Goal: Task Accomplishment & Management: Manage account settings

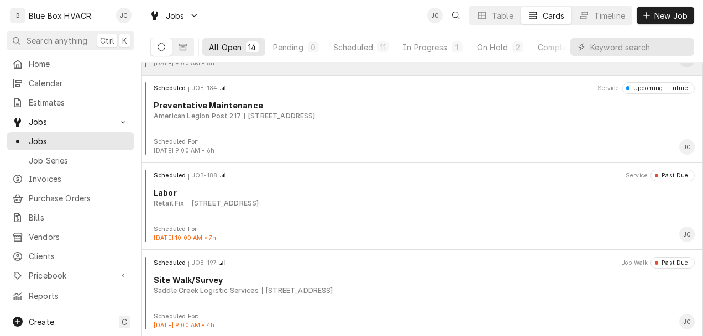
scroll to position [221, 0]
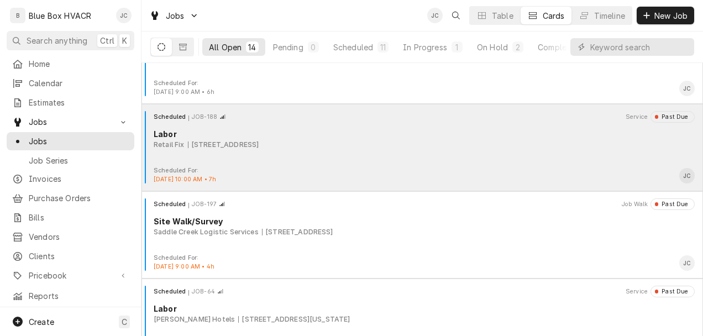
click at [258, 159] on div "Scheduled JOB-188 Service Past Due Labor Retail Fix 8014 Cumming Hwy 403, Canto…" at bounding box center [422, 138] width 553 height 55
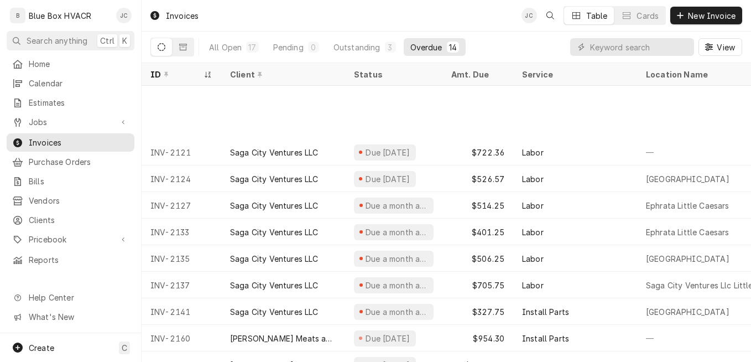
scroll to position [102, 0]
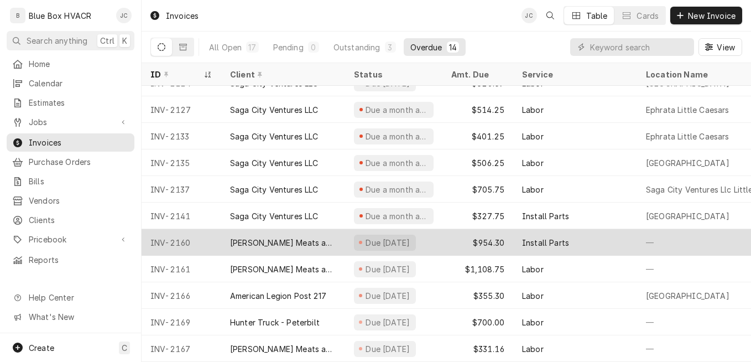
click at [378, 238] on div "Due 23 days ago" at bounding box center [385, 242] width 62 height 16
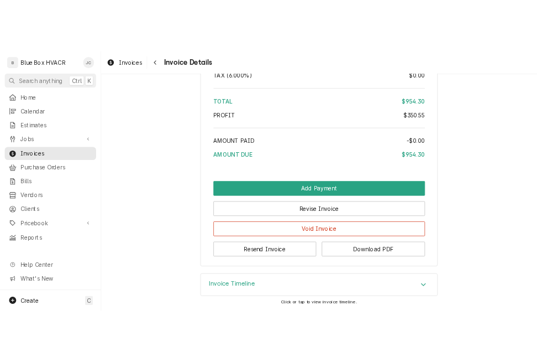
scroll to position [1379, 0]
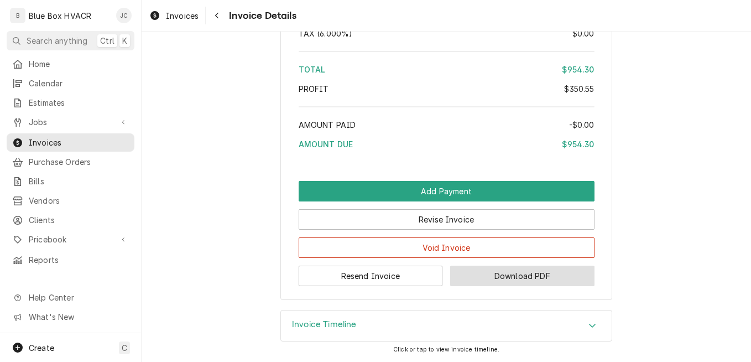
click at [494, 271] on button "Download PDF" at bounding box center [522, 275] width 144 height 20
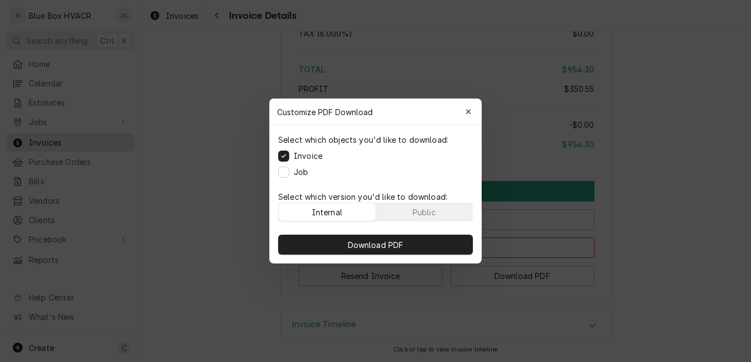
click at [289, 167] on div "Job" at bounding box center [293, 172] width 30 height 12
click at [286, 171] on button "Job" at bounding box center [283, 171] width 11 height 11
click at [391, 208] on button "Public" at bounding box center [424, 212] width 97 height 18
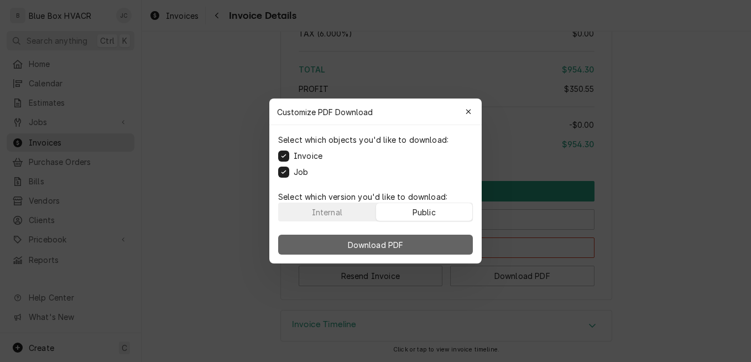
click at [386, 246] on span "Download PDF" at bounding box center [375, 245] width 60 height 12
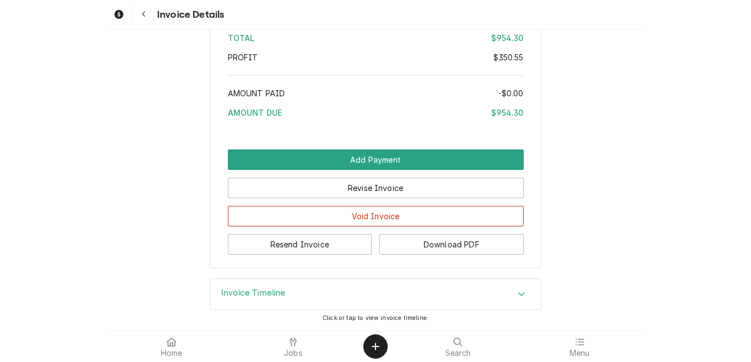
scroll to position [1376, 0]
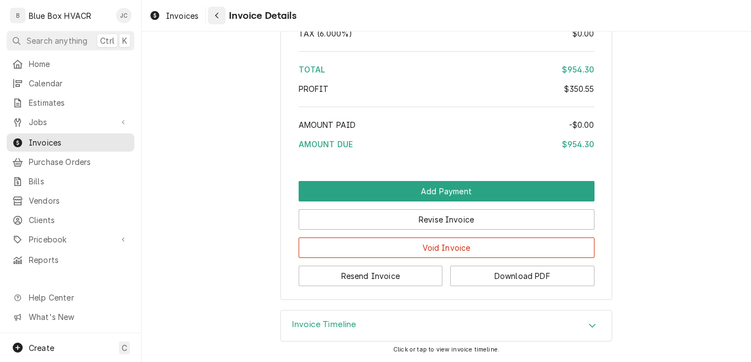
click at [215, 18] on icon "Navigate back" at bounding box center [216, 16] width 5 height 8
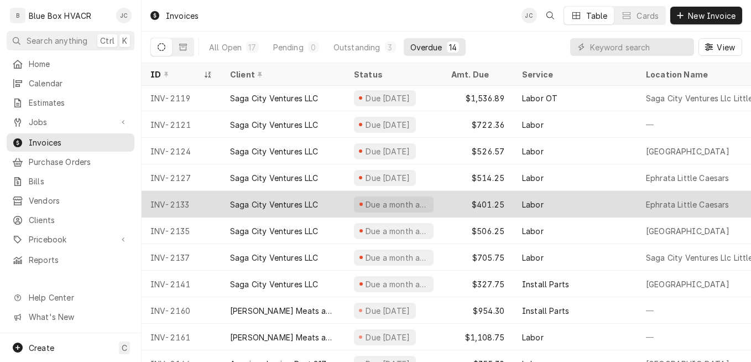
scroll to position [76, 0]
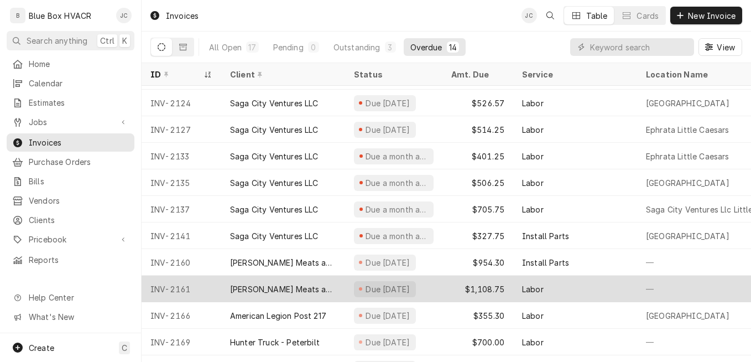
click at [476, 289] on div "$1,108.75" at bounding box center [477, 288] width 71 height 27
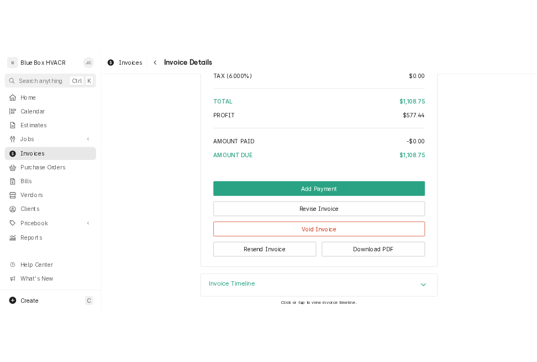
scroll to position [1956, 0]
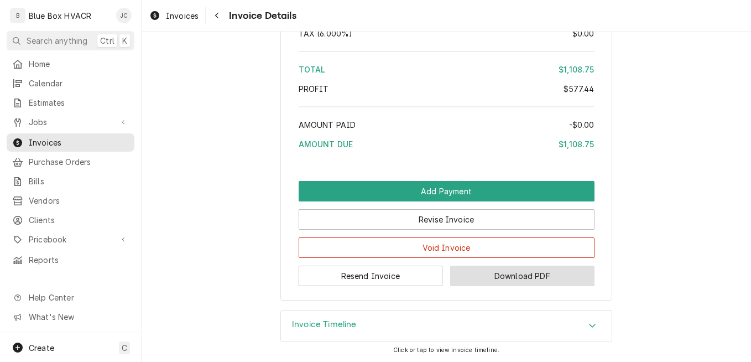
click at [490, 273] on button "Download PDF" at bounding box center [522, 275] width 144 height 20
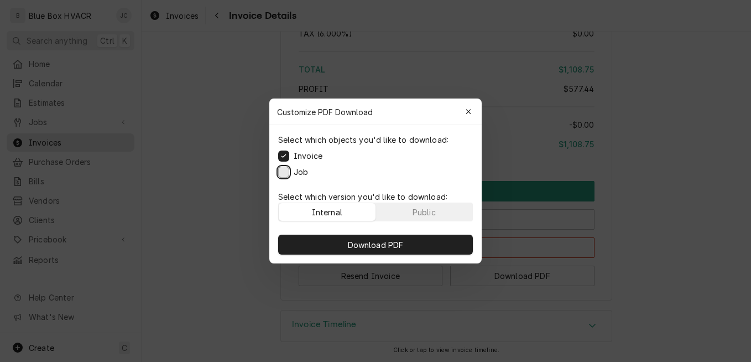
click at [287, 170] on button "Job" at bounding box center [283, 171] width 11 height 11
click at [422, 211] on div "Public" at bounding box center [423, 212] width 23 height 12
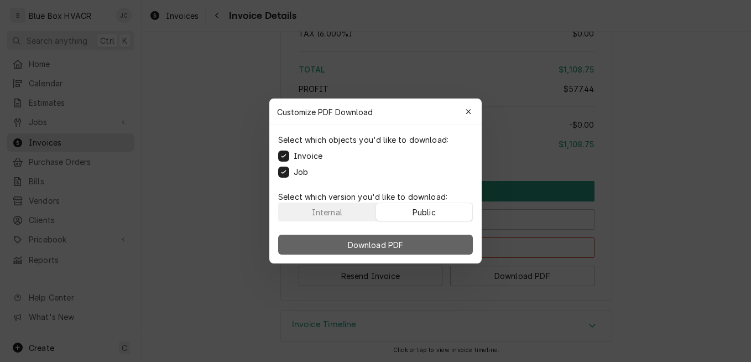
click at [385, 247] on span "Download PDF" at bounding box center [375, 245] width 60 height 12
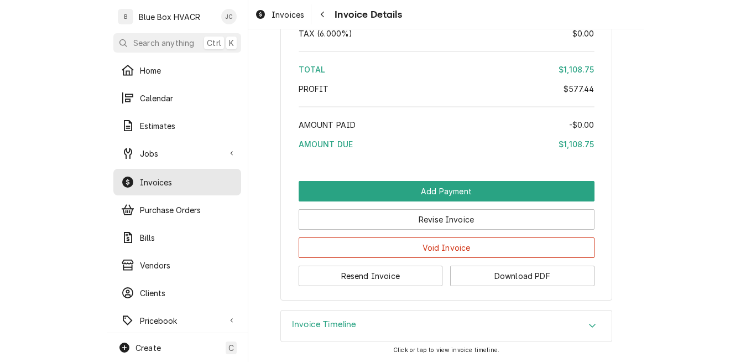
scroll to position [1953, 0]
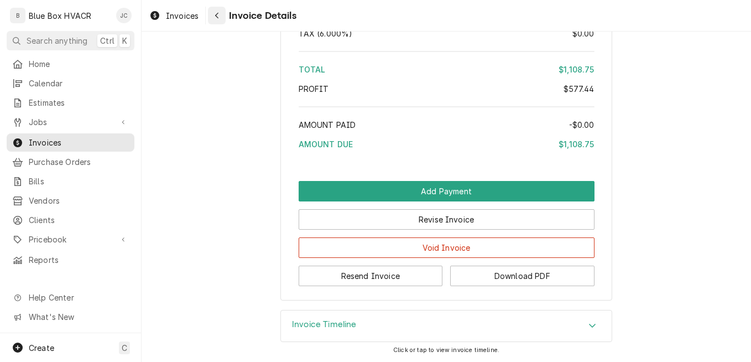
click at [217, 22] on button "Navigate back" at bounding box center [217, 16] width 18 height 18
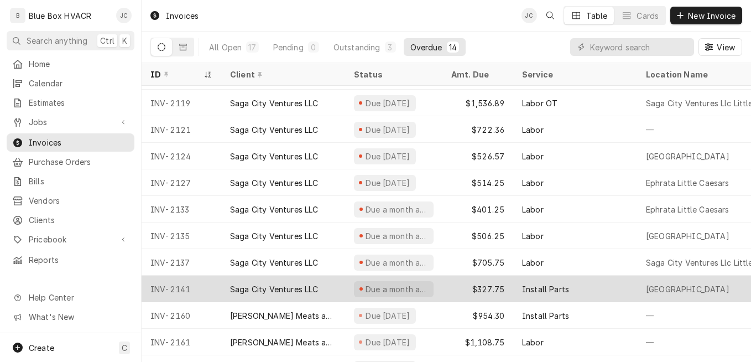
scroll to position [102, 0]
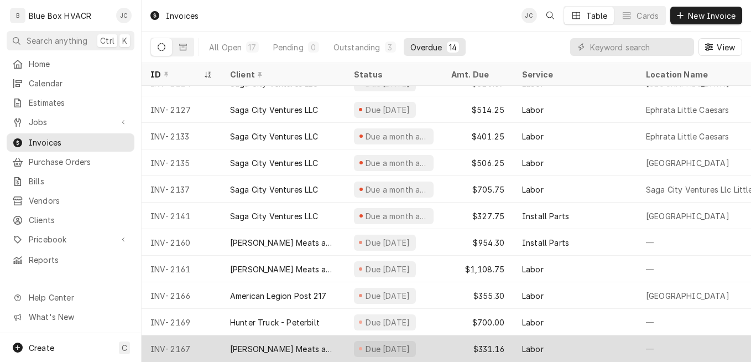
click at [441, 340] on div "Due 9 days ago" at bounding box center [393, 348] width 97 height 27
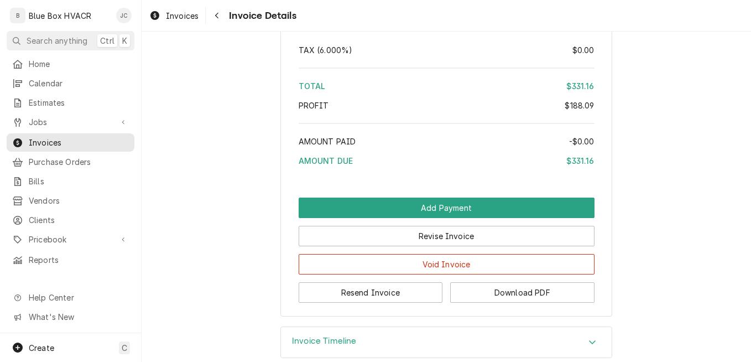
scroll to position [1658, 0]
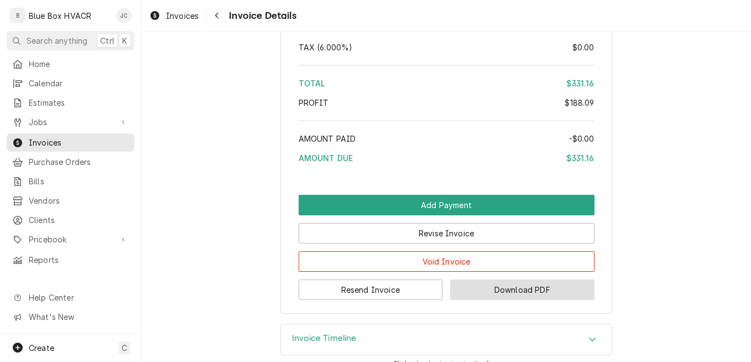
click at [484, 300] on button "Download PDF" at bounding box center [522, 289] width 144 height 20
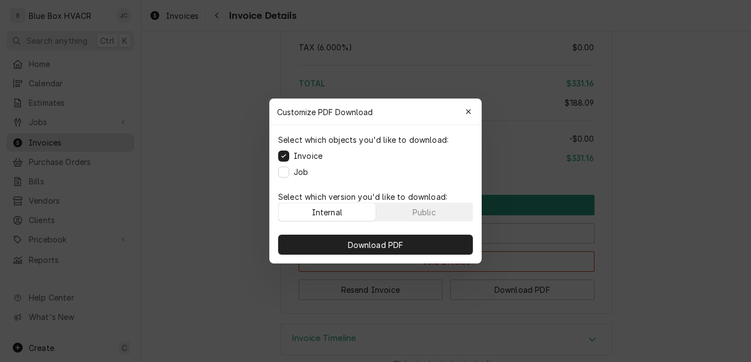
click at [294, 171] on label "Job" at bounding box center [301, 172] width 14 height 12
click at [289, 171] on button "Job" at bounding box center [283, 171] width 11 height 11
click at [402, 211] on button "Public" at bounding box center [424, 212] width 97 height 18
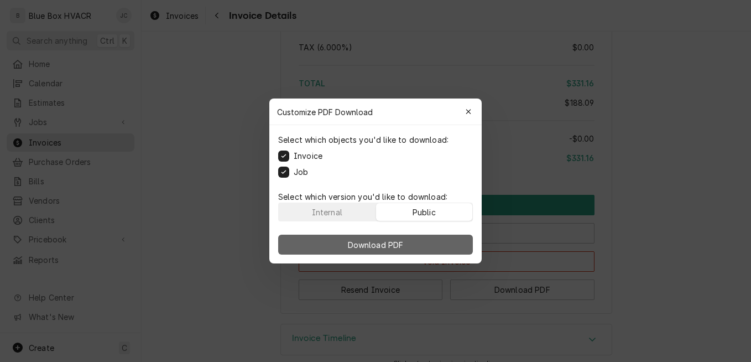
click at [402, 243] on span "Download PDF" at bounding box center [375, 245] width 60 height 12
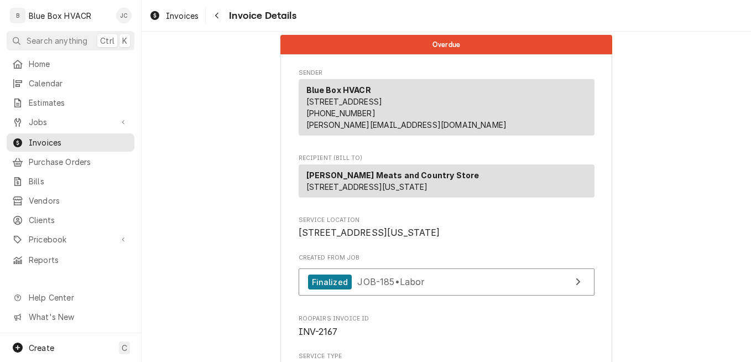
scroll to position [0, 0]
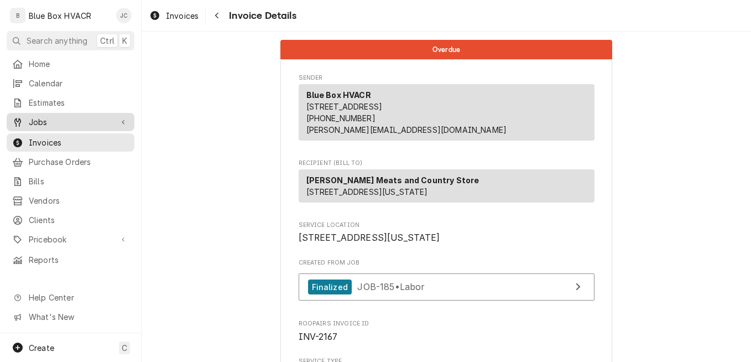
click at [39, 122] on span "Jobs" at bounding box center [70, 122] width 83 height 12
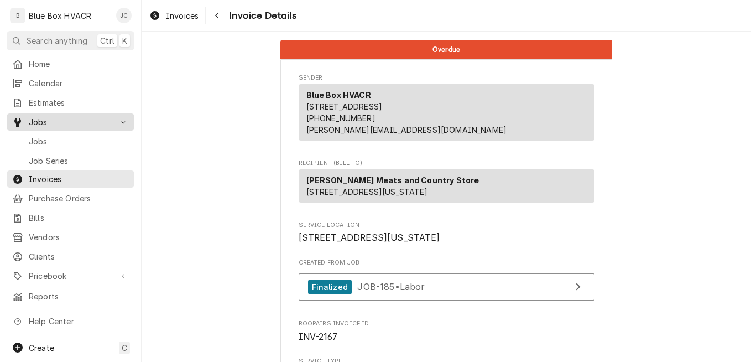
click at [33, 119] on span "Jobs" at bounding box center [70, 122] width 83 height 12
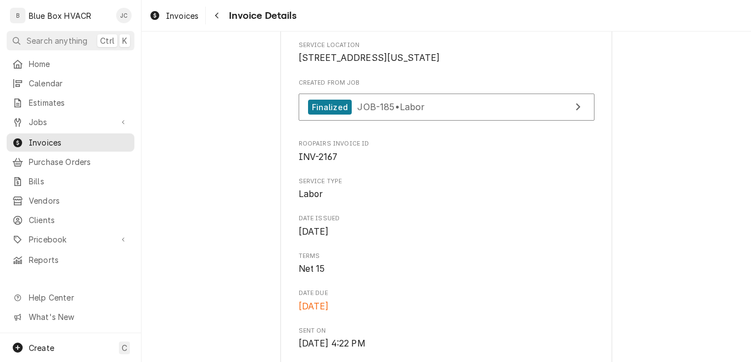
scroll to position [55, 0]
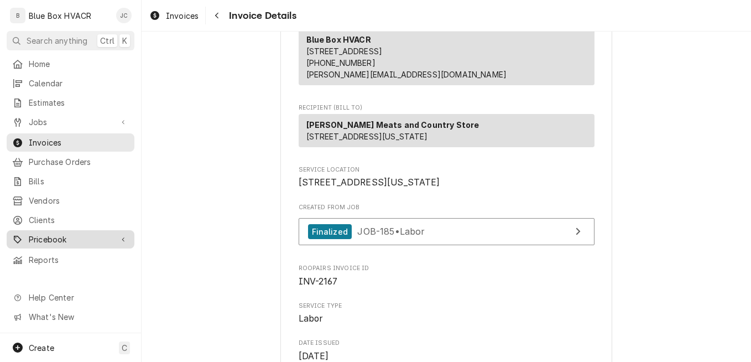
click at [63, 238] on div "Pricebook" at bounding box center [70, 239] width 123 height 14
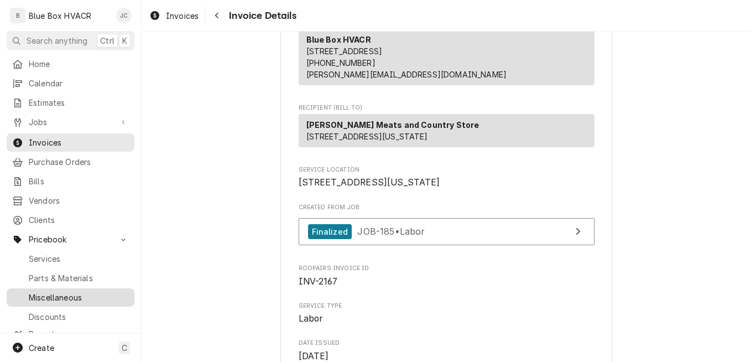
click at [65, 291] on span "Miscellaneous" at bounding box center [79, 297] width 100 height 12
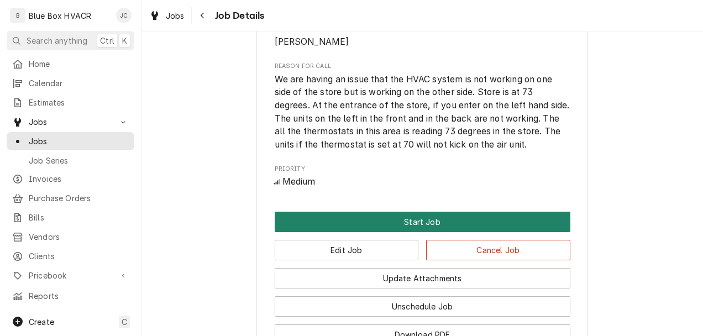
scroll to position [553, 0]
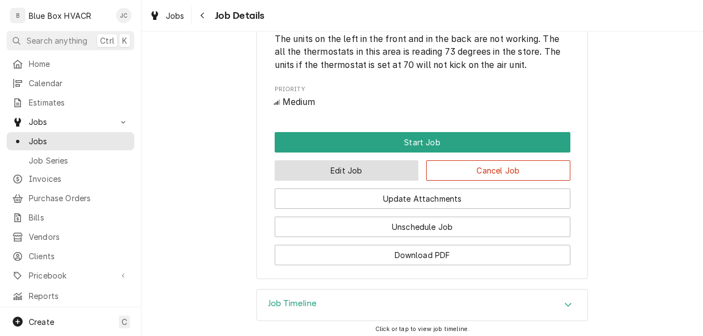
click at [363, 181] on button "Edit Job" at bounding box center [347, 170] width 144 height 20
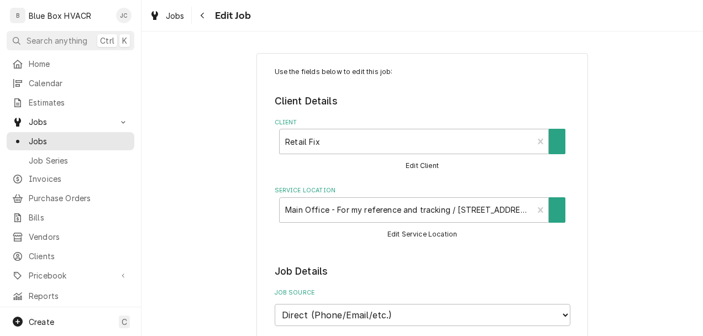
type textarea "x"
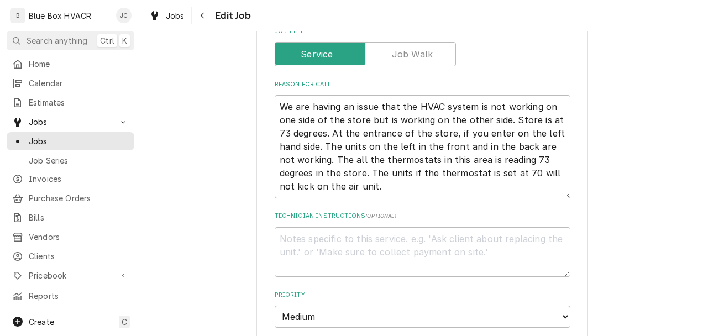
scroll to position [497, 0]
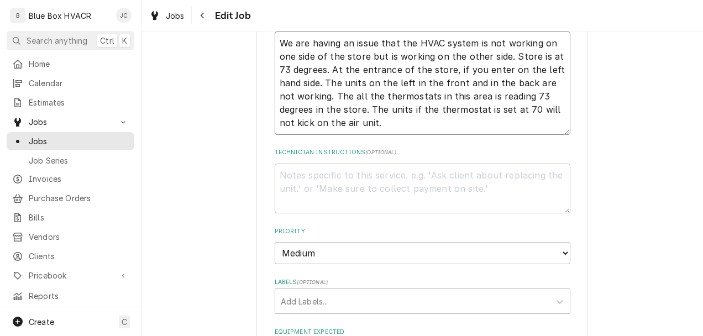
click at [275, 41] on textarea "We are having an issue that the HVAC system is not working on one side of the s…" at bounding box center [423, 83] width 296 height 103
type textarea "GWe are having an issue that the HVAC system is not working on one side of the …"
type textarea "x"
type textarea "GAWe are having an issue that the HVAC system is not working on one side of the…"
type textarea "x"
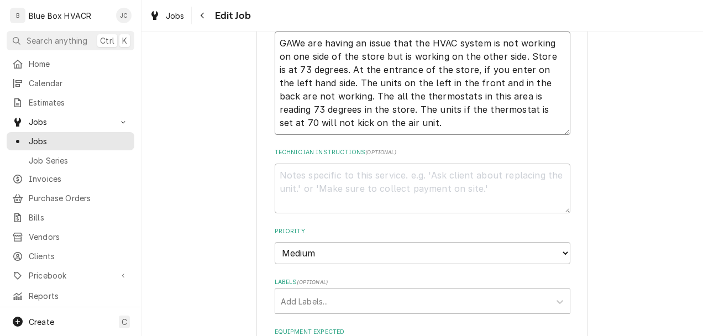
type textarea "GAbWe are having an issue that the HVAC system is not working on one side of th…"
type textarea "x"
type textarea "GAbeWe are having an issue that the HVAC system is not working on one side of t…"
type textarea "x"
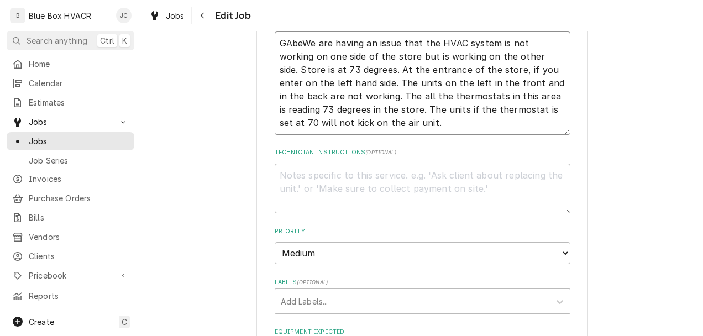
type textarea "GAbe We are having an issue that the HVAC system is not working on one side of …"
type textarea "x"
type textarea "GAbeWe are having an issue that the HVAC system is not working on one side of t…"
type textarea "x"
type textarea "GAbesWe are having an issue that the HVAC system is not working on one side of …"
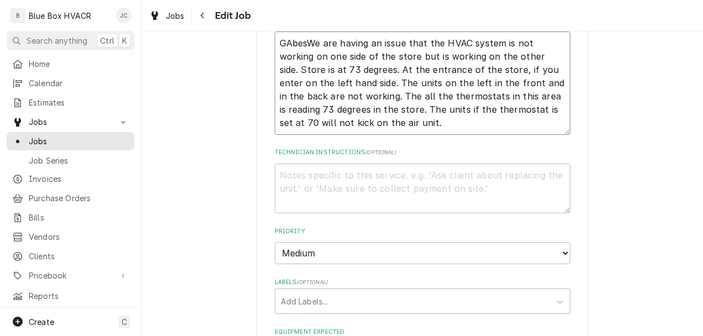
type textarea "x"
type textarea "GAbes We are having an issue that the HVAC system is not working on one side of…"
type textarea "x"
type textarea "GAbesWe are having an issue that the HVAC system is not working on one side of …"
type textarea "x"
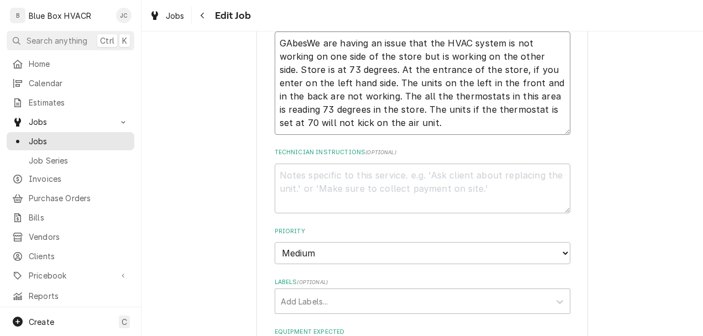
type textarea "GAbeWe are having an issue that the HVAC system is not working on one side of t…"
type textarea "x"
type textarea "GAbWe are having an issue that the HVAC system is not working on one side of th…"
type textarea "x"
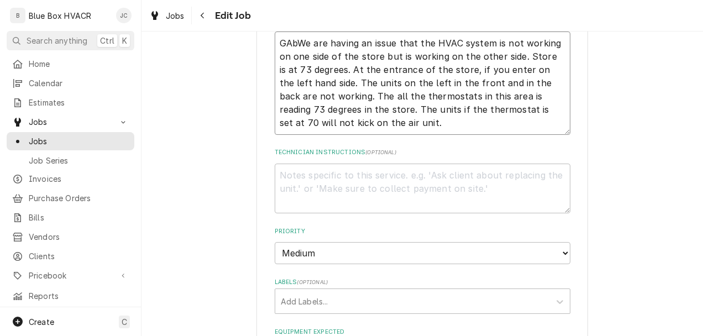
type textarea "GAWe are having an issue that the HVAC system is not working on one side of the…"
type textarea "x"
type textarea "GWe are having an issue that the HVAC system is not working on one side of the …"
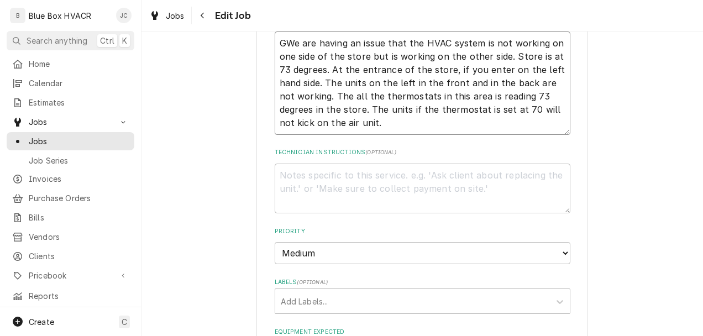
type textarea "x"
type textarea "GaWe are having an issue that the HVAC system is not working on one side of the…"
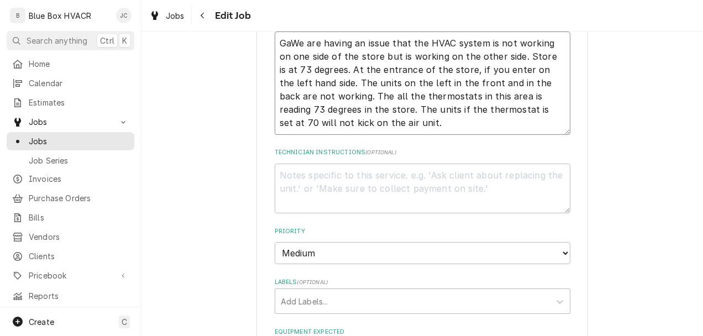
type textarea "x"
type textarea "GabWe are having an issue that the HVAC system is not working on one side of th…"
type textarea "x"
type textarea "GabeWe are having an issue that the HVAC system is not working on one side of t…"
type textarea "x"
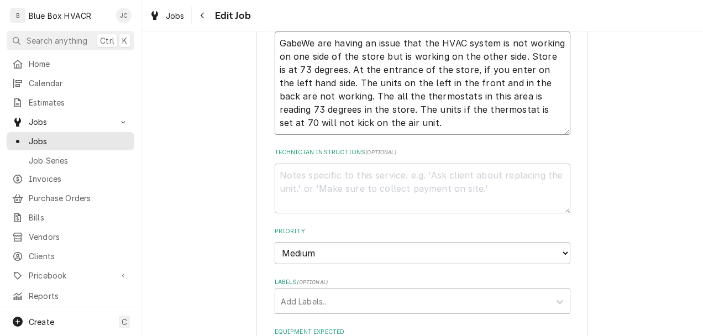
type textarea "GabesWe are having an issue that the HVAC system is not working on one side of …"
type textarea "x"
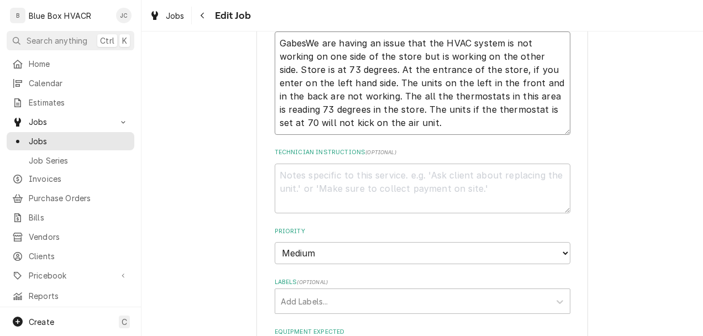
type textarea "Gabes We are having an issue that the HVAC system is not working on one side of…"
type textarea "x"
type textarea "Gabes 6We are having an issue that the HVAC system is not working on one side o…"
type textarea "x"
type textarea "Gabes 69We are having an issue that the HVAC system is not working on one side …"
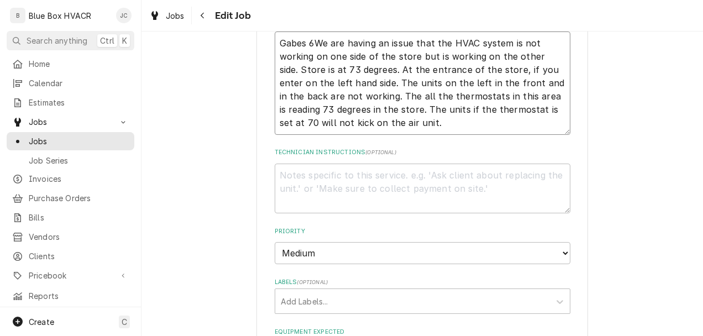
type textarea "x"
type textarea "Gabes 69 We are having an issue that the HVAC system is not working on one side…"
type textarea "x"
type textarea "Gabes 69 WWe are having an issue that the HVAC system is not working on one sid…"
type textarea "x"
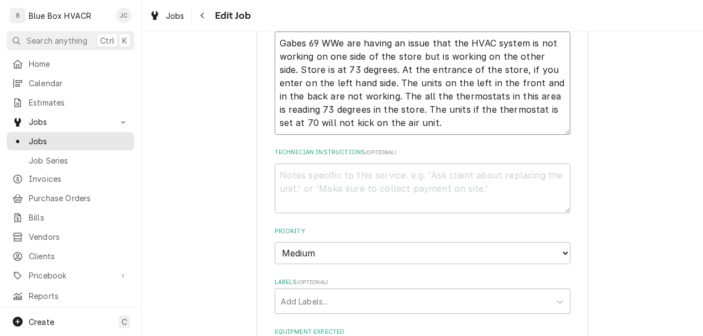
type textarea "Gabes 69 WiWe are having an issue that the HVAC system is not working on one si…"
type textarea "x"
type textarea "Gabes 69 WilWe are having an issue that the HVAC system is not working on one s…"
type textarea "x"
type textarea "Gabes 69 WilmWe are having an issue that the HVAC system is not working on one …"
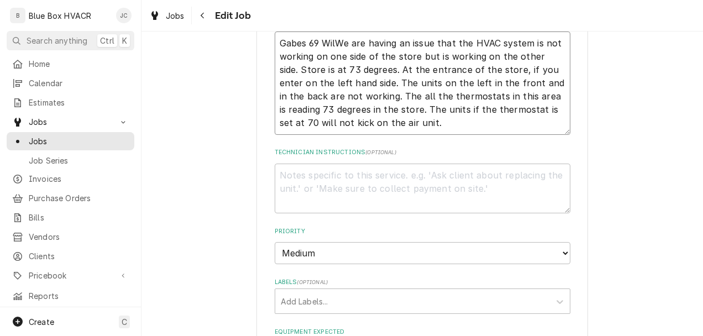
type textarea "x"
type textarea "Gabes 69 WilmiWe are having an issue that the HVAC system is not working on one…"
type textarea "x"
type textarea "Gabes 69 WilminWe are having an issue that the HVAC system is not working on on…"
type textarea "x"
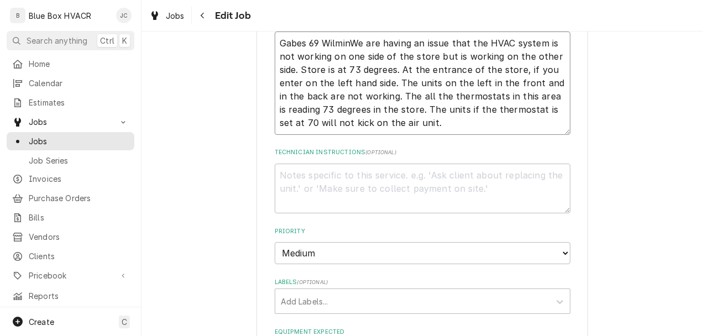
type textarea "Gabes 69 WilmingWe are having an issue that the HVAC system is not working on o…"
type textarea "x"
type textarea "Gabes 69 WilmingtWe are having an issue that the HVAC system is not working on …"
type textarea "x"
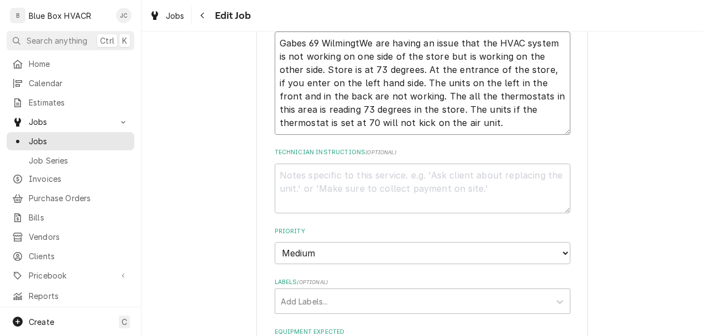
type textarea "Gabes 69 WilmingtoWe are having an issue that the HVAC system is not working on…"
type textarea "x"
type textarea "Gabes 69 WilmingtonWe are having an issue that the HVAC system is not working o…"
type textarea "x"
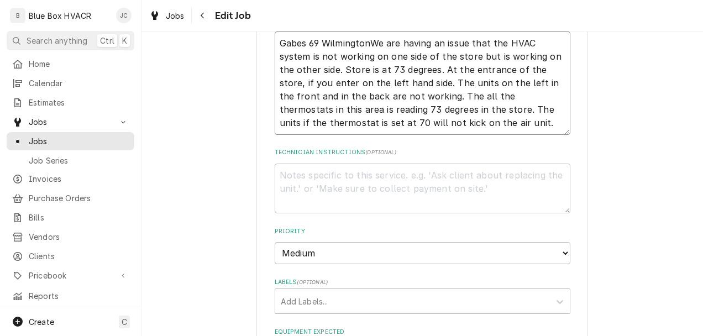
type textarea "Gabes 69 Wilmington We are having an issue that the HVAC system is not working …"
type textarea "x"
type textarea "Gabes 69 Wilmington DWe are having an issue that the HVAC system is not working…"
type textarea "x"
type textarea "Gabes 69 Wilmington DEWe are having an issue that the HVAC system is not workin…"
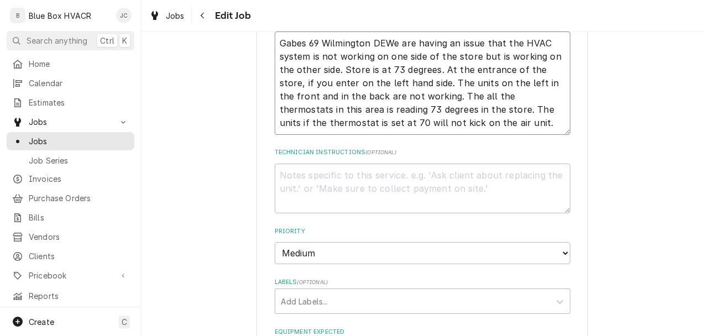
type textarea "x"
type textarea "Gabes 69 Wilmington DE We are having an issue that the HVAC system is not worki…"
type textarea "x"
type textarea "Gabes 69 Wilmington DE We are having an issue that the HVAC system is not worki…"
type textarea "x"
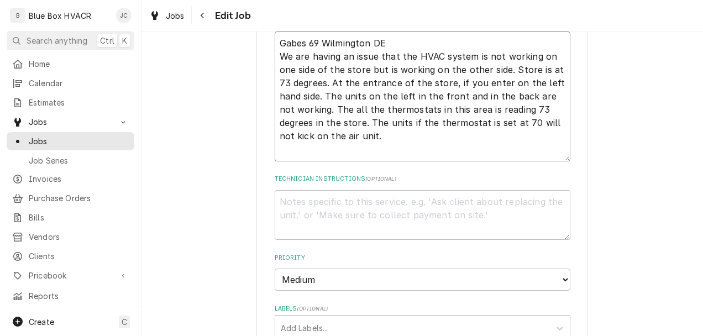
type textarea "Gabes 69 Wilmington DE We are having an issue that the HVAC system is not worki…"
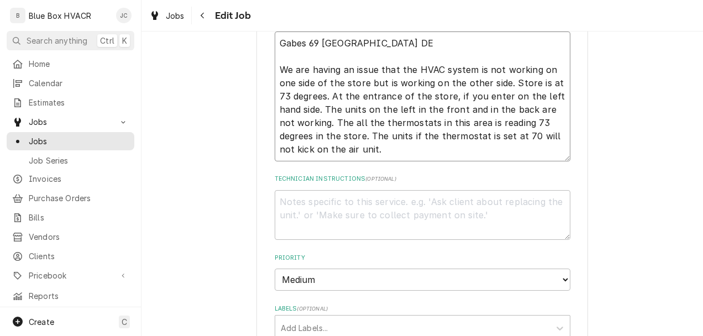
type textarea "x"
click at [283, 51] on textarea "Gabes 69 Wilmington DE We are having an issue that the HVAC system is not worki…" at bounding box center [423, 97] width 296 height 130
type textarea "Gabes 69 Wilmington DE R We are having an issue that the HVAC system is not wor…"
type textarea "x"
type textarea "Gabes 69 Wilmington DE RE We are having an issue that the HVAC system is not wo…"
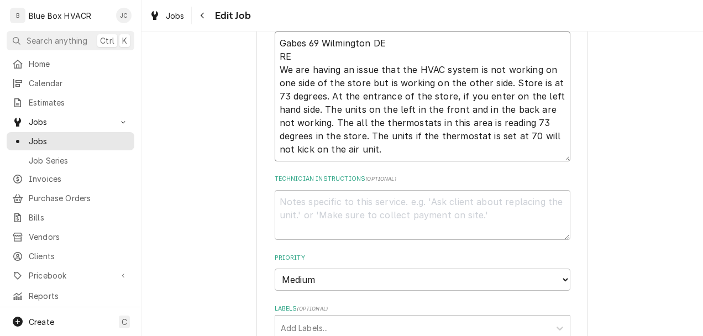
type textarea "x"
type textarea "Gabes 69 Wilmington DE RET We are having an issue that the HVAC system is not w…"
type textarea "x"
type textarea "Gabes 69 Wilmington DE RETA We are having an issue that the HVAC system is not …"
type textarea "x"
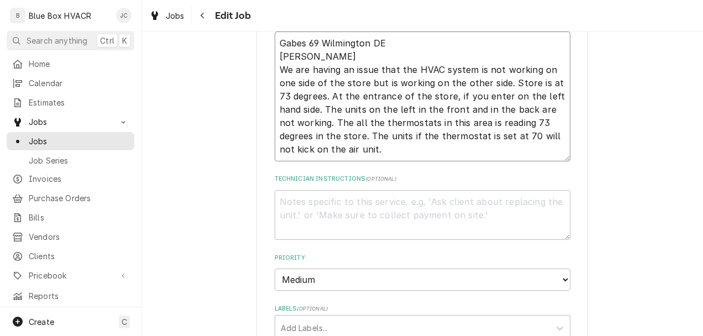
type textarea "Gabes 69 Wilmington DE RETAi We are having an issue that the HVAC system is not…"
type textarea "x"
type textarea "Gabes 69 Wilmington DE RETAil We are having an issue that the HVAC system is no…"
type textarea "x"
type textarea "Gabes 69 Wilmington DE RETAil We are having an issue that the HVAC system is no…"
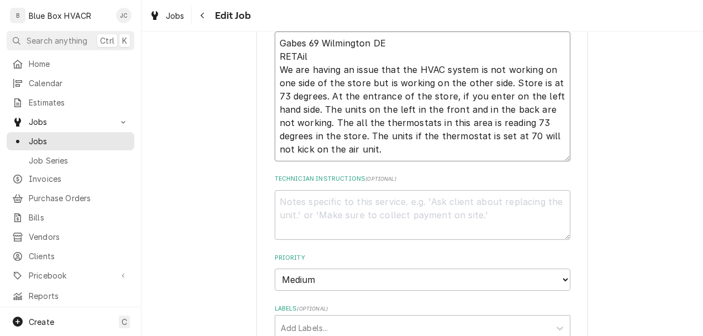
type textarea "x"
type textarea "Gabes 69 Wilmington DE RETAil F We are having an issue that the HVAC system is …"
type textarea "x"
type textarea "Gabes 69 Wilmington DE RETAil Fi We are having an issue that the HVAC system is…"
type textarea "x"
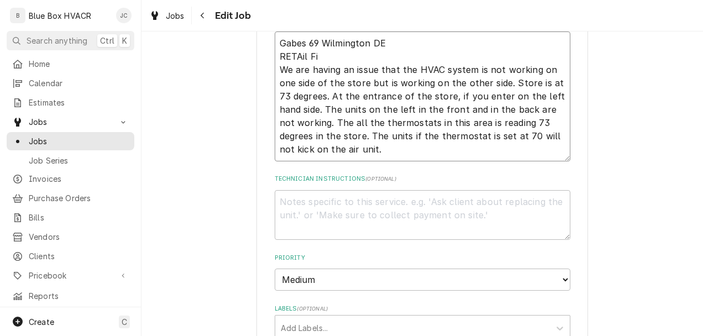
type textarea "Gabes 69 Wilmington DE RETAil Fix We are having an issue that the HVAC system i…"
type textarea "x"
type textarea "Gabes 69 Wilmington DE RETAil Fix We are having an issue that the HVAC system i…"
type textarea "x"
type textarea "Gabes 69 Wilmington DE RETAil Fix i We are having an issue that the HVAC system…"
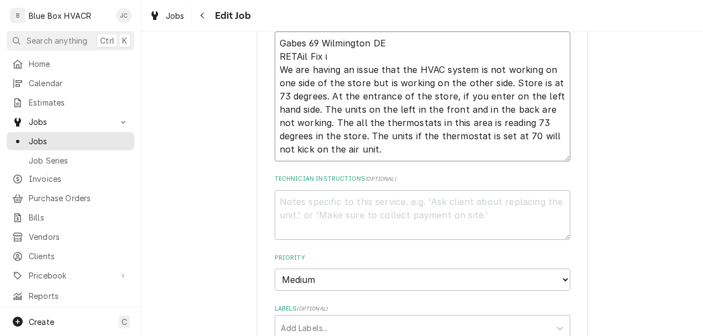
type textarea "x"
type textarea "Gabes 69 Wilmington DE RETAil Fix it We are having an issue that the HVAC syste…"
type textarea "x"
type textarea "Gabes 69 Wilmington DE RETAil Fix it We are having an issue that the HVAC syste…"
type textarea "x"
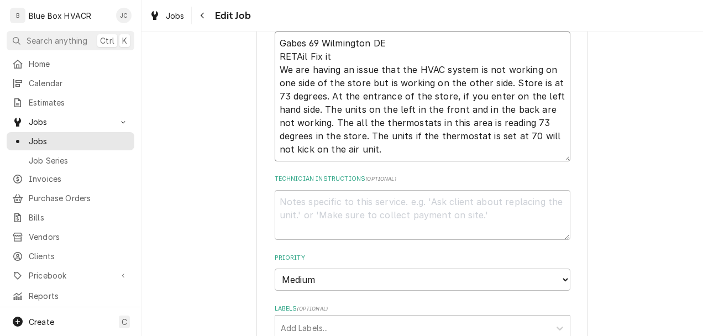
type textarea "Gabes 69 Wilmington DE RETAil Fix it i We are having an issue that the HVAC sys…"
type textarea "x"
type textarea "Gabes 69 Wilmington DE RETAil Fix it in We are having an issue that the HVAC sy…"
type textarea "x"
type textarea "Gabes 69 Wilmington DE RETAil Fix it inv We are having an issue that the HVAC s…"
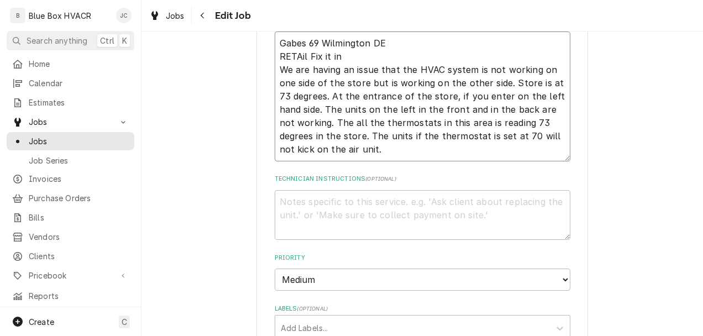
type textarea "x"
type textarea "Gabes 69 Wilmington DE RETAil Fix it invo We are having an issue that the HVAC …"
type textarea "x"
type textarea "Gabes 69 Wilmington DE RETAil Fix it invoi We are having an issue that the HVAC…"
type textarea "x"
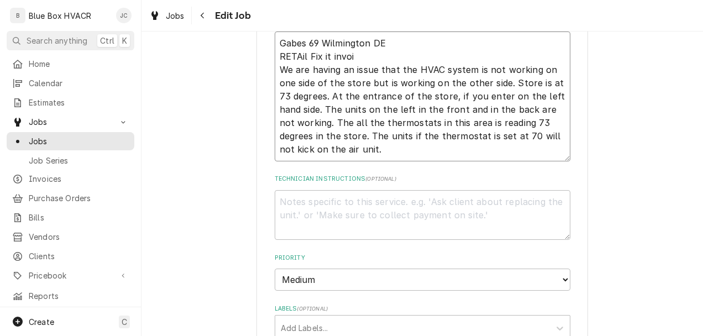
type textarea "Gabes 69 Wilmington DE RETAil Fix it invoic We are having an issue that the HVA…"
type textarea "x"
type textarea "Gabes 69 Wilmington DE RETAil Fix it invoice We are having an issue that the HV…"
type textarea "x"
type textarea "Gabes 69 Wilmington DE RETAil Fix it invoic We are having an issue that the HVA…"
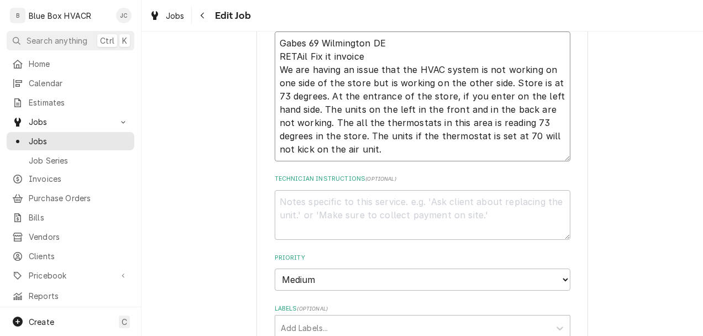
type textarea "x"
type textarea "Gabes 69 Wilmington DE RETAil Fix it invoi We are having an issue that the HVAC…"
type textarea "x"
type textarea "Gabes 69 Wilmington DE RETAil Fix it invo We are having an issue that the HVAC …"
type textarea "x"
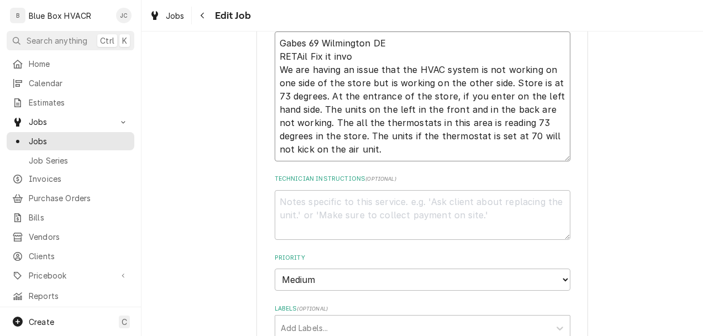
type textarea "Gabes 69 Wilmington DE RETAil Fix it inv We are having an issue that the HVAC s…"
type textarea "x"
type textarea "Gabes 69 Wilmington DE RETAil Fix it in We are having an issue that the HVAC sy…"
type textarea "x"
type textarea "Gabes 69 Wilmington DE RETAil Fix it i We are having an issue that the HVAC sys…"
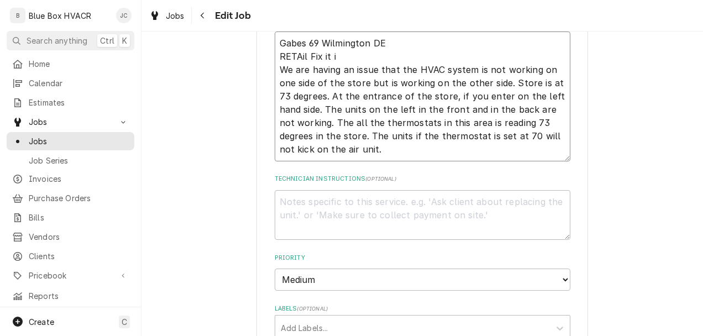
type textarea "x"
type textarea "Gabes 69 Wilmington DE RETAil Fix it We are having an issue that the HVAC syste…"
type textarea "x"
type textarea "Gabes 69 Wilmington DE RETAil Fix it # We are having an issue that the HVAC sys…"
type textarea "x"
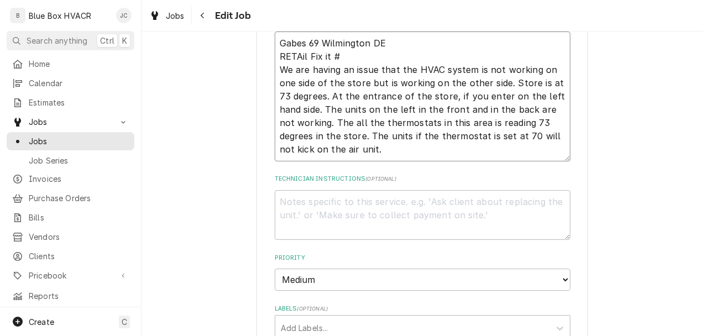
type textarea "Gabes 69 Wilmington DE RETAil Fix it # We are having an issue that the HVAC sys…"
type textarea "x"
type textarea "Gabes 69 Wilmington DE Retail Fix it # We are having an issue that the HVAC sys…"
type textarea "x"
click at [333, 55] on textarea "Gabes 69 Wilmington DE Retail Fix it # We are having an issue that the HVAC sys…" at bounding box center [423, 97] width 296 height 130
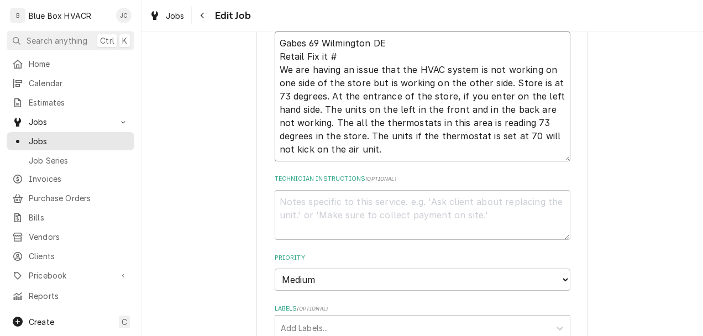
type textarea "Gabes 69 Wilmington DE Retail Fix it # 2 We are having an issue that the HVAC s…"
type textarea "x"
type textarea "Gabes 69 Wilmington DE Retail Fix it # 21 We are having an issue that the HVAC …"
type textarea "x"
type textarea "Gabes 69 Wilmington DE Retail Fix it # 215 We are having an issue that the HVAC…"
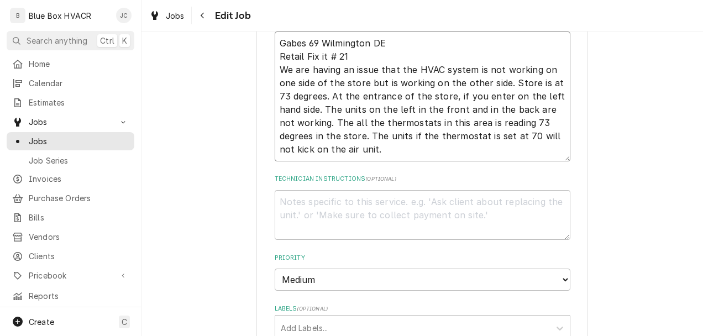
type textarea "x"
type textarea "Gabes 69 Wilmington DE Retail Fix it # 2156 We are having an issue that the HVA…"
type textarea "x"
type textarea "Gabes 69 Wilmington DE Retail Fix it # 21566 We are having an issue that the HV…"
type textarea "x"
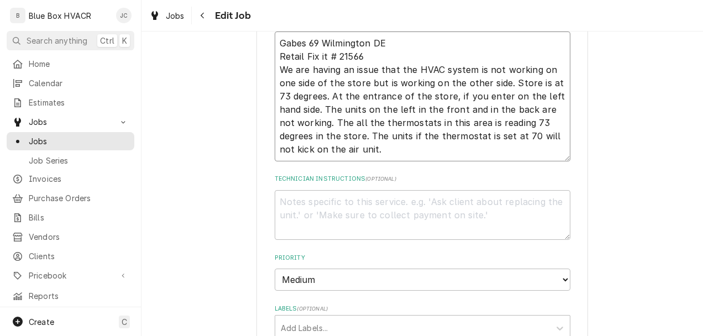
type textarea "Gabes 69 Wilmington DE Retail Fix it # 21566 We are having an issue that the HV…"
click at [577, 177] on div "Use the fields below to edit this job: Client Details Client Retail Fix Edit Cl…" at bounding box center [422, 167] width 332 height 1223
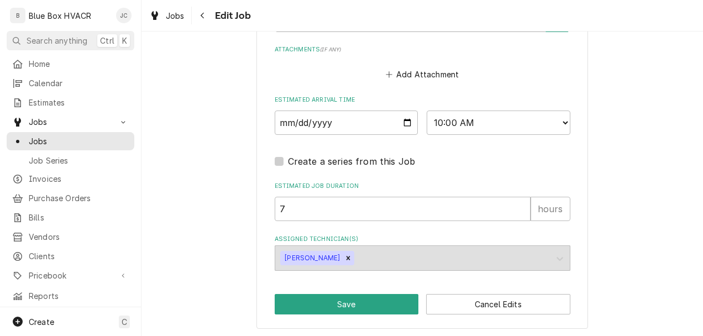
scroll to position [951, 0]
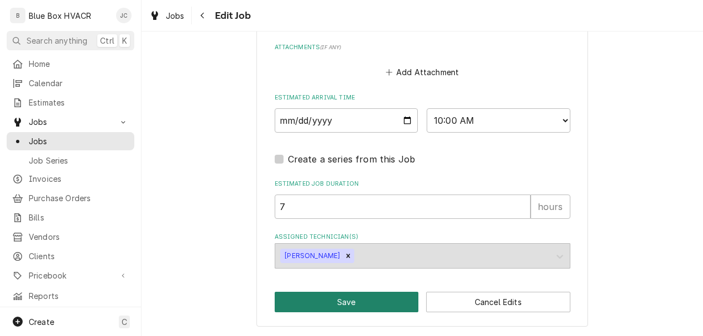
click at [349, 301] on button "Save" at bounding box center [347, 302] width 144 height 20
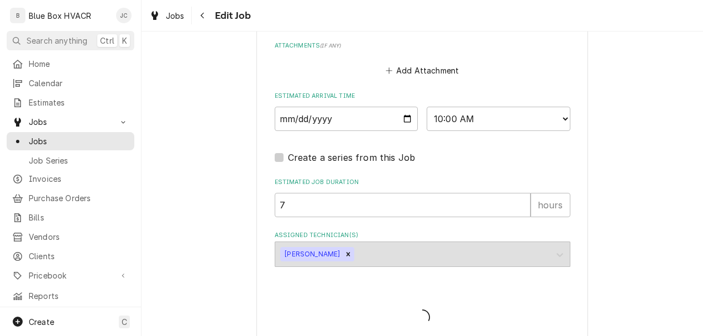
type textarea "x"
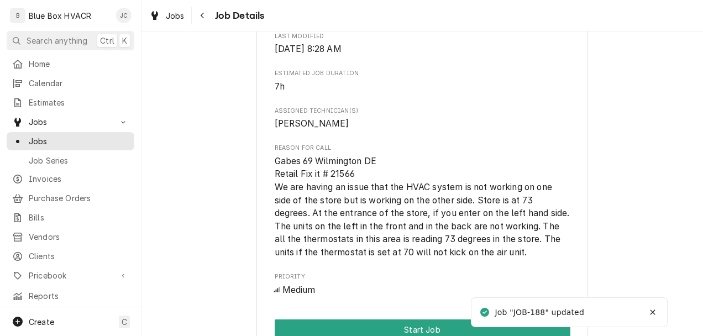
scroll to position [497, 0]
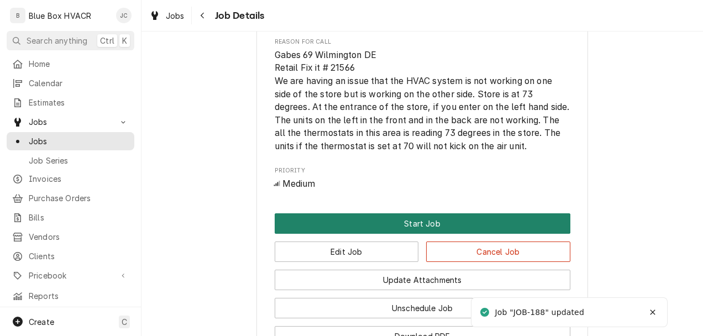
click at [380, 234] on button "Start Job" at bounding box center [423, 223] width 296 height 20
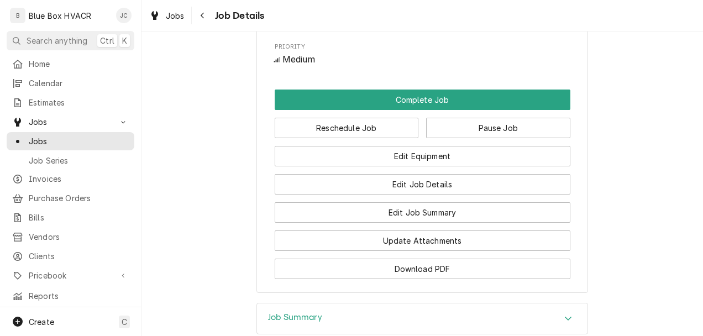
scroll to position [663, 0]
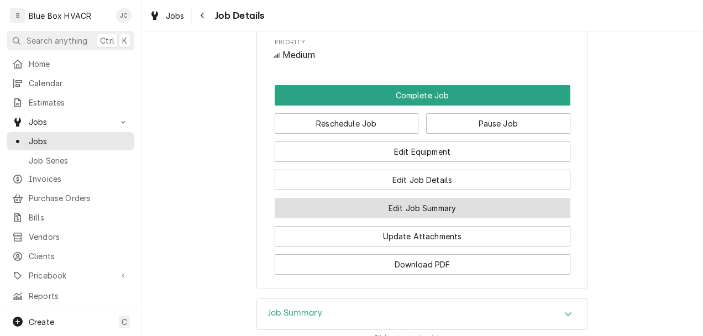
click at [433, 218] on button "Edit Job Summary" at bounding box center [423, 208] width 296 height 20
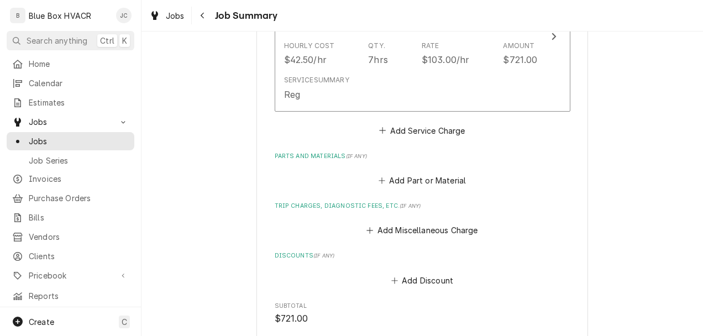
scroll to position [332, 0]
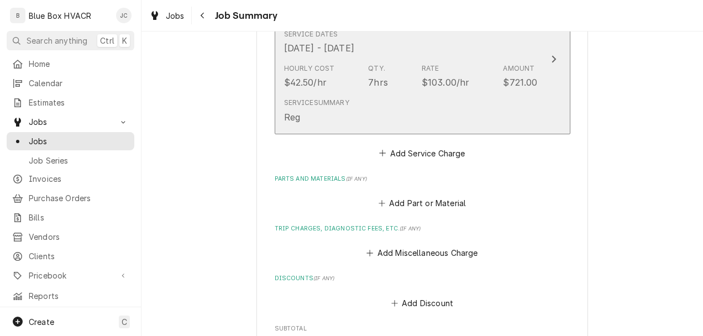
click at [425, 109] on div "Service Summary Reg" at bounding box center [411, 110] width 254 height 34
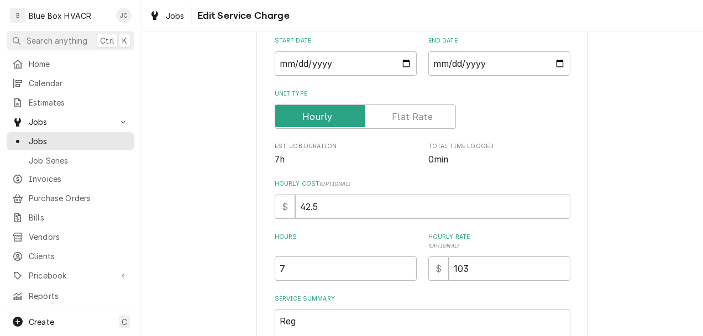
scroll to position [221, 0]
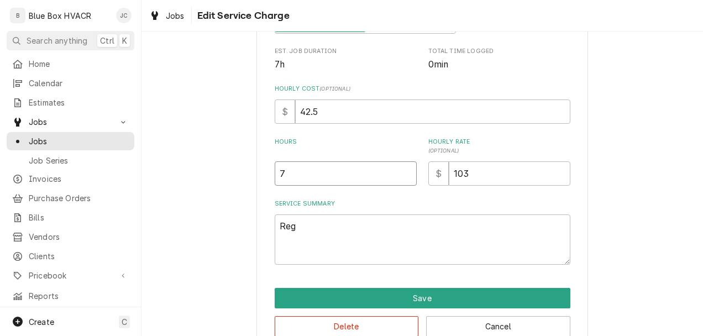
drag, startPoint x: 332, startPoint y: 169, endPoint x: 248, endPoint y: 159, distance: 84.7
click at [256, 165] on div "Use the fields below to edit this service charge Short Description Labor Edit P…" at bounding box center [422, 91] width 332 height 519
type textarea "x"
type input "5"
click at [488, 162] on input "103" at bounding box center [510, 173] width 122 height 24
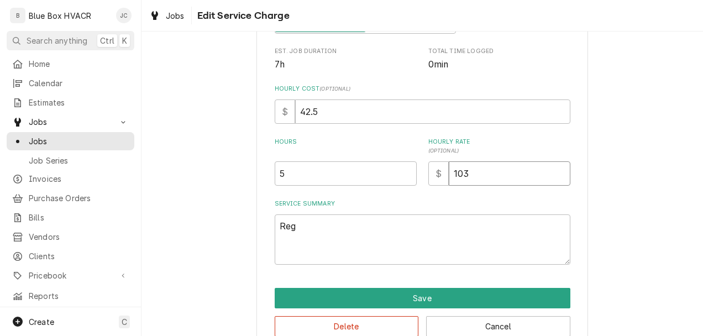
type textarea "x"
type input "10"
type textarea "x"
type input "105"
drag, startPoint x: 370, startPoint y: 224, endPoint x: 136, endPoint y: 218, distance: 234.5
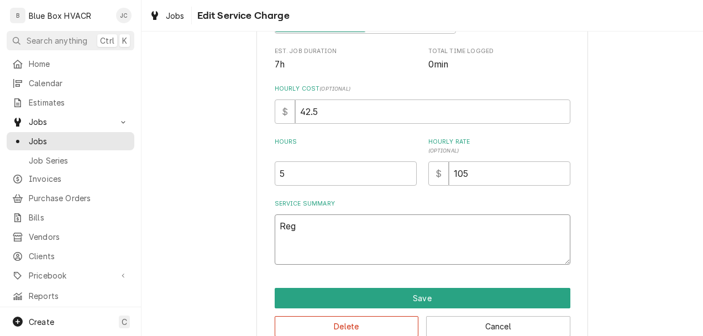
click at [168, 218] on div "Use the fields below to edit this service charge Short Description Labor Edit P…" at bounding box center [423, 91] width 562 height 538
paste textarea "Work Incurred Description: Arrived on site and gained access to the roof. Worke…"
type textarea "x"
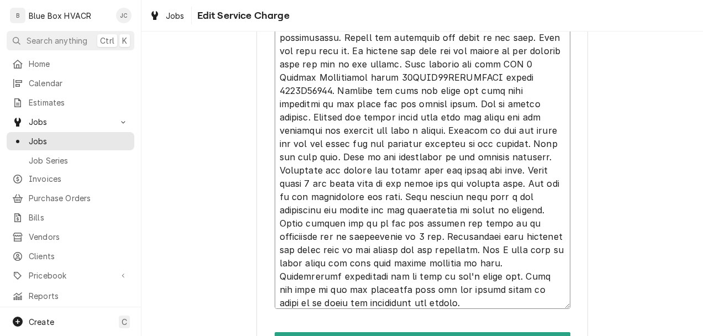
scroll to position [590, 0]
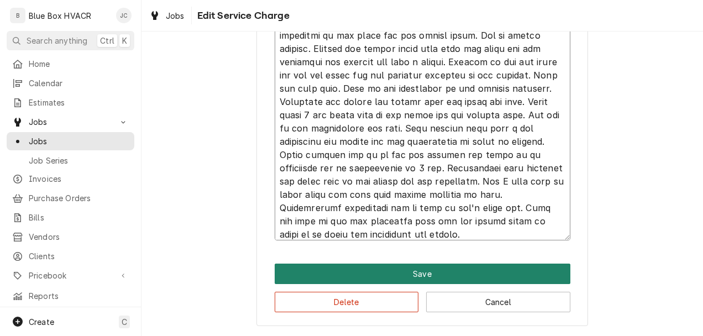
type textarea "Work Incurred Description: Arrived on site and gained access to the roof. Worke…"
click at [395, 269] on button "Save" at bounding box center [423, 274] width 296 height 20
type textarea "x"
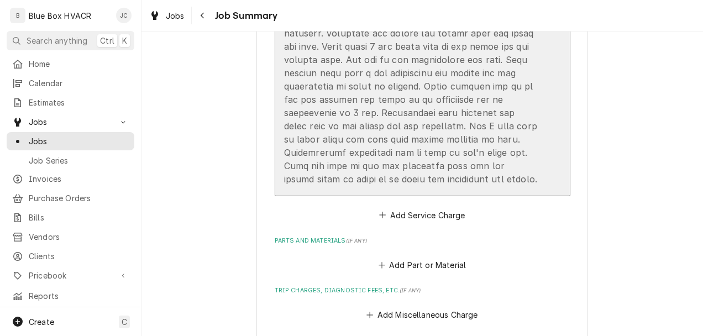
scroll to position [884, 0]
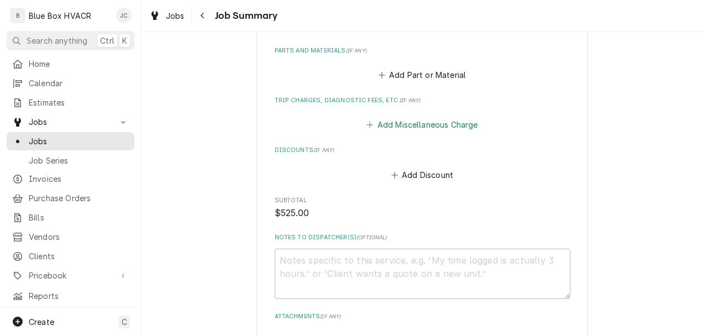
click at [415, 125] on button "Add Miscellaneous Charge" at bounding box center [422, 124] width 115 height 15
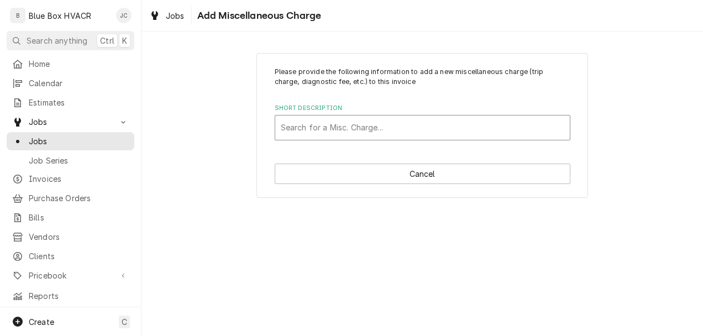
click at [413, 125] on div "Short Description" at bounding box center [423, 128] width 284 height 20
click at [348, 125] on div "Short Description" at bounding box center [423, 128] width 284 height 20
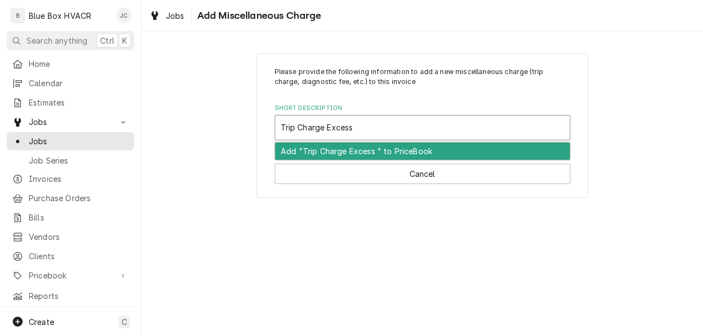
type input "Trip Charge Excess"
click at [365, 155] on div "Add "Trip Charge Excess" to PriceBook" at bounding box center [422, 151] width 295 height 17
type textarea "x"
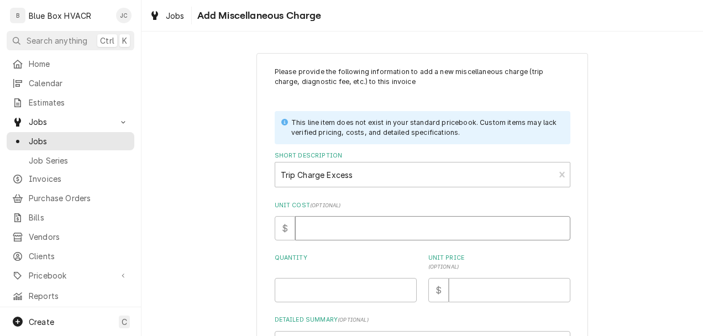
click at [339, 221] on input "Unit Cost ( optional )" at bounding box center [432, 228] width 275 height 24
type input "1"
type textarea "x"
type input "15"
type textarea "x"
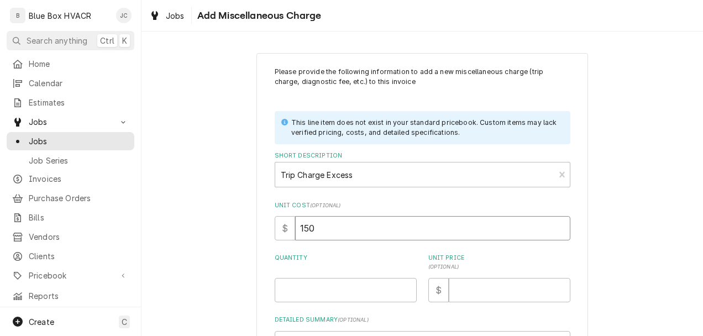
type input "150"
click at [328, 295] on input "Quantity" at bounding box center [346, 290] width 142 height 24
type textarea "x"
type input "1"
click at [500, 298] on input "Unit Price ( optional )" at bounding box center [510, 290] width 122 height 24
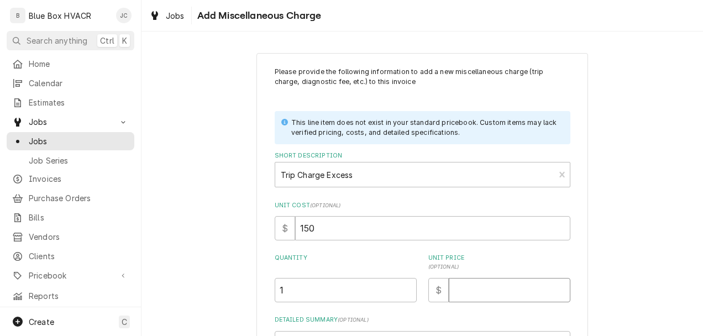
type textarea "x"
type input "2"
type textarea "x"
type input "20"
type textarea "x"
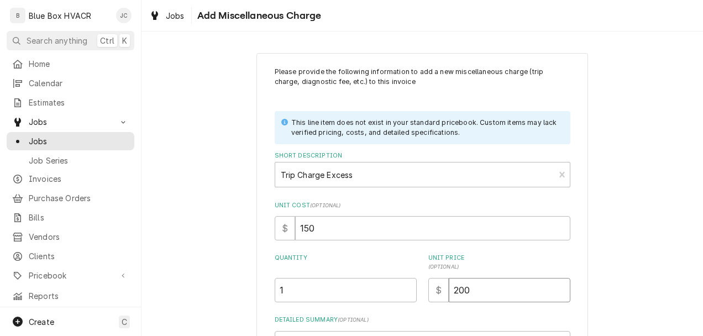
type input "200"
drag, startPoint x: 636, startPoint y: 297, endPoint x: 624, endPoint y: 294, distance: 12.1
click at [635, 297] on div "Please provide the following information to add a new miscellaneous charge (tri…" at bounding box center [423, 245] width 562 height 405
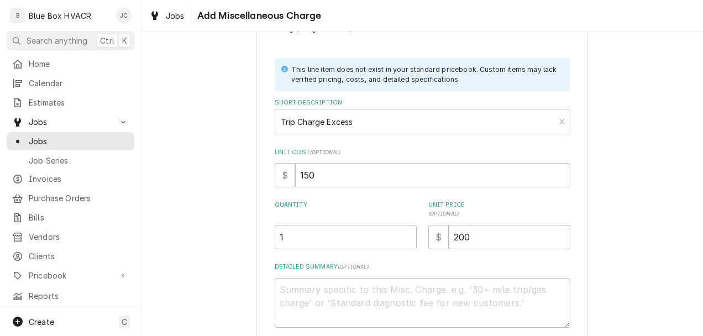
scroll to position [112, 0]
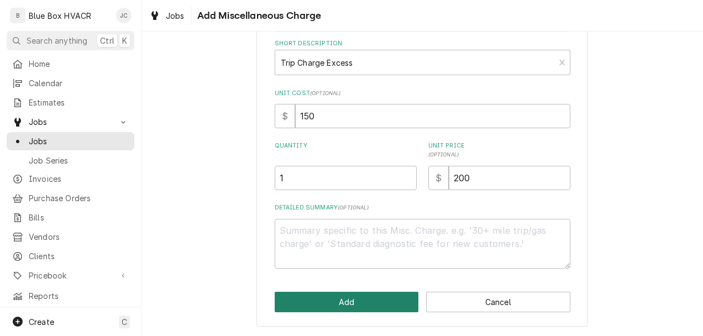
click at [322, 303] on button "Add" at bounding box center [347, 302] width 144 height 20
type textarea "x"
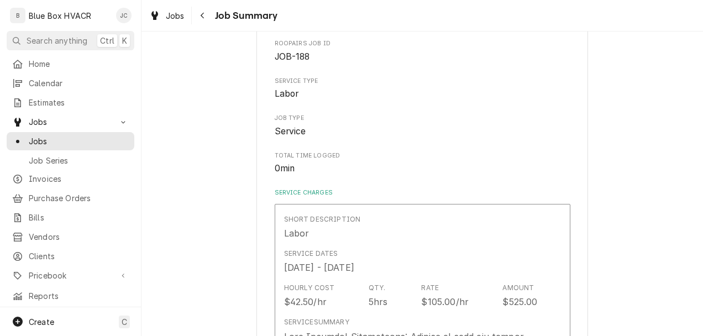
scroll to position [898, 0]
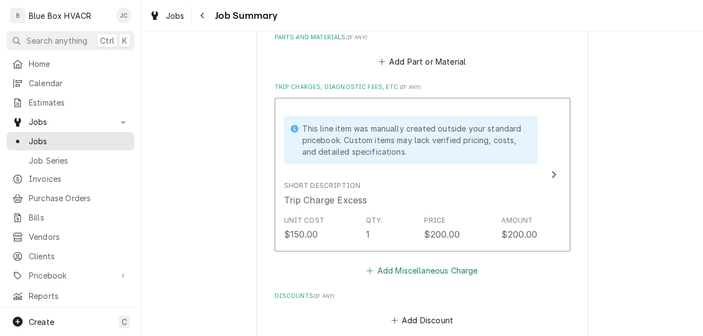
click at [406, 271] on button "Add Miscellaneous Charge" at bounding box center [422, 270] width 115 height 15
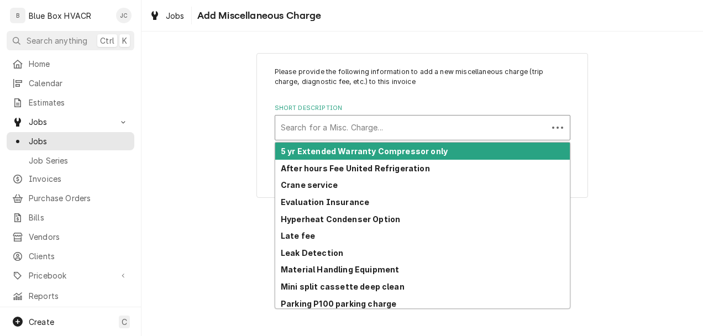
click at [385, 124] on div "Short Description" at bounding box center [411, 128] width 261 height 20
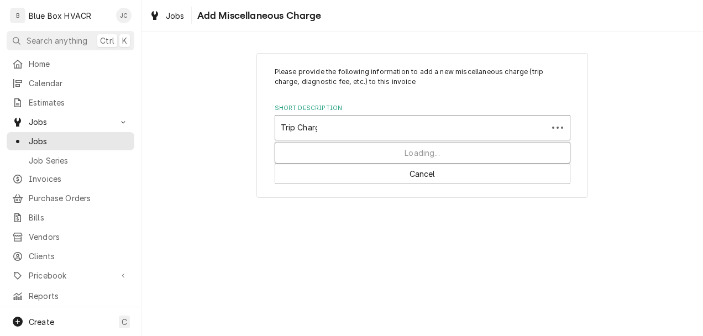
type input "Trip Charge"
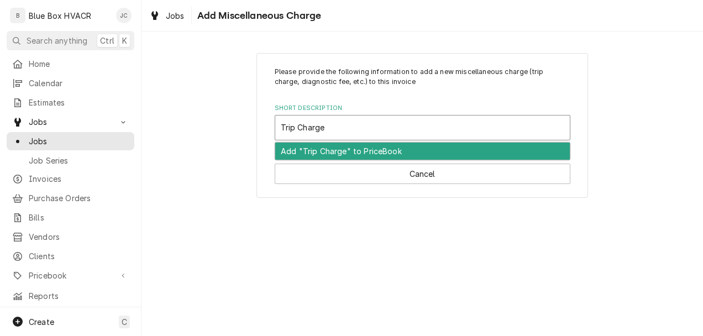
click at [360, 155] on div "Add "Trip Charge" to PriceBook" at bounding box center [422, 151] width 295 height 17
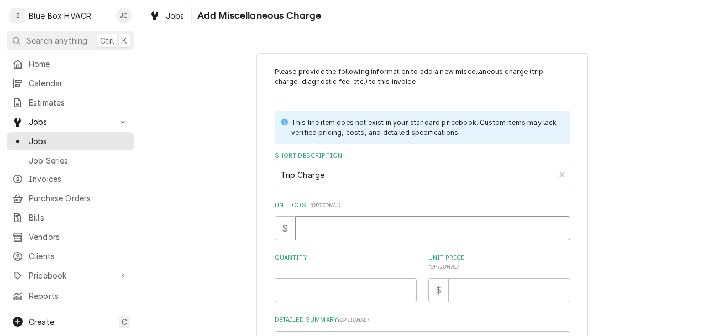
click at [353, 226] on input "Unit Cost ( optional )" at bounding box center [432, 228] width 275 height 24
type textarea "x"
type input "2"
type textarea "x"
type input "20"
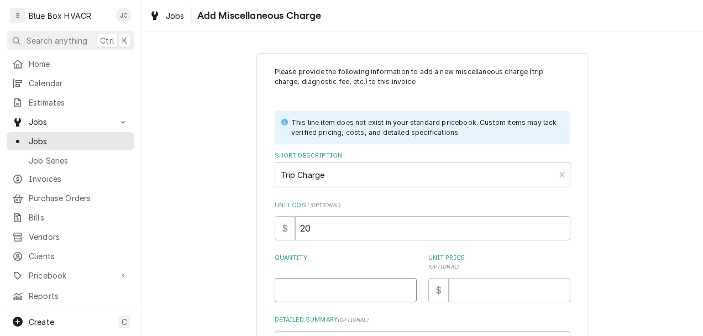
click at [371, 289] on input "Quantity" at bounding box center [346, 290] width 142 height 24
type textarea "x"
type input "1"
click at [471, 294] on input "Unit Price ( optional )" at bounding box center [510, 290] width 122 height 24
type textarea "x"
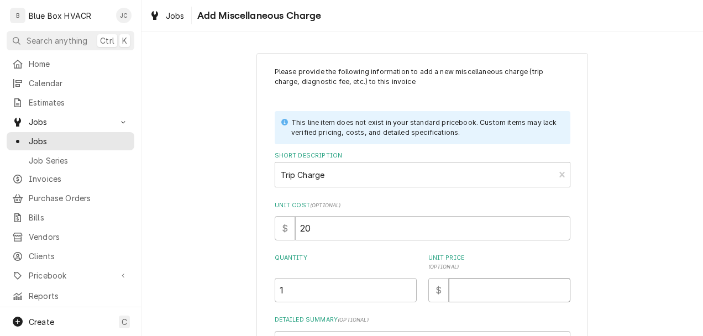
type input "4"
type textarea "x"
type input "40"
click at [596, 273] on div "Please provide the following information to add a new miscellaneous charge (tri…" at bounding box center [423, 245] width 562 height 405
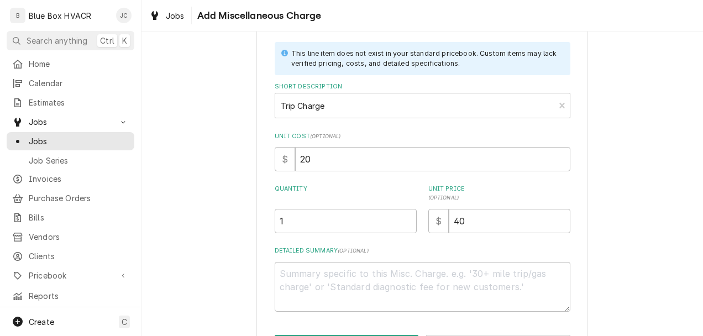
scroll to position [112, 0]
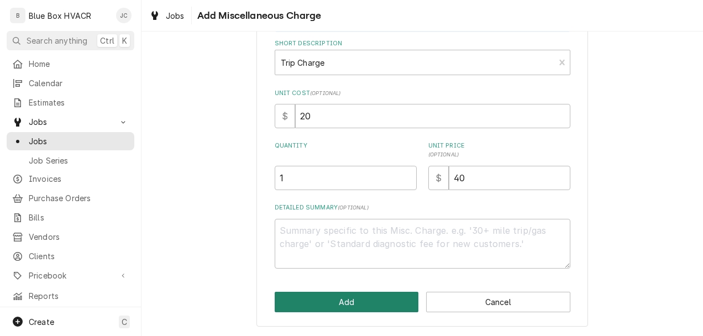
click at [321, 310] on button "Add" at bounding box center [347, 302] width 144 height 20
type textarea "x"
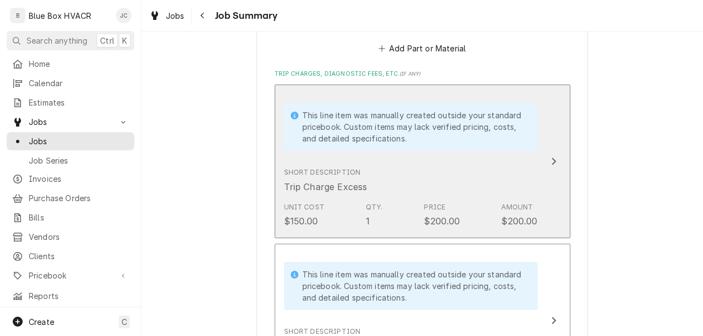
scroll to position [800, 0]
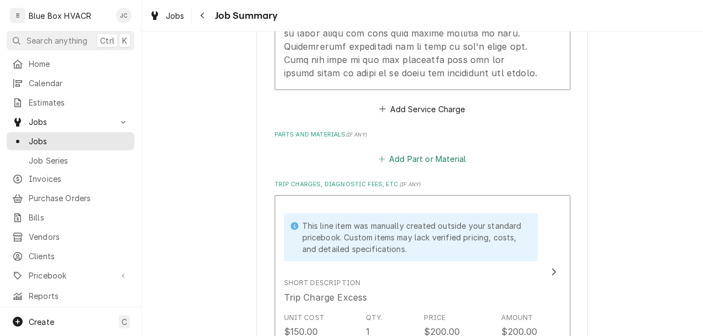
click at [421, 161] on button "Add Part or Material" at bounding box center [421, 158] width 91 height 15
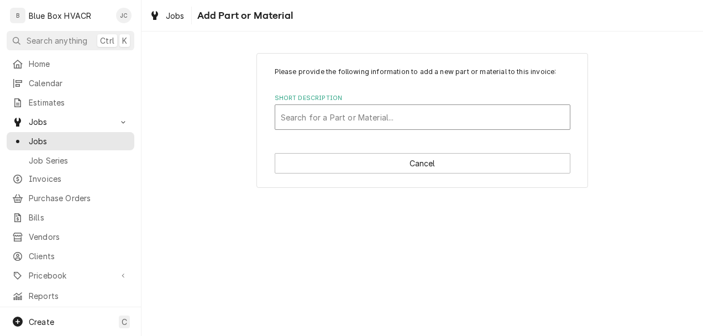
click at [362, 115] on div "Short Description" at bounding box center [423, 117] width 284 height 20
type input "nitrogen"
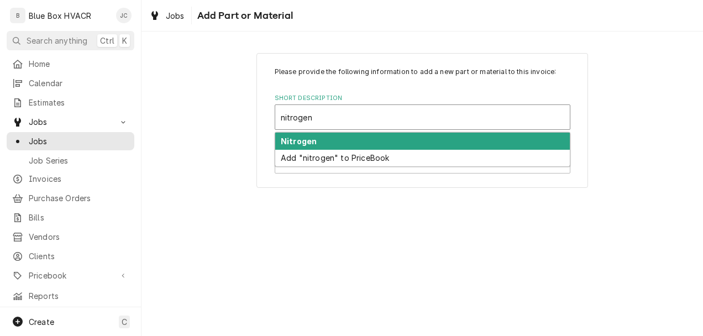
click at [322, 142] on div "Nitrogen" at bounding box center [422, 141] width 295 height 17
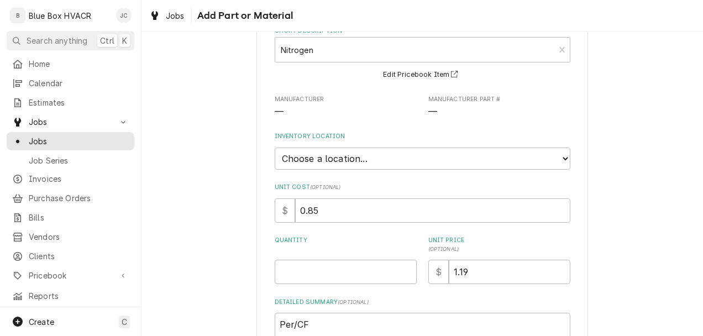
scroll to position [111, 0]
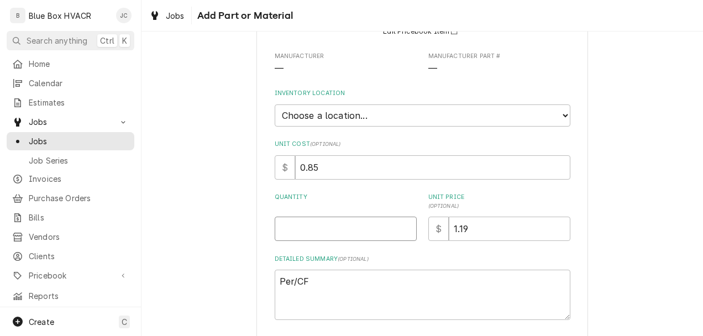
click at [331, 217] on input "Quantity" at bounding box center [346, 229] width 142 height 24
type textarea "x"
type input "2"
type textarea "x"
type input "20"
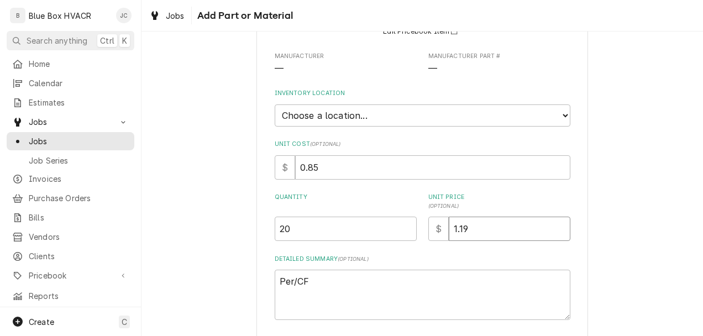
click at [496, 240] on input "1.19" at bounding box center [510, 229] width 122 height 24
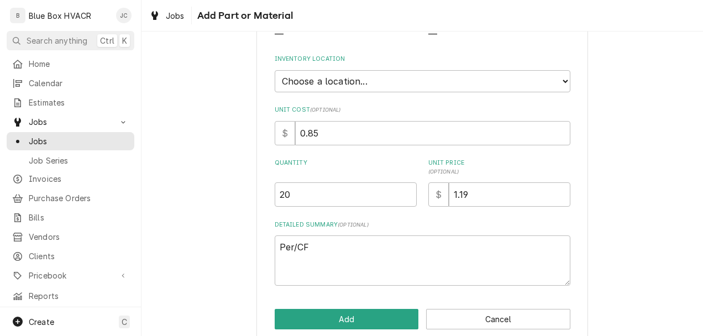
scroll to position [161, 0]
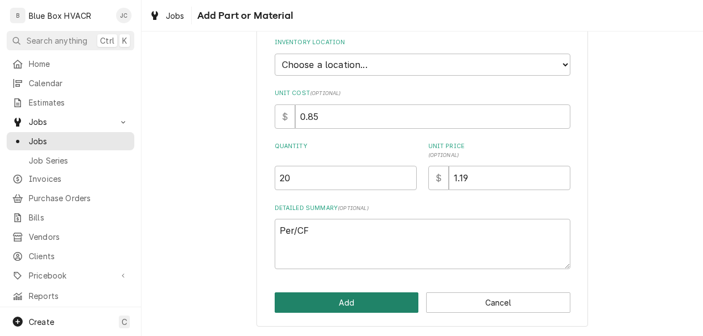
click at [359, 307] on button "Add" at bounding box center [347, 302] width 144 height 20
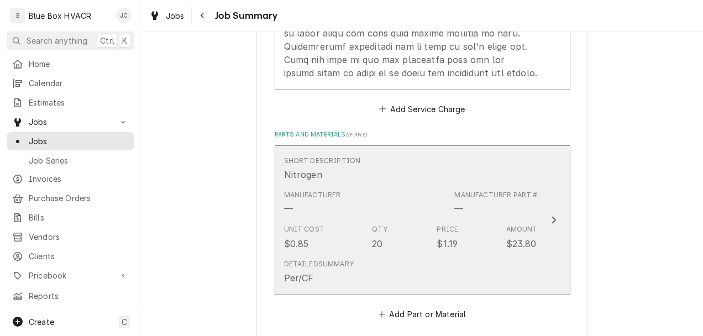
click at [384, 240] on div "Unit Cost $0.85 Qty. 20 Price $1.19 Amount $23.80" at bounding box center [411, 237] width 254 height 34
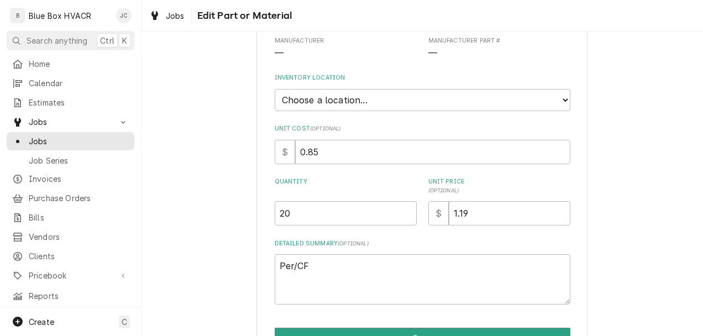
scroll to position [166, 0]
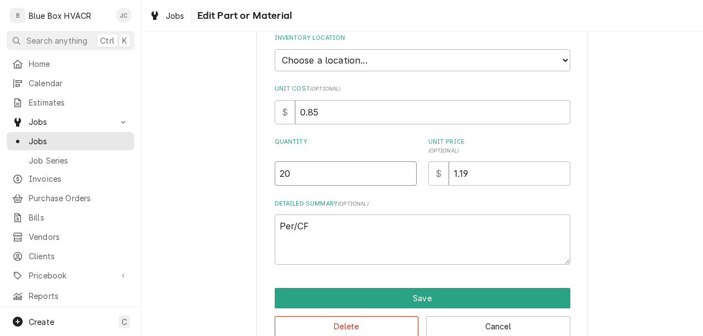
click at [307, 176] on input "20" at bounding box center [346, 173] width 142 height 24
type textarea "x"
type input "2"
type textarea "x"
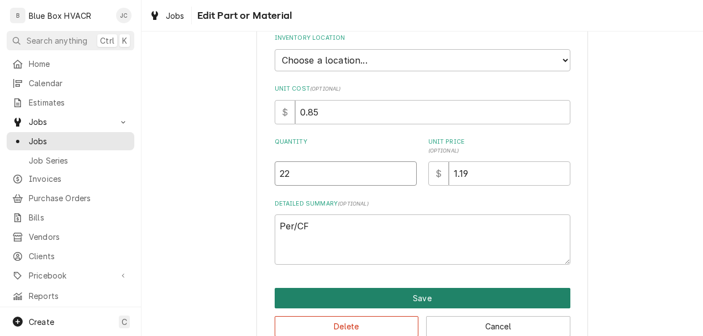
type input "22"
click at [373, 294] on button "Save" at bounding box center [423, 298] width 296 height 20
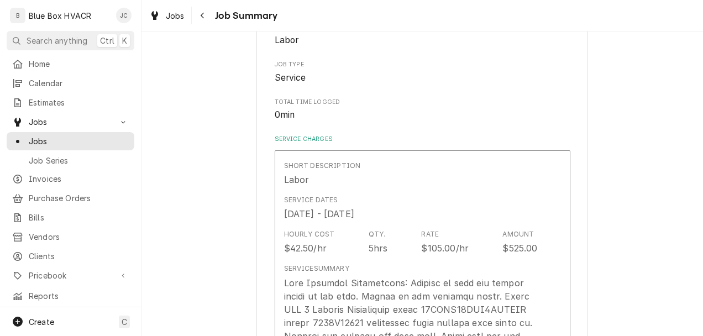
scroll to position [800, 0]
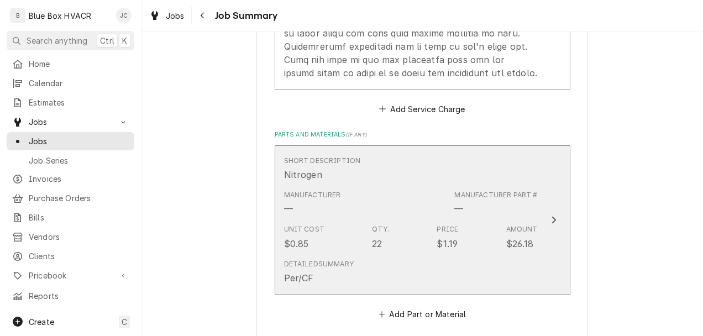
click at [497, 223] on div "Unit Cost $0.85 Qty. 22 Price $1.19 Amount $26.18" at bounding box center [411, 237] width 254 height 34
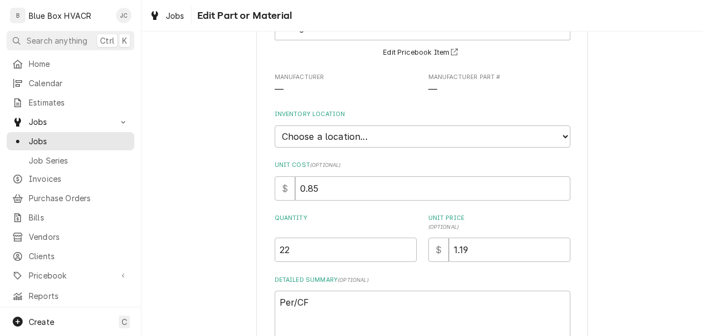
scroll to position [166, 0]
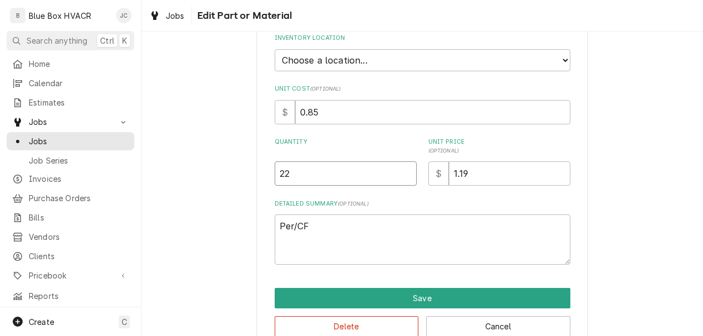
drag, startPoint x: 298, startPoint y: 176, endPoint x: 252, endPoint y: 161, distance: 49.1
click at [252, 165] on div "Use the fields below to edit this part or material: Short Description Nitrogen …" at bounding box center [423, 118] width 562 height 483
type textarea "x"
type input "2"
type textarea "x"
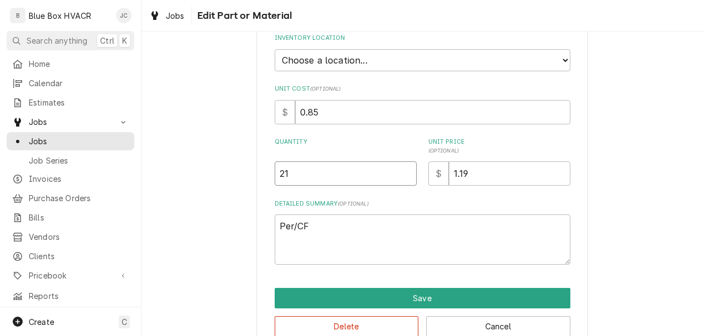
type input "21"
click at [380, 310] on div "Delete Cancel" at bounding box center [423, 322] width 296 height 28
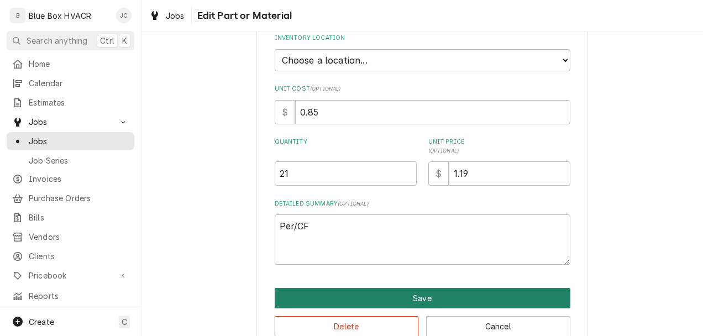
click at [384, 301] on button "Save" at bounding box center [423, 298] width 296 height 20
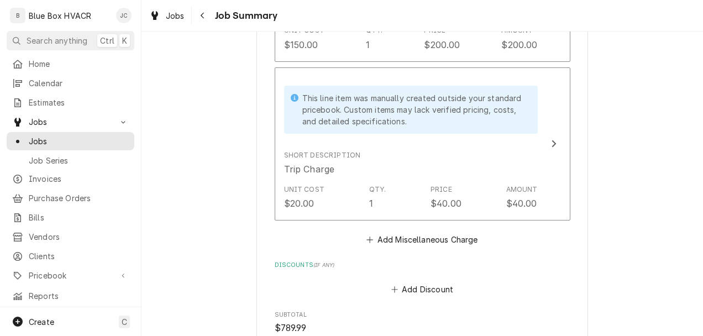
scroll to position [1353, 0]
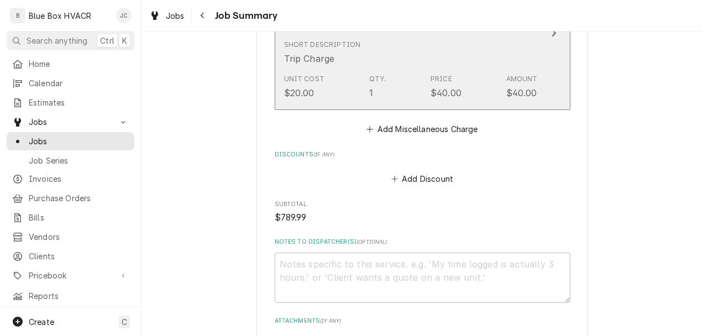
click at [463, 97] on div "Unit Cost $20.00 Qty. 1 Price $40.00 Amount $40.00" at bounding box center [411, 87] width 254 height 34
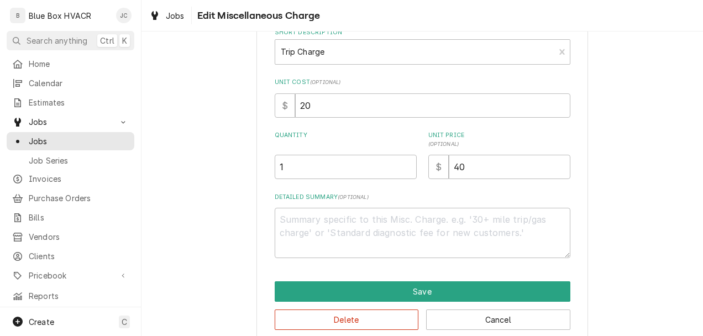
scroll to position [130, 0]
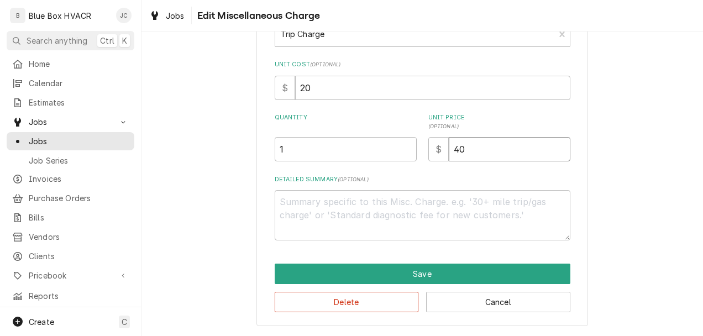
click at [470, 154] on input "40" at bounding box center [510, 149] width 122 height 24
type textarea "x"
type input "40.0"
type textarea "x"
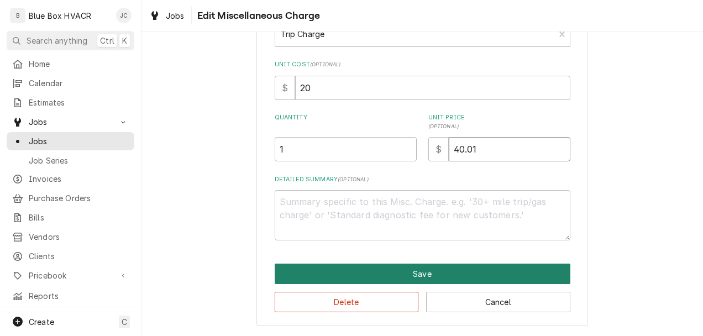
type input "40.01"
click at [430, 275] on button "Save" at bounding box center [423, 274] width 296 height 20
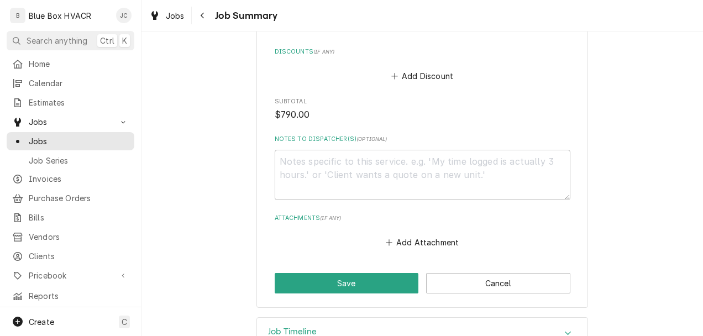
scroll to position [1490, 0]
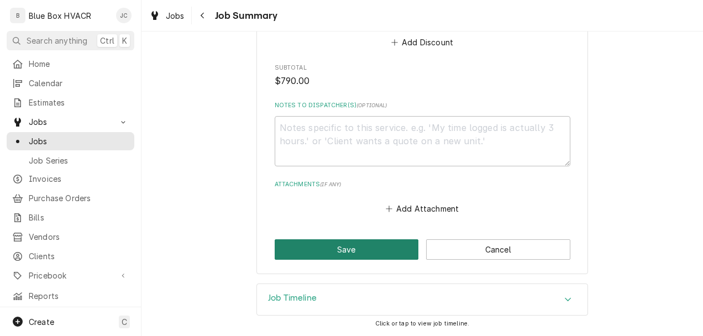
click at [337, 255] on button "Save" at bounding box center [347, 249] width 144 height 20
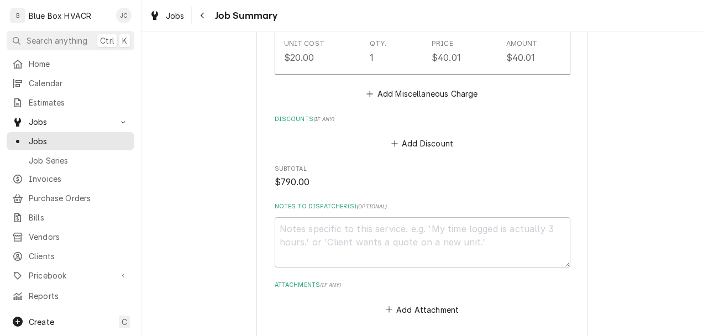
scroll to position [1592, 0]
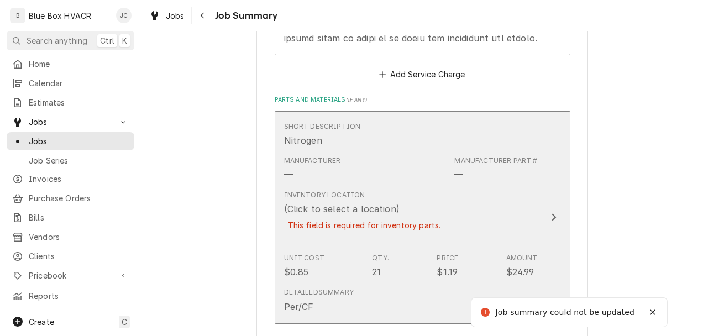
click at [473, 211] on div "Inventory Location (Click to select a location) This field is required for inve…" at bounding box center [411, 217] width 254 height 63
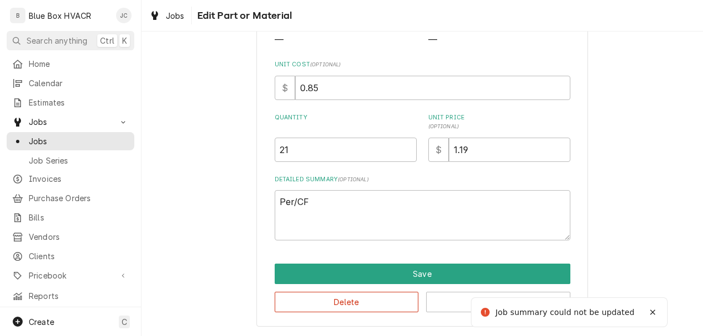
scroll to position [105, 0]
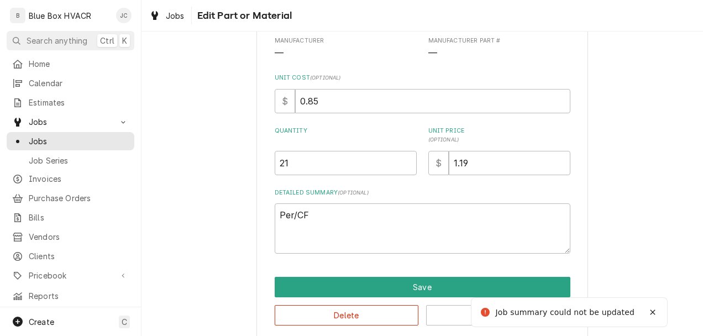
type textarea "x"
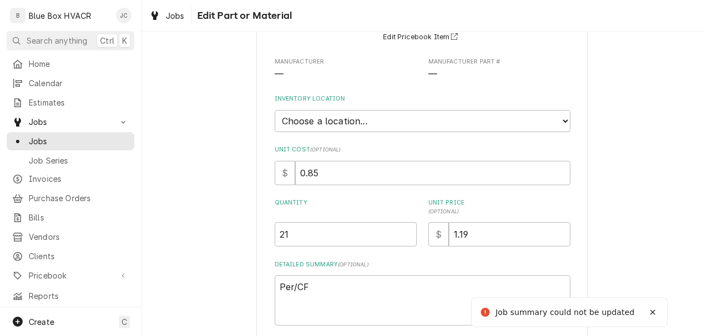
scroll to position [0, 0]
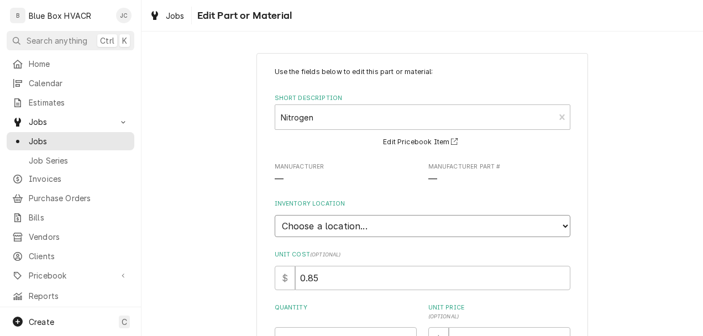
click at [354, 224] on select "Choose a location... Blue Box Truck #1" at bounding box center [423, 226] width 296 height 22
select select "426"
click at [275, 215] on select "Choose a location... Blue Box Truck #1" at bounding box center [423, 226] width 296 height 22
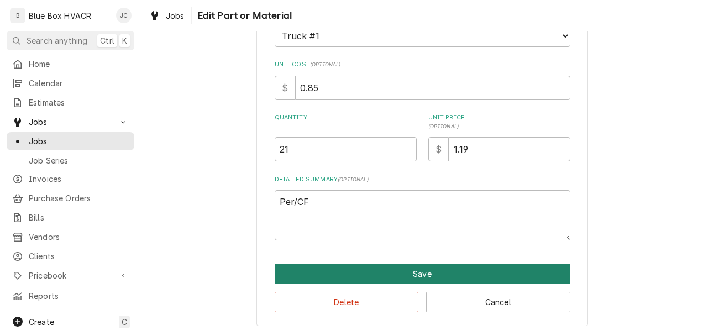
click at [410, 282] on button "Save" at bounding box center [423, 274] width 296 height 20
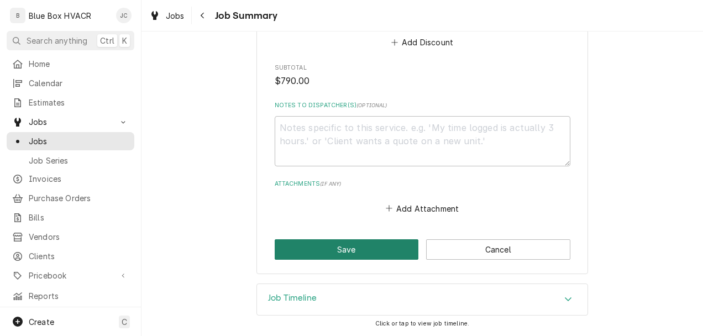
click at [365, 254] on button "Save" at bounding box center [347, 249] width 144 height 20
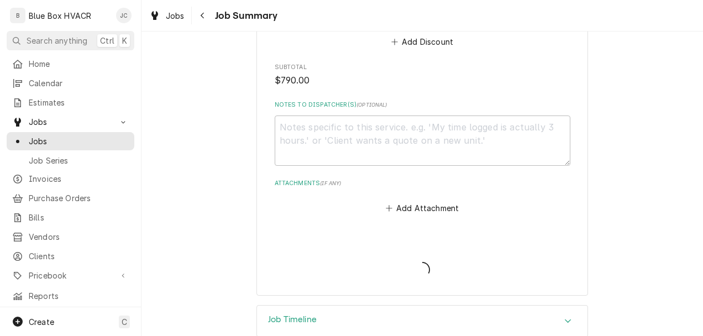
type textarea "x"
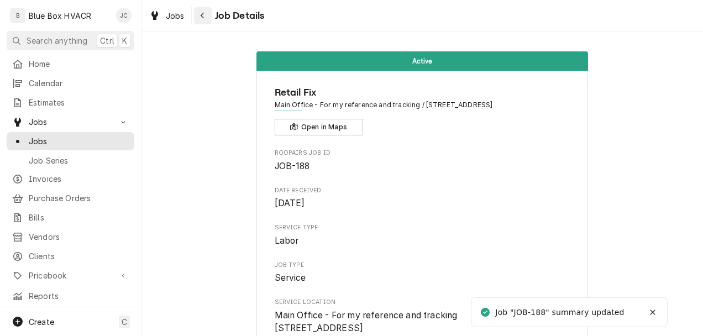
click at [207, 18] on div "Navigate back" at bounding box center [202, 15] width 11 height 11
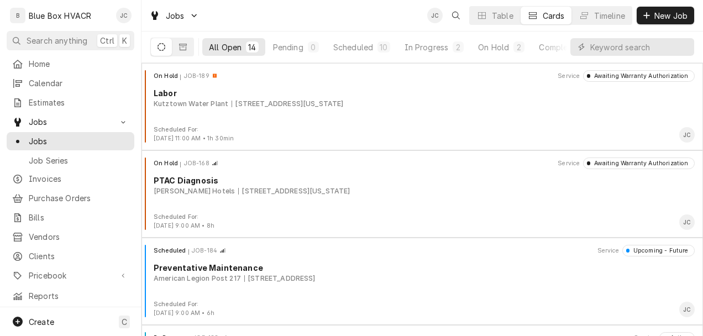
click at [588, 45] on div "Dynamic Content Wrapper" at bounding box center [632, 47] width 124 height 18
click at [603, 45] on input "Dynamic Content Wrapper" at bounding box center [639, 47] width 98 height 18
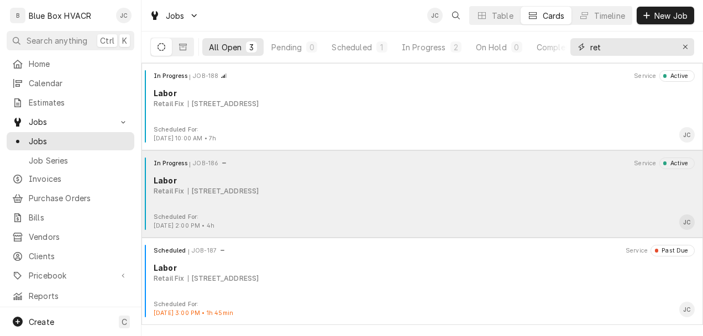
type input "ret"
click at [380, 187] on div "Retail Fix [STREET_ADDRESS]" at bounding box center [424, 191] width 541 height 10
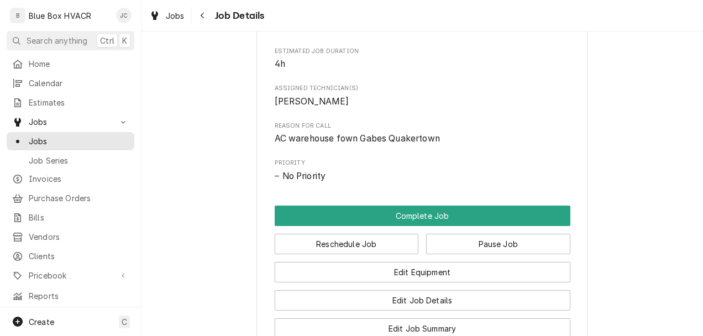
scroll to position [608, 0]
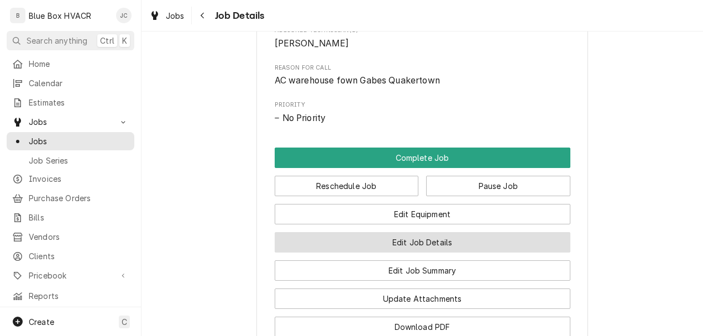
click at [434, 253] on button "Edit Job Details" at bounding box center [423, 242] width 296 height 20
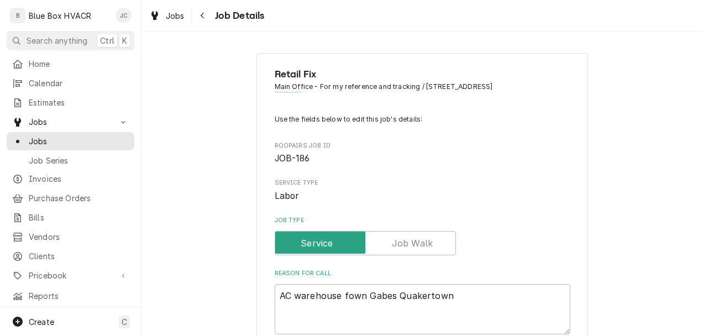
type textarea "x"
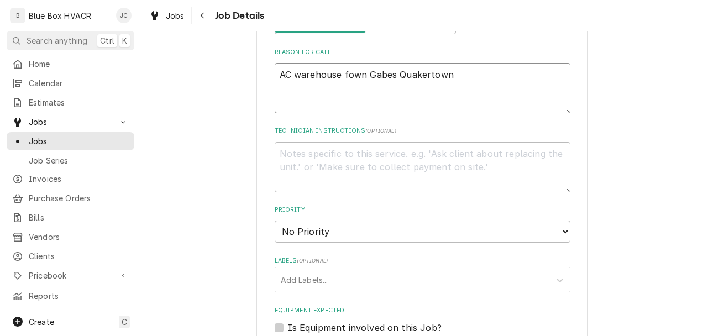
click at [345, 78] on textarea "AC warehouse fown Gabes Quakertown" at bounding box center [423, 88] width 296 height 50
type textarea "AC warehouse own Gabes Quakertown"
type textarea "x"
type textarea "AC warehouse Down Gabes Quakertown"
type textarea "x"
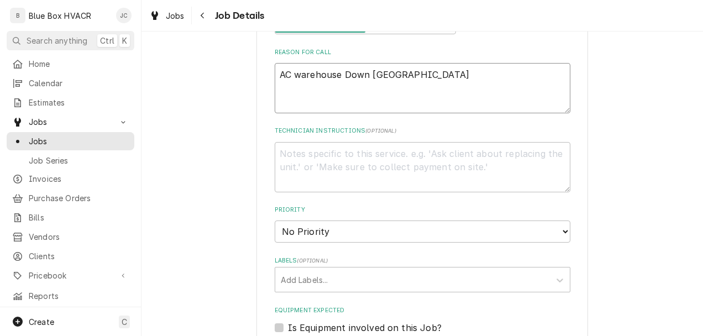
click at [441, 91] on textarea "AC warehouse Down Gabes Quakertown" at bounding box center [423, 88] width 296 height 50
click at [457, 78] on textarea "AC warehouse Down Gabes Quakertown" at bounding box center [423, 88] width 296 height 50
type textarea "AC warehouse Down Gabes Quakertown"
type textarea "x"
type textarea "AC warehouse Down Gabes Quakertown p"
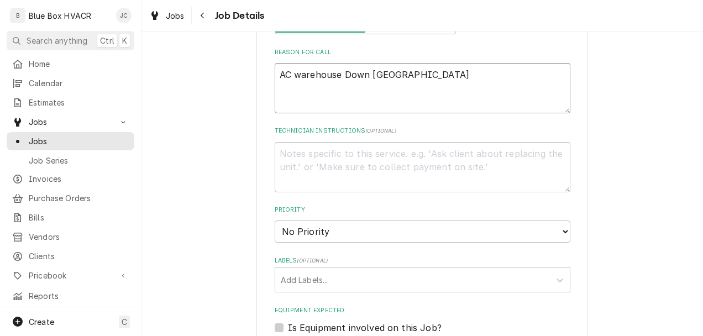
type textarea "x"
type textarea "AC warehouse Down Gabes Quakertown pl"
type textarea "x"
type textarea "AC warehouse Down Gabes Quakertown plu"
type textarea "x"
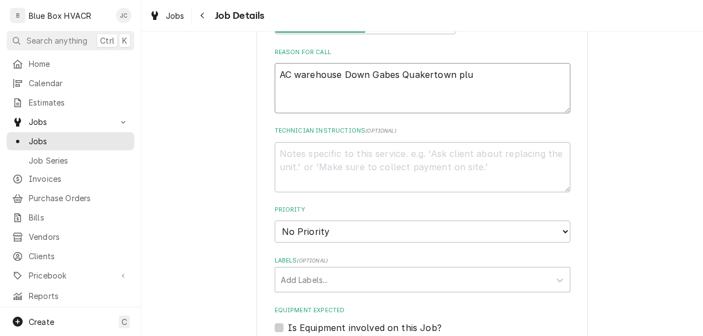
type textarea "AC warehouse Down Gabes Quakertown plus"
type textarea "x"
type textarea "AC warehouse Down Gabes Quakertown plus"
type textarea "x"
type textarea "AC warehouse Down Gabes Quakertown plus r"
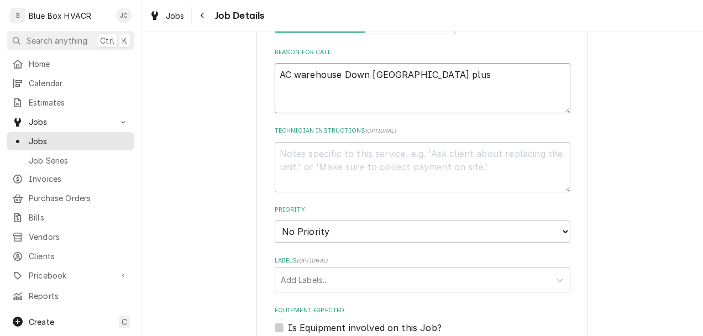
type textarea "x"
type textarea "AC warehouse Down Gabes Quakertown plus re"
type textarea "x"
type textarea "AC warehouse Down Gabes Quakertown plus rep"
type textarea "x"
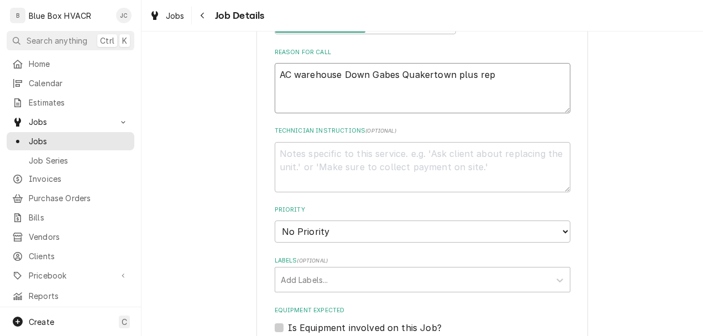
type textarea "AC warehouse Down Gabes Quakertown plus repa"
type textarea "x"
type textarea "AC warehouse Down Gabes Quakertown plus repai"
type textarea "x"
type textarea "AC warehouse Down Gabes Quakertown plus repair"
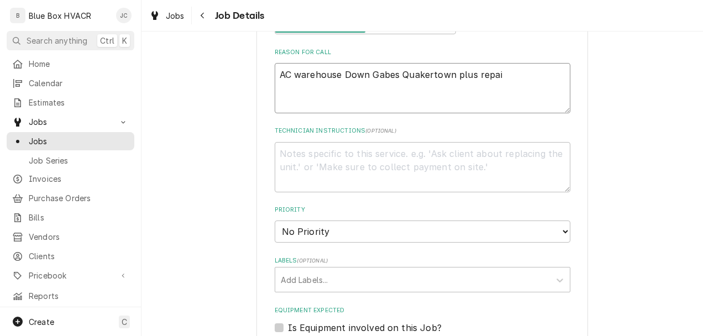
type textarea "x"
type textarea "AC warehouse Down Gabes Quakertown plus repairs"
type textarea "x"
type textarea "AC warehouse Down Gabes Quakertown plus repairs."
type textarea "x"
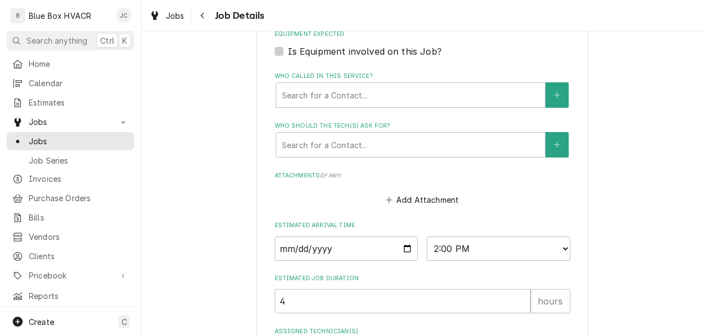
scroll to position [593, 0]
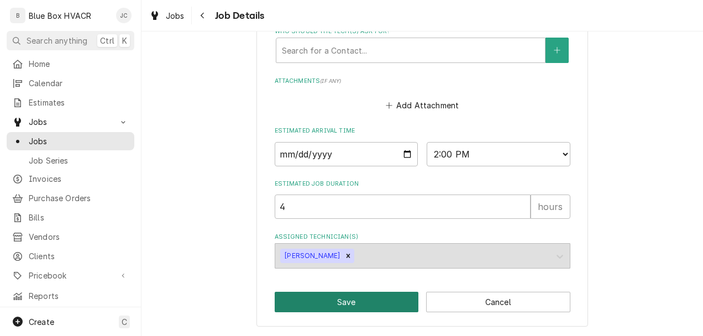
type textarea "AC warehouse Down Gabes Quakertown plus repairs."
click at [326, 297] on button "Save" at bounding box center [347, 302] width 144 height 20
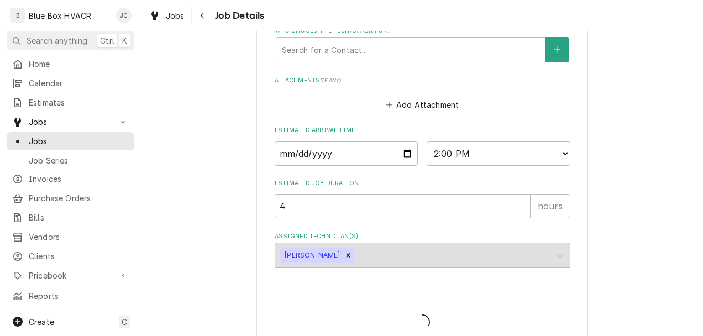
type textarea "x"
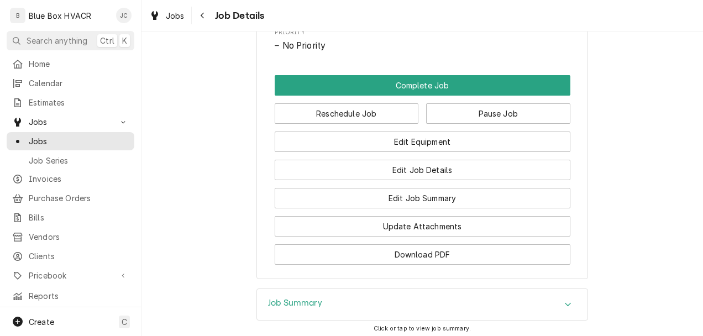
scroll to position [774, 0]
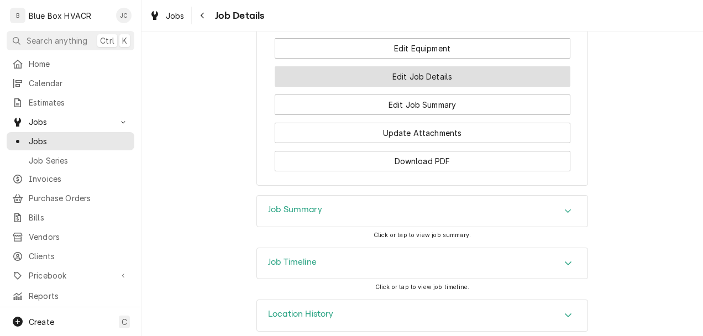
click at [416, 87] on button "Edit Job Details" at bounding box center [423, 76] width 296 height 20
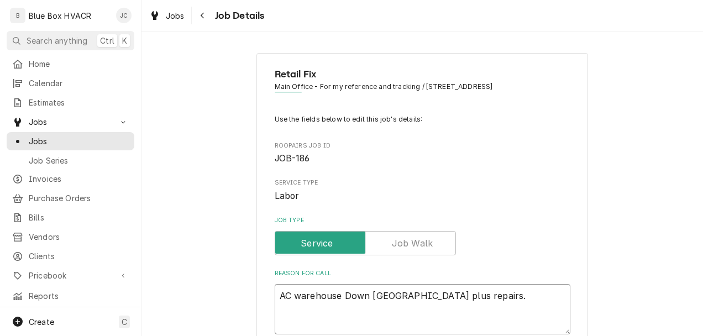
click at [507, 292] on textarea "AC warehouse Down [GEOGRAPHIC_DATA] plus repairs." at bounding box center [423, 309] width 296 height 50
type textarea "x"
type textarea "AC warehouse Down [GEOGRAPHIC_DATA] plus repairs."
type textarea "x"
type textarea "AC warehouse Down [GEOGRAPHIC_DATA] plus repairs. R"
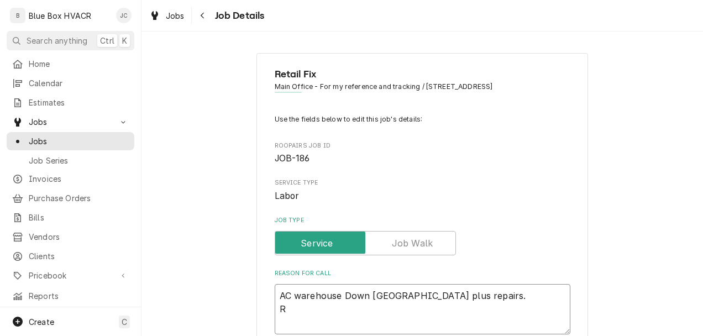
type textarea "x"
type textarea "AC warehouse Down [GEOGRAPHIC_DATA] plus repairs. Re"
type textarea "x"
type textarea "AC warehouse Down [GEOGRAPHIC_DATA] plus repairs. Ret"
type textarea "x"
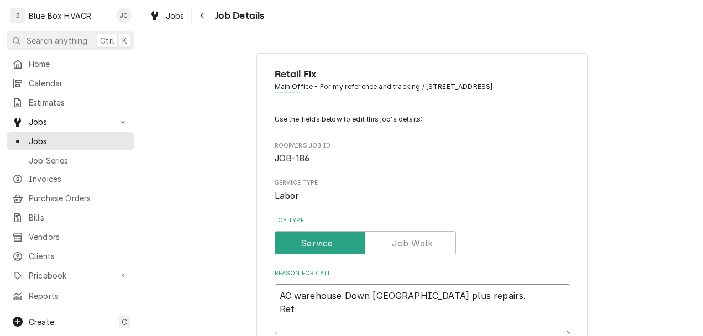
type textarea "AC warehouse Down [GEOGRAPHIC_DATA] plus repairs. [PERSON_NAME]"
type textarea "x"
type textarea "AC warehouse Down [GEOGRAPHIC_DATA] plus repairs. Retail"
type textarea "x"
type textarea "AC warehouse Down [GEOGRAPHIC_DATA] plus repairs. Retail"
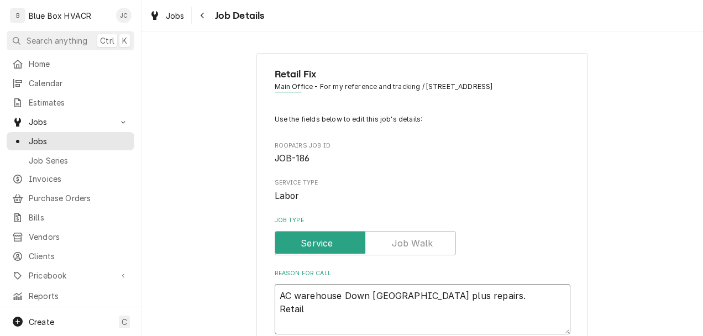
type textarea "x"
type textarea "AC warehouse Down [GEOGRAPHIC_DATA] plus repairs. Retail"
type textarea "x"
type textarea "AC warehouse Down [GEOGRAPHIC_DATA] plus repairs. Retailf"
type textarea "x"
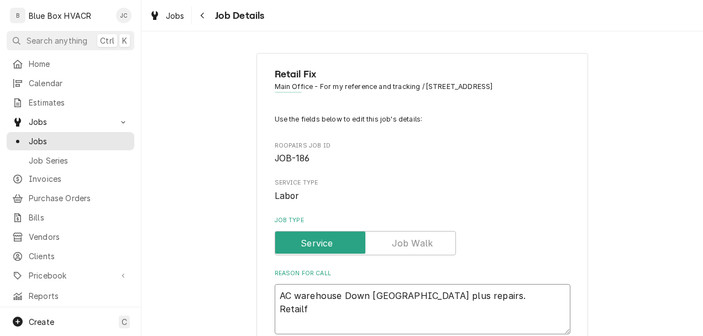
type textarea "AC warehouse Down [GEOGRAPHIC_DATA] plus repairs. Retailfi"
type textarea "x"
type textarea "AC warehouse Down [GEOGRAPHIC_DATA] plus repairs. Retailfix"
type textarea "x"
type textarea "AC warehouse Down [GEOGRAPHIC_DATA] plus repairs. Retailfixi"
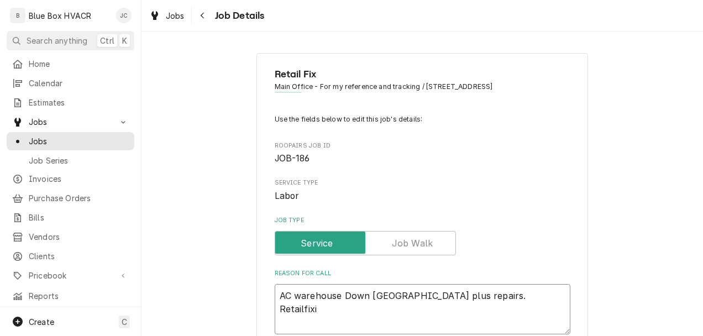
type textarea "x"
type textarea "AC warehouse Down [GEOGRAPHIC_DATA] plus repairs. Retailfixit"
type textarea "x"
type textarea "AC warehouse Down [GEOGRAPHIC_DATA] plus repairs. Retailfixit"
type textarea "x"
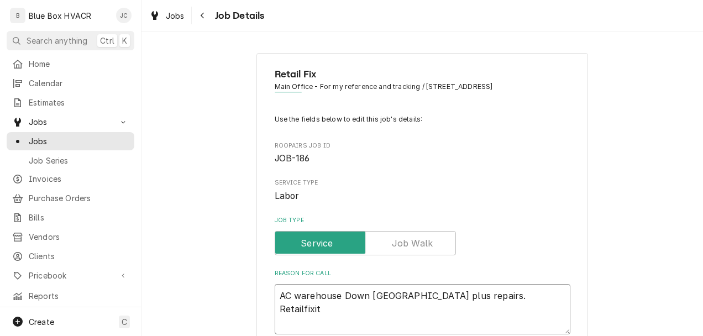
type textarea "AC warehouse Down [GEOGRAPHIC_DATA] plus repairs. Retailfixit i"
type textarea "x"
type textarea "AC warehouse Down [GEOGRAPHIC_DATA] plus repairs. Retailfixit in"
type textarea "x"
type textarea "AC warehouse Down [GEOGRAPHIC_DATA] plus repairs. Retailfixit inv"
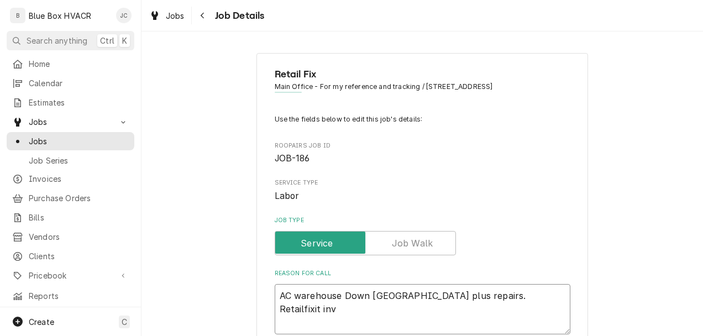
type textarea "x"
type textarea "AC warehouse Down [GEOGRAPHIC_DATA] plus repairs. Retailfixit invo"
type textarea "x"
type textarea "AC warehouse Down [GEOGRAPHIC_DATA] plus repairs. Retailfixit invoi"
type textarea "x"
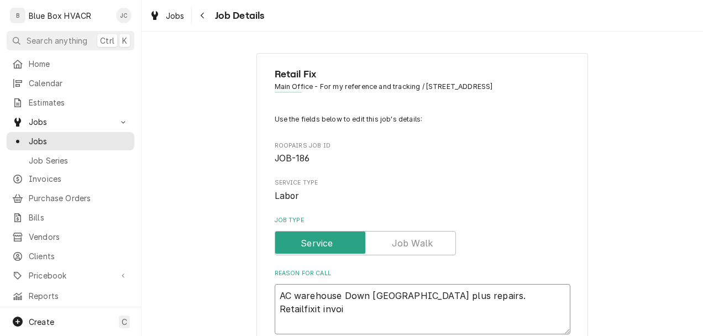
type textarea "AC warehouse Down [GEOGRAPHIC_DATA] plus repairs. Retailfixit invoic"
type textarea "x"
type textarea "AC warehouse Down [GEOGRAPHIC_DATA] plus repairs. Retailfixit invoice"
type textarea "x"
type textarea "AC warehouse Down [GEOGRAPHIC_DATA] plus repairs. Retailfixit invoice"
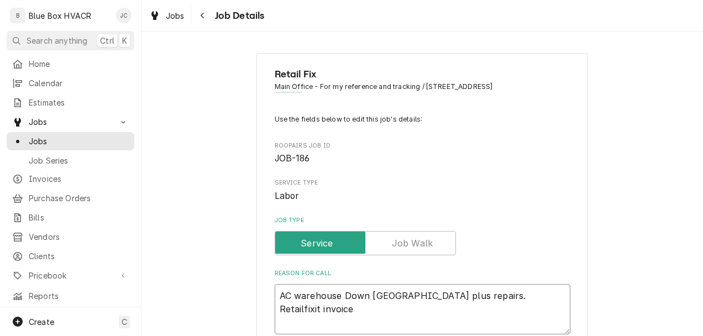
type textarea "x"
type textarea "AC warehouse Down [GEOGRAPHIC_DATA] plus repairs. Retailfixit invoice #"
type textarea "x"
type textarea "AC warehouse Down [GEOGRAPHIC_DATA] plus repairs. Retailfixit invoice #"
type textarea "x"
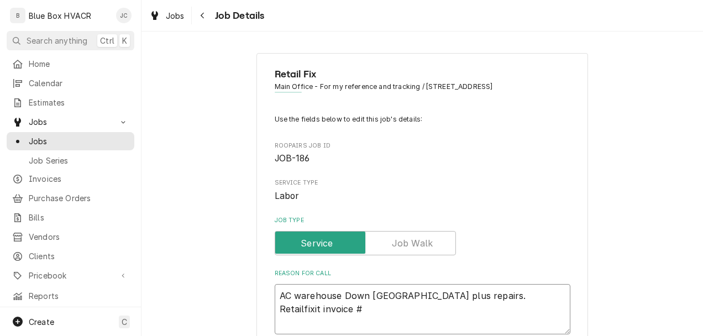
type textarea "AC warehouse Down [GEOGRAPHIC_DATA] plus repairs. Retailfixit invoice #"
type textarea "x"
type textarea "AC warehouse Down [GEOGRAPHIC_DATA] plus repairs. Retailfixit invoice"
type textarea "x"
type textarea "AC warehouse Down [GEOGRAPHIC_DATA] plus repairs. Retailfixit invoice"
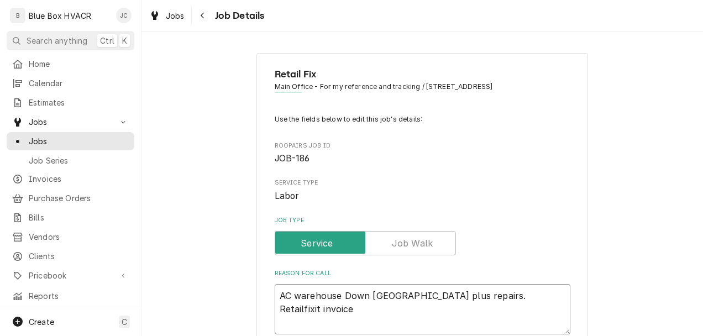
type textarea "x"
type textarea "AC warehouse Down [GEOGRAPHIC_DATA] plus repairs. Retailfixit invoic"
type textarea "x"
type textarea "AC warehouse Down [GEOGRAPHIC_DATA] plus repairs. Retailfixit invo"
type textarea "x"
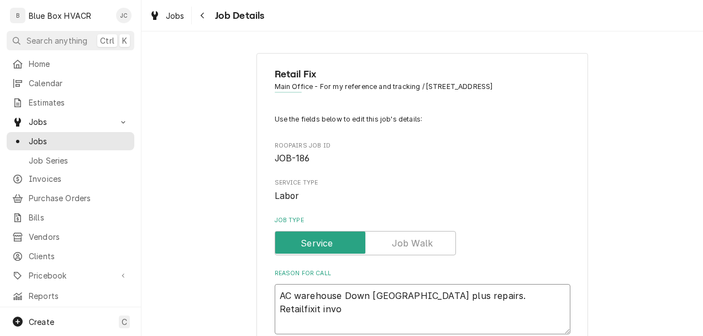
type textarea "AC warehouse Down [GEOGRAPHIC_DATA] plus repairs. Retailfixit inv"
type textarea "x"
type textarea "AC warehouse Down [GEOGRAPHIC_DATA] plus repairs. Retailfixit in"
type textarea "x"
type textarea "AC warehouse Down [GEOGRAPHIC_DATA] plus repairs. Retailfixit i"
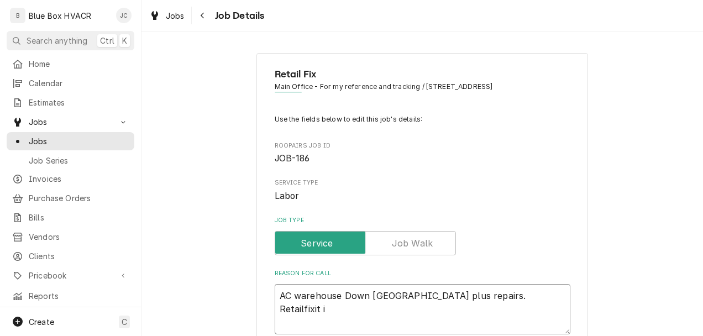
type textarea "x"
type textarea "AC warehouse Down [GEOGRAPHIC_DATA] plus repairs. Retailfixit"
type textarea "x"
type textarea "AC warehouse Down [GEOGRAPHIC_DATA] plus repairs. Retailfixit"
type textarea "x"
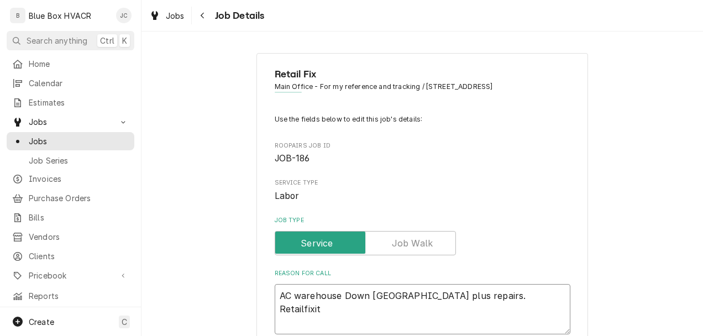
type textarea "AC warehouse Down [GEOGRAPHIC_DATA] plus repairs. Retailfixi"
type textarea "x"
type textarea "AC warehouse Down [GEOGRAPHIC_DATA] plus repairs. Retailfixit"
type textarea "x"
type textarea "AC warehouse Down [GEOGRAPHIC_DATA] plus repairs. Retailfixit"
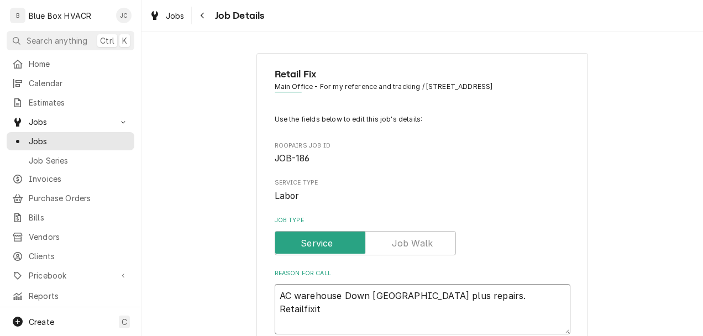
paste textarea "Invoice No: 16975"
type textarea "x"
type textarea "AC warehouse Down [GEOGRAPHIC_DATA] plus repairs. Retailfixit Invoice No: 16975"
type textarea "x"
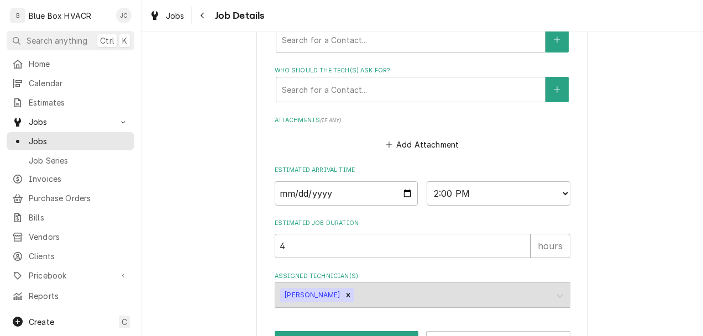
scroll to position [593, 0]
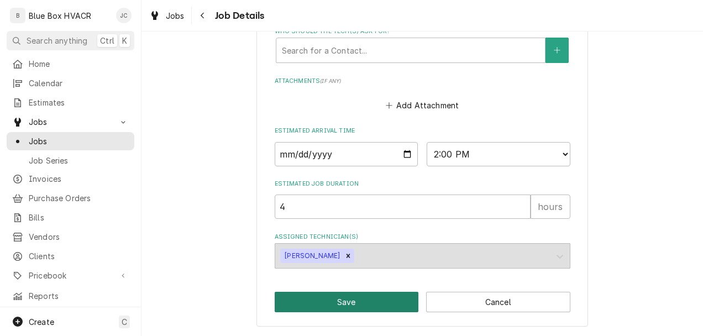
type textarea "AC warehouse Down [GEOGRAPHIC_DATA] plus repairs. Retailfixit Invoice No: 16975"
click at [337, 302] on button "Save" at bounding box center [347, 302] width 144 height 20
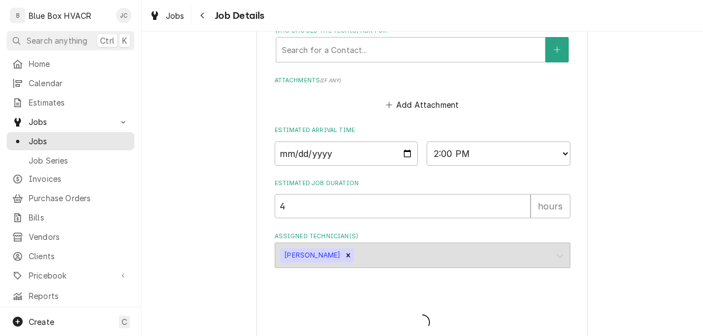
type textarea "x"
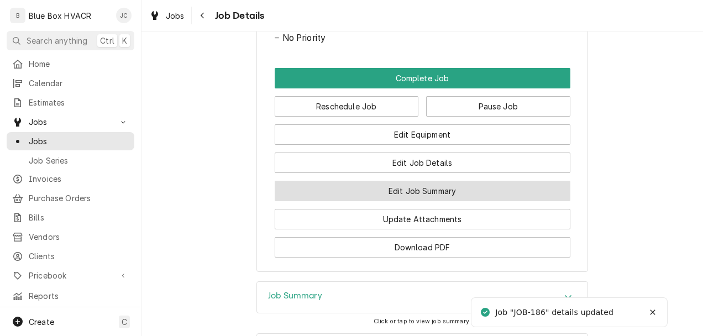
scroll to position [719, 0]
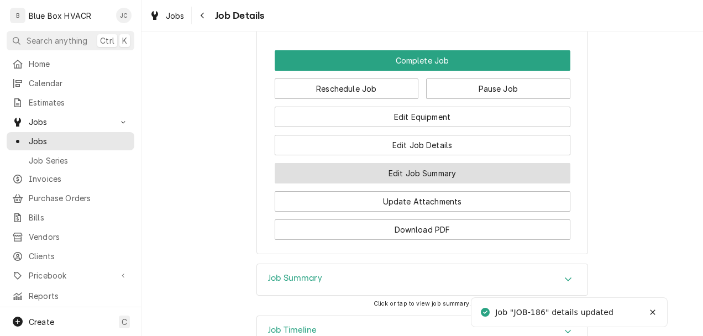
click at [412, 184] on button "Edit Job Summary" at bounding box center [423, 173] width 296 height 20
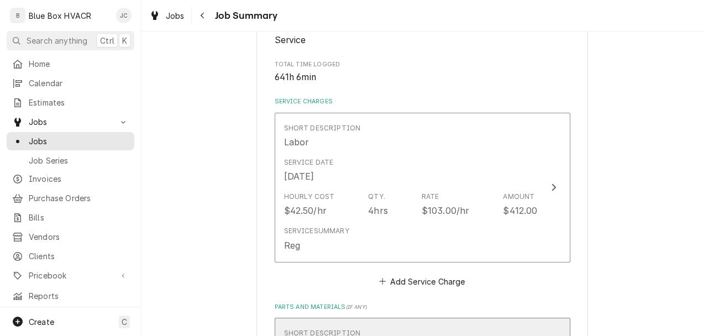
scroll to position [166, 0]
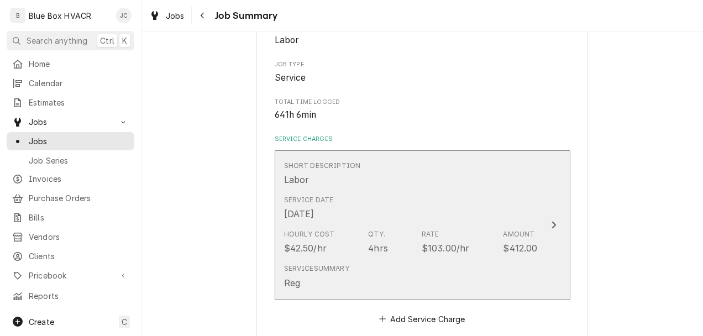
click at [413, 261] on div "Service Summary Reg" at bounding box center [411, 276] width 254 height 34
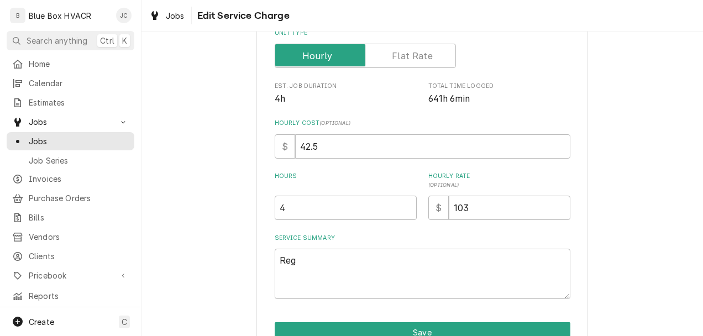
type textarea "x"
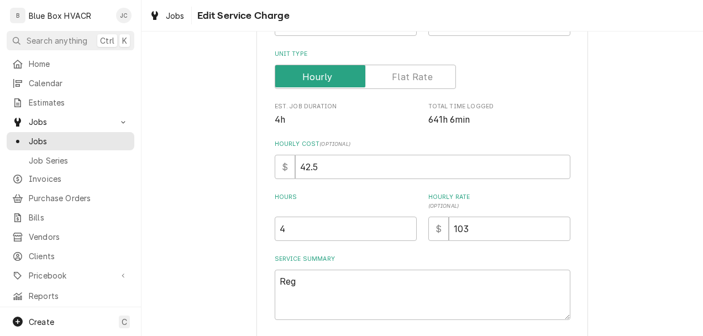
scroll to position [245, 0]
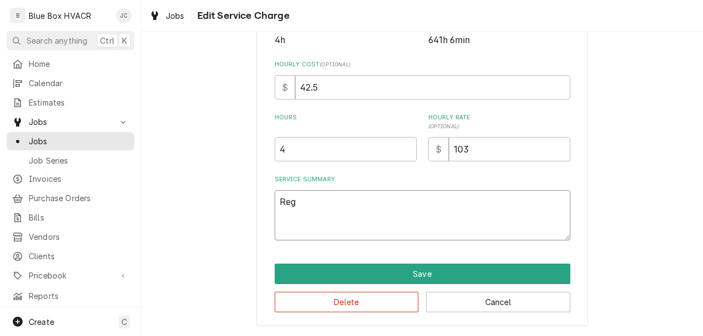
drag, startPoint x: 301, startPoint y: 198, endPoint x: 202, endPoint y: 189, distance: 99.3
click at [222, 191] on div "Use the fields below to edit this service charge Short Description Labor Edit P…" at bounding box center [423, 67] width 562 height 538
paste textarea "- **Lore Ipsumdolors**: AME 8 Consec Adipi ELI322S9DO6E, Tempor 1108I58983 - **…"
type textarea "- **Lore Ipsumdolors**: AME 8 Consec Adipi ELI322S9DO6E, Tempor 1108I58983 - **…"
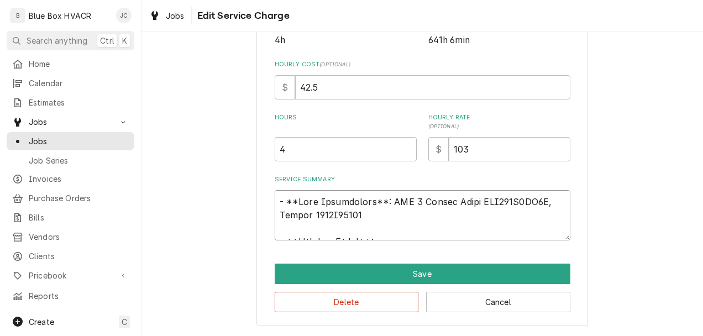
type textarea "x"
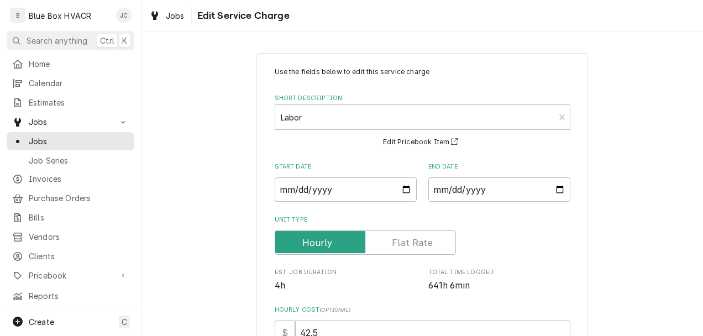
scroll to position [166, 0]
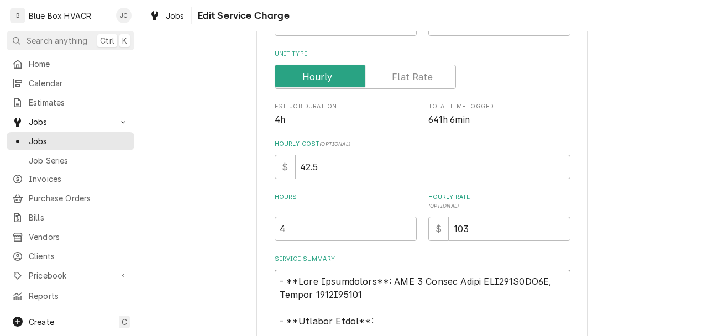
type textarea "- **Lore Ipsumdolors**: AME 8 Consec Adipi ELI322S9DO6E, Tempor 1108I58983 - **…"
type textarea "x"
type textarea "- **Lore Ipsumdolors**: AME 5 Consec Adipi ELI197S6DO8E, Tempor 5377I57909 - **…"
type textarea "x"
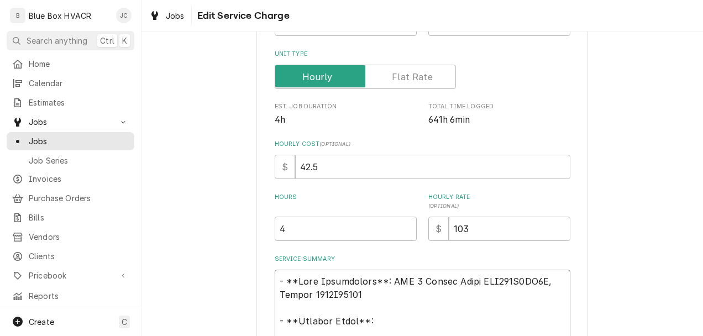
type textarea "- **Lore Ipsumdolors**: AME 2 Consec Adipi ELI839S2DO0E, Tempor 4329I30049 - **…"
type textarea "x"
type textarea "8 - **Unit Information**: RTU 5 Lennox Model KGA180S4BS2G, Serial 5617A07615 - …"
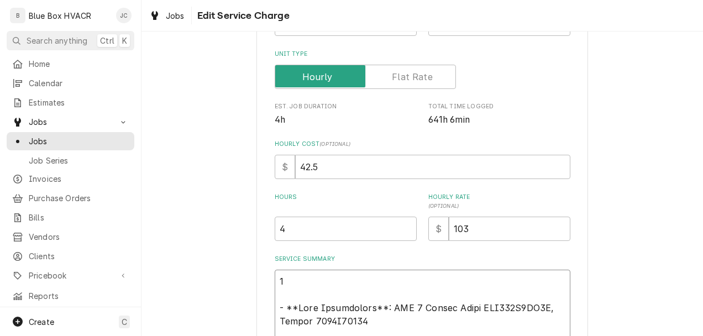
type textarea "x"
type textarea "8/ - **Unit Information**: RTU 5 Lennox Model KGA180S4BS2G, Serial 5617A07615 -…"
type textarea "x"
type textarea "8/1 - **Unit Information**: RTU 5 Lennox Model KGA180S4BS2G, Serial 5617A07615 …"
type textarea "x"
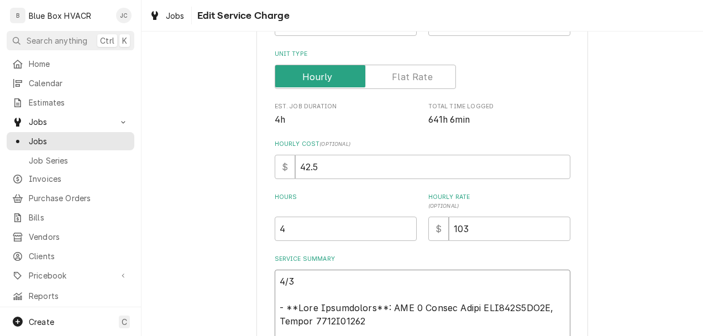
type textarea "8/19 - **Unit Information**: RTU 5 Lennox Model KGA180S4BS2G, Serial 5617A07615…"
type textarea "x"
type textarea "8/19/ - **Unit Information**: RTU 5 Lennox Model KGA180S4BS2G, Serial 5617A0761…"
type textarea "x"
type textarea "8/19/2 - **Unit Information**: RTU 5 Lennox Model KGA180S4BS2G, Serial 5617A076…"
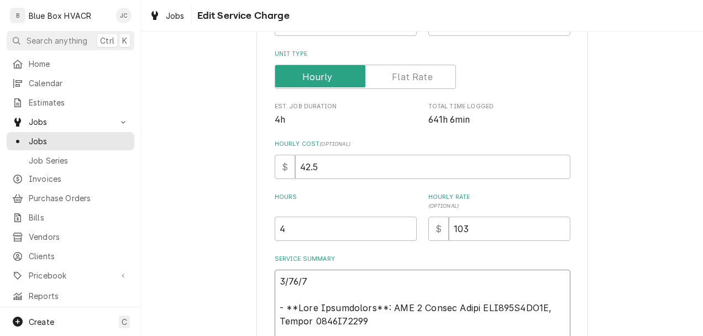
type textarea "x"
type textarea "8/19/20 - **Unit Information**: RTU 5 Lennox Model KGA180S4BS2G, Serial 5617A07…"
type textarea "x"
type textarea "8/19/202 - **Unit Information**: RTU 5 Lennox Model KGA180S4BS2G, Serial 5617A0…"
type textarea "x"
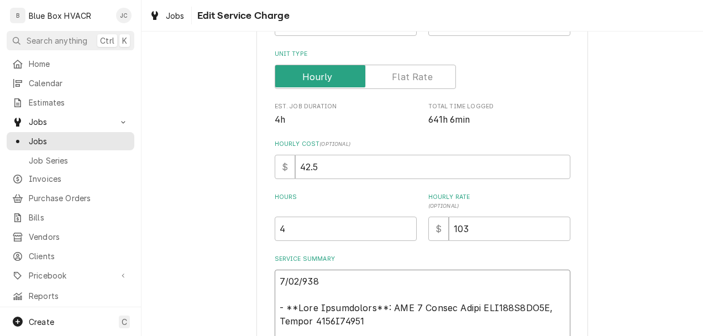
type textarea "8/19/2025 - **Unit Information**: RTU 5 Lennox Model KGA180S4BS2G, Serial 5617A…"
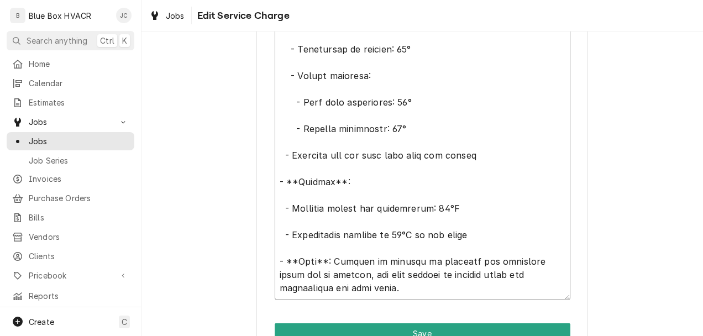
scroll to position [1050, 0]
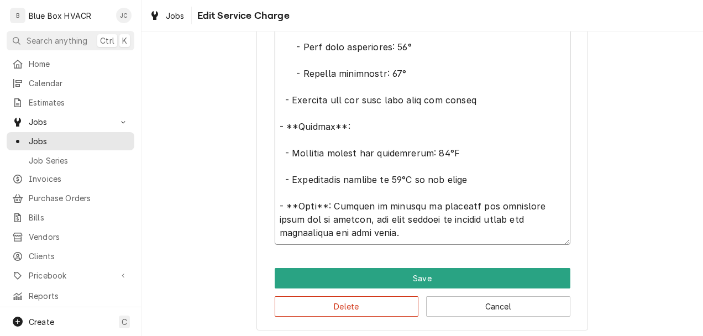
type textarea "x"
type textarea "8/19/2025 - **Unit Information**: RTU 5 Lennox Model KGA180S4BS2G, Serial 5617A…"
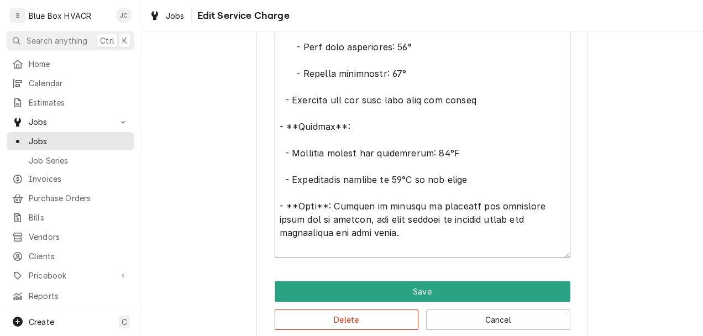
type textarea "x"
type textarea "8/19/2025 - **Unit Information**: RTU 5 Lennox Model KGA180S4BS2G, Serial 5617A…"
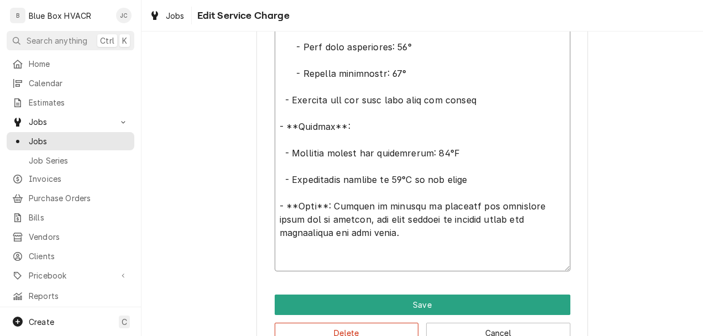
type textarea "x"
type textarea "8/19/2025 - **Unit Information**: RTU 5 Lennox Model KGA180S4BS2G, Serial 5617A…"
type textarea "x"
type textarea "8/19/2025 - **Unit Information**: RTU 5 Lennox Model KGA180S4BS2G, Serial 5617A…"
type textarea "x"
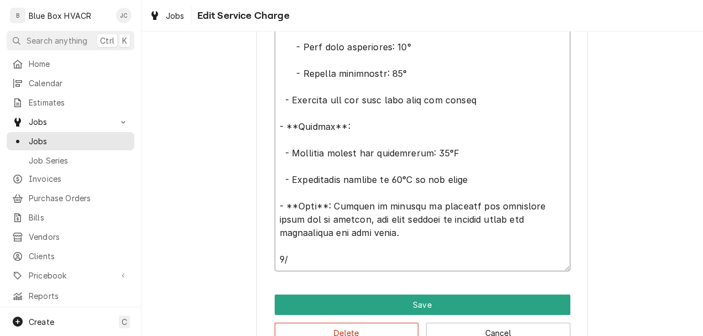
type textarea "8/19/2025 - **Unit Information**: RTU 5 Lennox Model KGA180S4BS2G, Serial 5617A…"
type textarea "x"
type textarea "8/19/2025 - **Unit Information**: RTU 5 Lennox Model KGA180S4BS2G, Serial 5617A…"
type textarea "x"
type textarea "8/19/2025 - **Unit Information**: RTU 5 Lennox Model KGA180S4BS2G, Serial 5617A…"
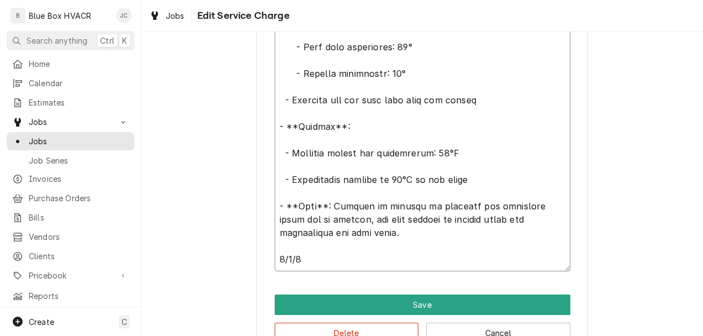
type textarea "x"
type textarea "8/19/2025 - **Unit Information**: RTU 5 Lennox Model KGA180S4BS2G, Serial 5617A…"
type textarea "x"
type textarea "8/19/2025 - **Unit Information**: RTU 5 Lennox Model KGA180S4BS2G, Serial 5617A…"
type textarea "x"
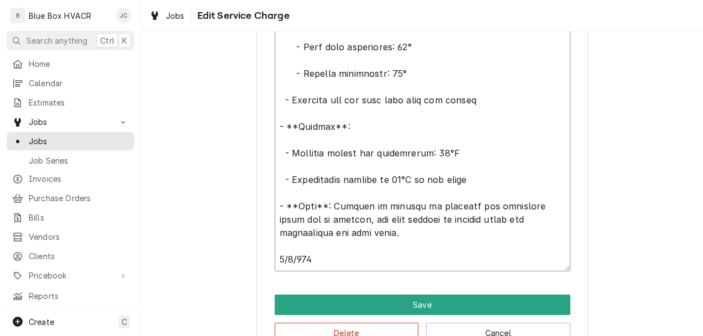
type textarea "8/19/2025 - **Unit Information**: RTU 5 Lennox Model KGA180S4BS2G, Serial 5617A…"
type textarea "x"
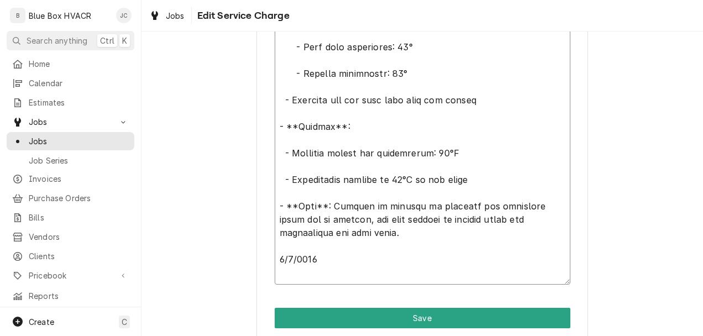
paste textarea "Work Description: - Lennox Model KGA180S4BS2G - Serial: 5617A07615 - Pressurize…"
type textarea "8/19/2025 - **Unit Information**: RTU 5 Lennox Model KGA180S4BS2G, Serial 5617A…"
type textarea "x"
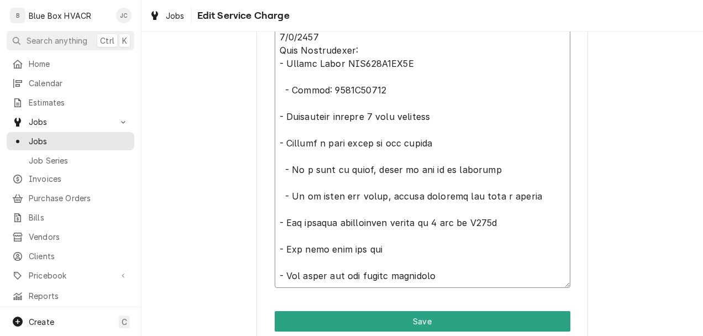
scroll to position [1320, 0]
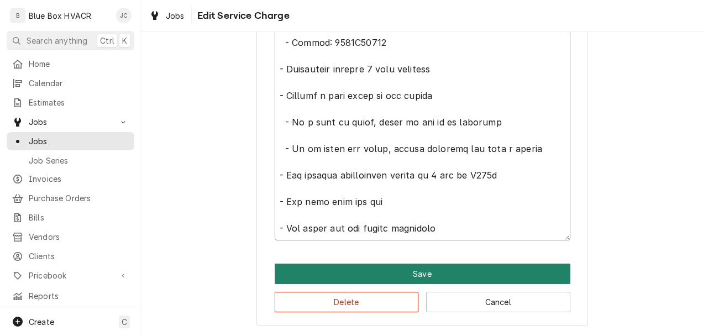
type textarea "8/19/2025 - **Unit Information**: RTU 5 Lennox Model KGA180S4BS2G, Serial 5617A…"
click at [393, 275] on button "Save" at bounding box center [423, 274] width 296 height 20
type textarea "x"
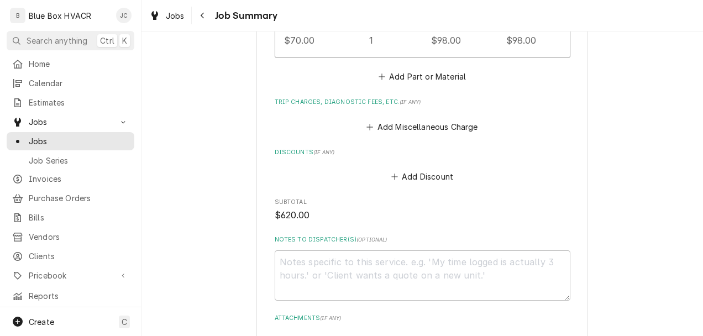
scroll to position [1879, 0]
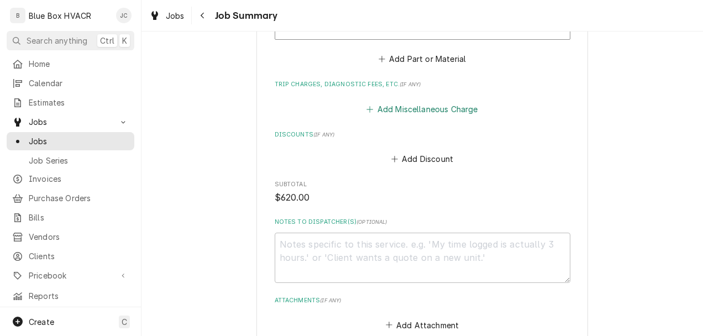
click at [418, 102] on button "Add Miscellaneous Charge" at bounding box center [422, 108] width 115 height 15
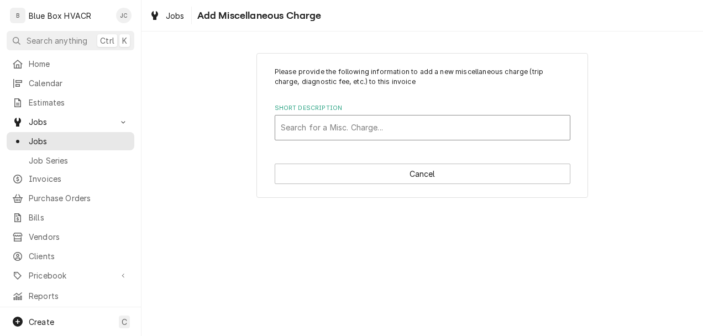
click at [418, 125] on div "Short Description" at bounding box center [423, 128] width 284 height 20
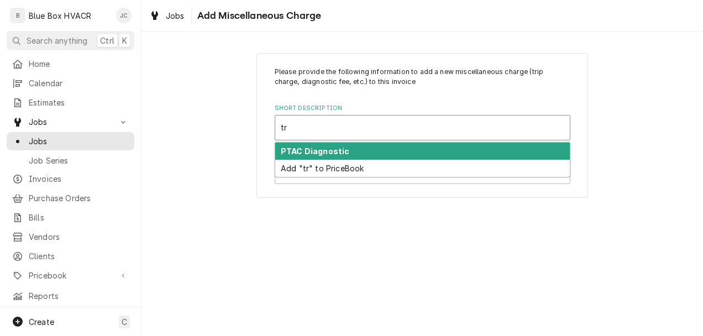
type input "t"
type input "T"
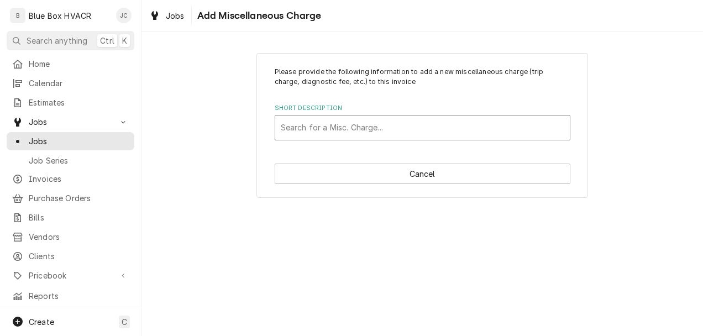
click at [329, 119] on div "Short Description" at bounding box center [423, 128] width 284 height 20
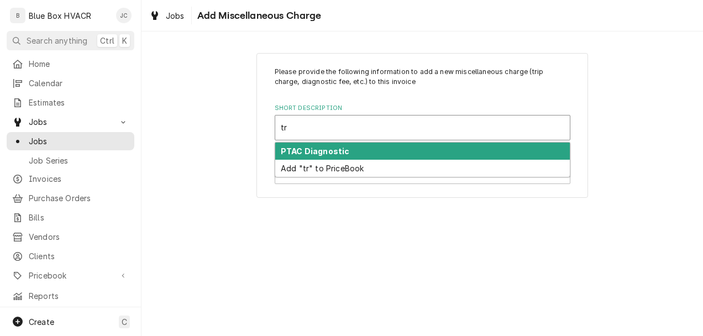
type input "t"
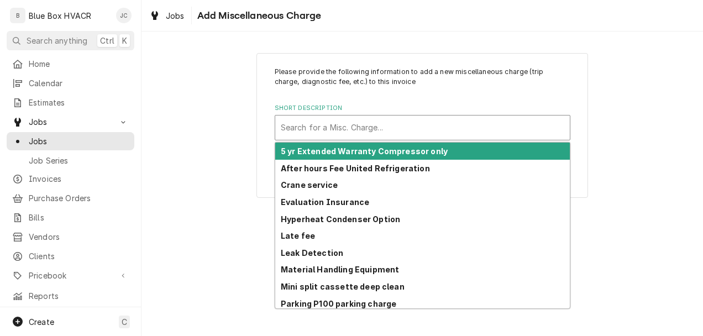
click at [227, 156] on div "Please provide the following information to add a new miscellaneous charge (tri…" at bounding box center [423, 125] width 562 height 165
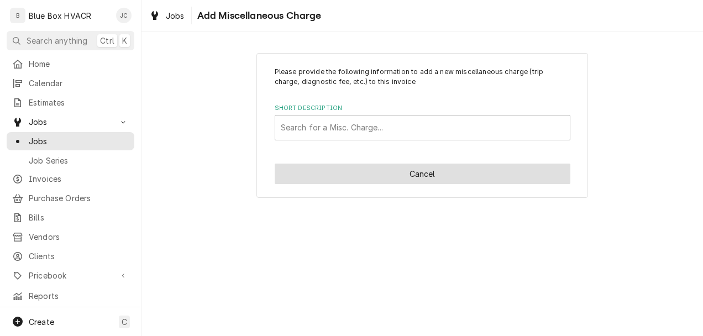
click at [413, 180] on button "Cancel" at bounding box center [423, 174] width 296 height 20
type textarea "x"
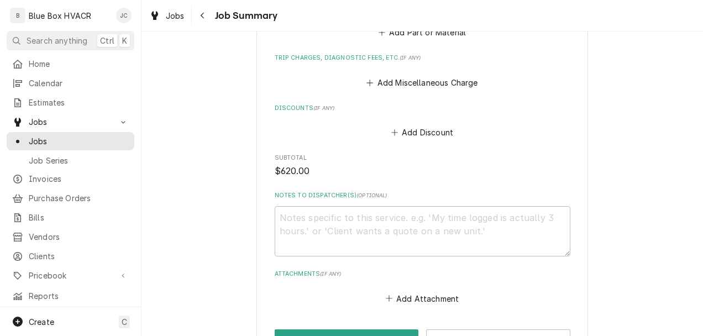
click at [429, 75] on div "Add Miscellaneous Charge" at bounding box center [423, 80] width 296 height 22
click at [428, 82] on button "Add Miscellaneous Charge" at bounding box center [422, 82] width 115 height 15
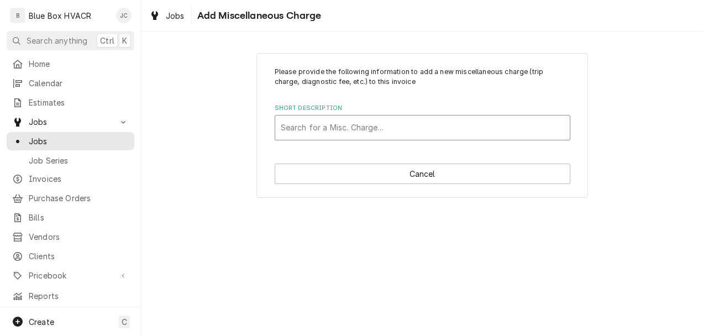
click at [381, 123] on div "Short Description" at bounding box center [423, 128] width 284 height 20
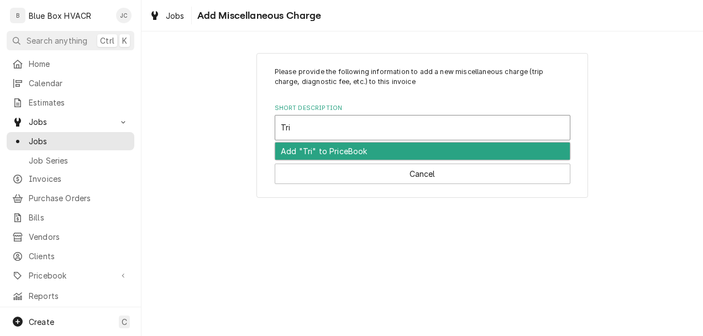
type input "Trip"
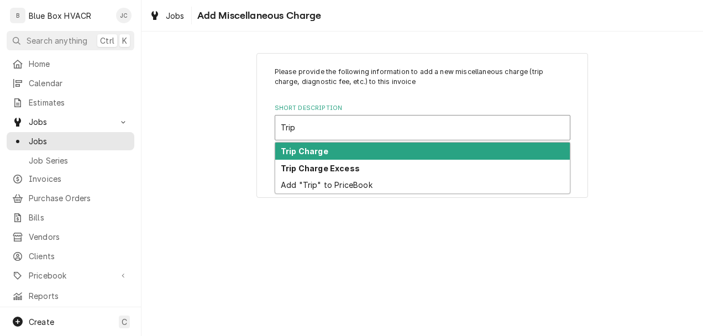
click at [369, 146] on div "Trip Charge" at bounding box center [422, 151] width 295 height 17
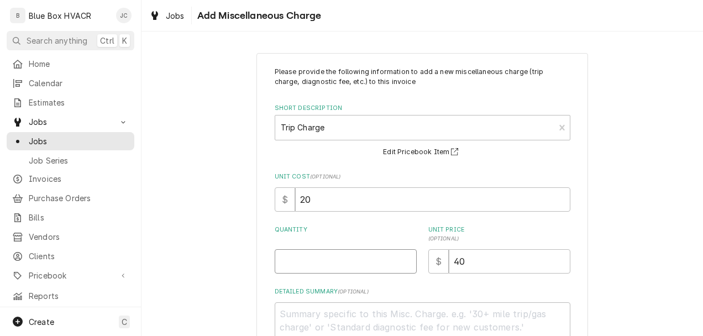
click at [287, 265] on input "Quantity" at bounding box center [346, 261] width 142 height 24
type textarea "x"
type input "1"
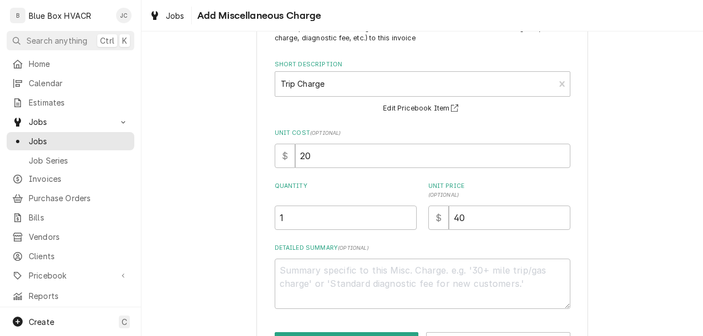
scroll to position [84, 0]
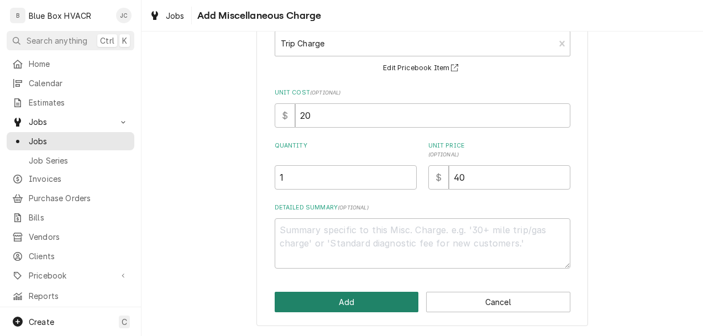
click at [319, 303] on button "Add" at bounding box center [347, 302] width 144 height 20
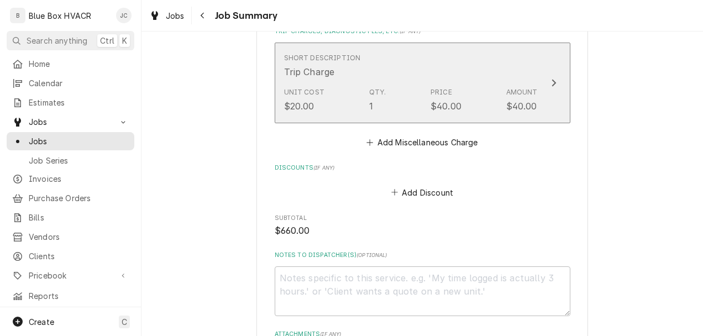
click at [370, 86] on div "Unit Cost $20.00 Qty. 1 Price $40.00 Amount $40.00" at bounding box center [411, 100] width 254 height 34
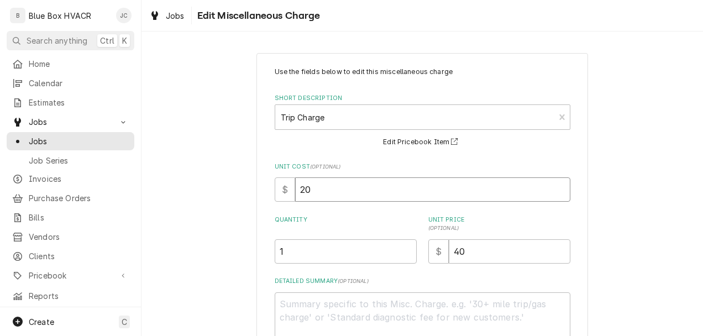
drag, startPoint x: 342, startPoint y: 193, endPoint x: 267, endPoint y: 192, distance: 74.6
click at [269, 192] on div "Use the fields below to edit this miscellaneous charge Short Description Trip C…" at bounding box center [422, 240] width 332 height 375
type textarea "x"
type input "4"
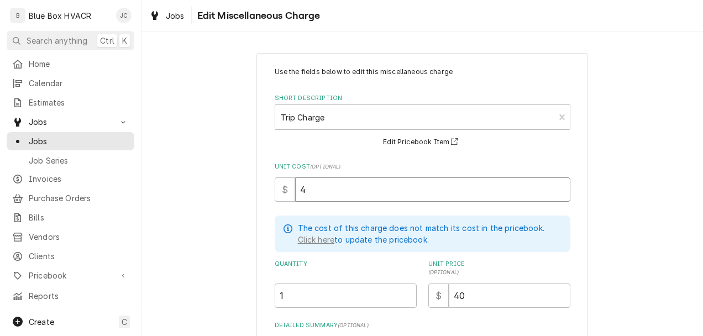
type textarea "x"
type input "40"
click at [587, 242] on div "Use the fields below to edit this miscellaneous charge Short Description Trip C…" at bounding box center [423, 262] width 562 height 439
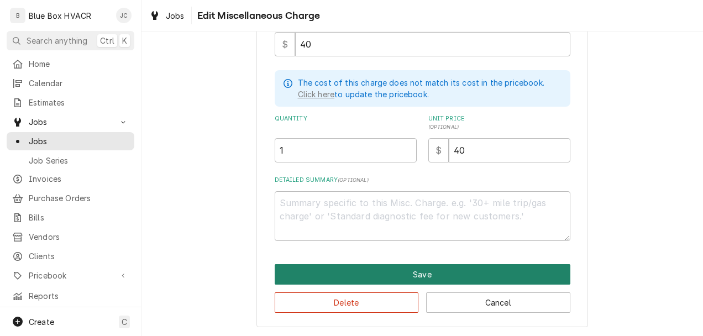
click at [364, 274] on button "Save" at bounding box center [423, 274] width 296 height 20
type textarea "x"
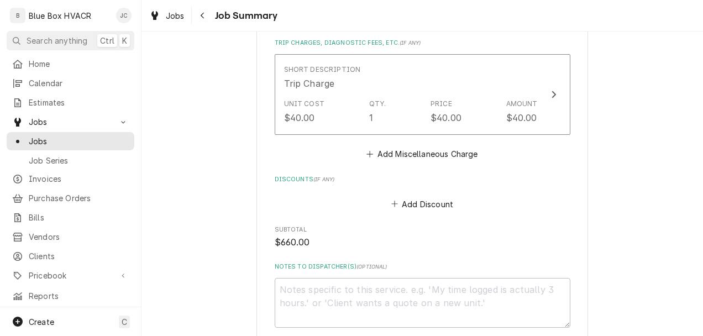
scroll to position [1848, 0]
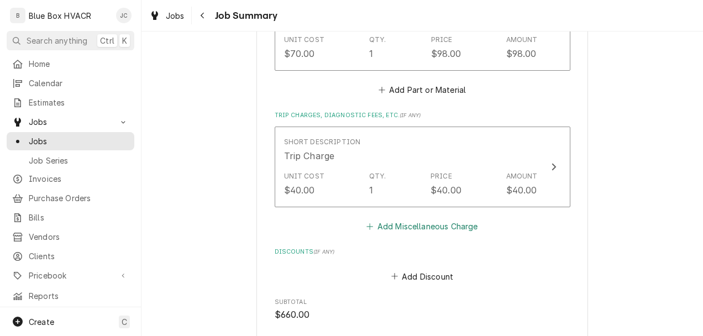
click at [416, 223] on button "Add Miscellaneous Charge" at bounding box center [422, 226] width 115 height 15
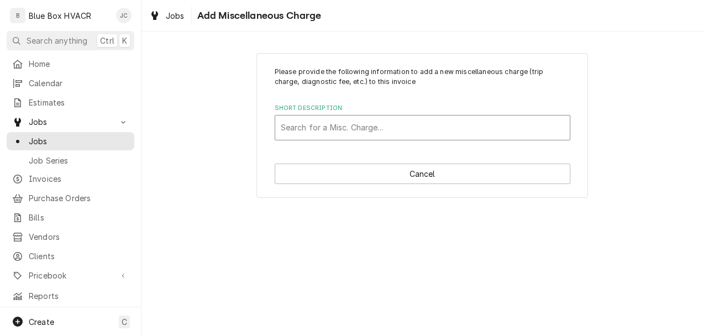
click at [391, 136] on div "Short Description" at bounding box center [423, 128] width 284 height 20
type input "exce"
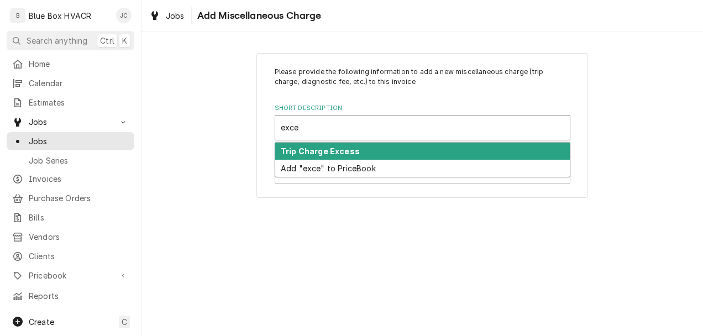
click at [354, 153] on strong "Trip Charge Excess" at bounding box center [320, 150] width 79 height 9
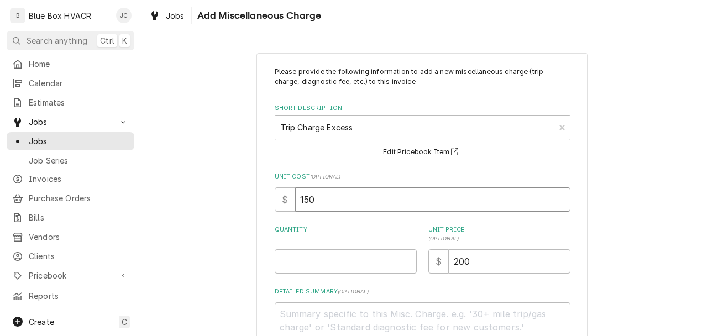
drag, startPoint x: 349, startPoint y: 201, endPoint x: 289, endPoint y: 195, distance: 61.2
click at [289, 195] on div "$ 150" at bounding box center [423, 199] width 296 height 24
type textarea "x"
type input "3"
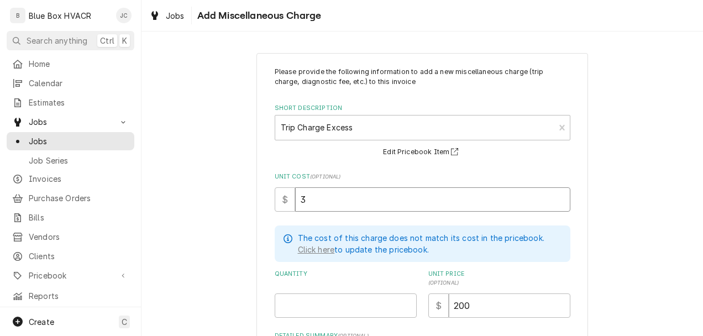
type textarea "x"
type input "30"
drag, startPoint x: 475, startPoint y: 302, endPoint x: 434, endPoint y: 308, distance: 40.9
click at [438, 309] on div "$ 200" at bounding box center [499, 306] width 142 height 24
type textarea "x"
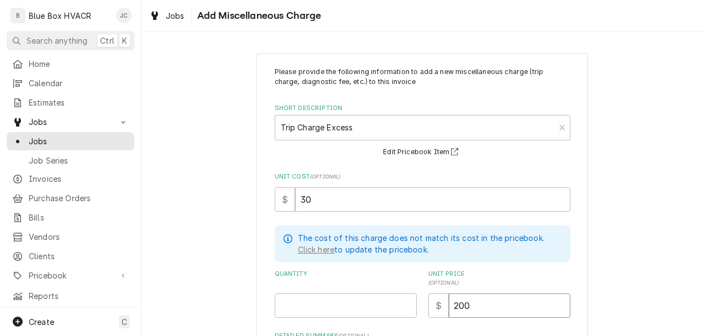
type input "1"
type textarea "x"
type input "10"
type textarea "x"
type input "100"
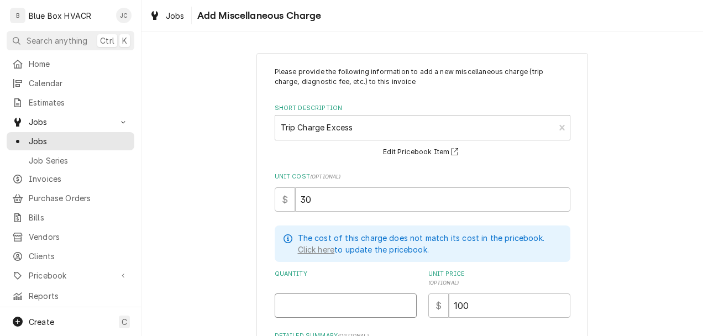
click at [362, 311] on input "Quantity" at bounding box center [346, 306] width 142 height 24
type textarea "x"
type input "1"
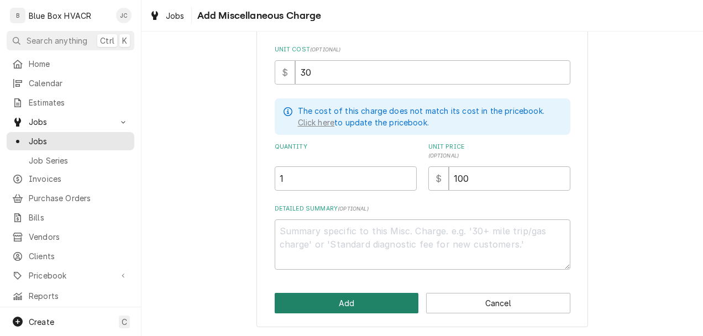
click at [377, 302] on button "Add" at bounding box center [347, 303] width 144 height 20
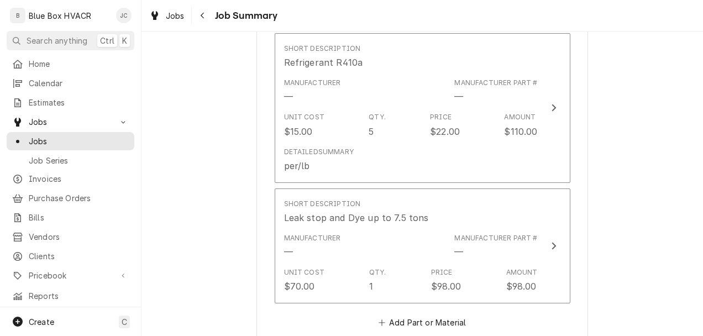
scroll to position [1599, 0]
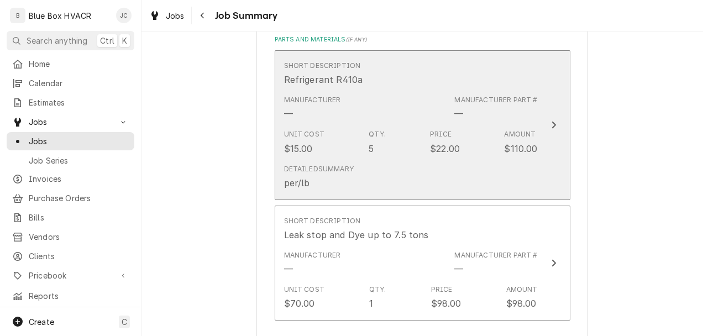
click at [397, 176] on div "Detailed Summary per/lb" at bounding box center [411, 177] width 254 height 34
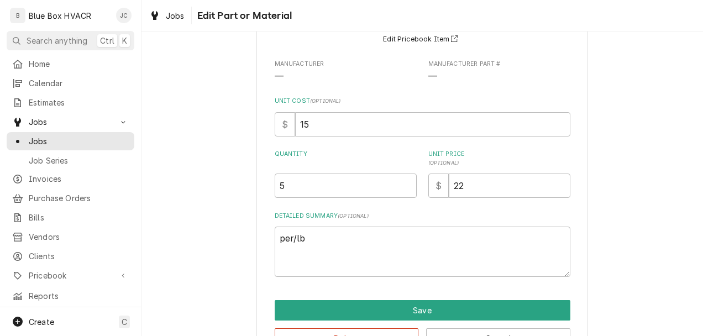
scroll to position [111, 0]
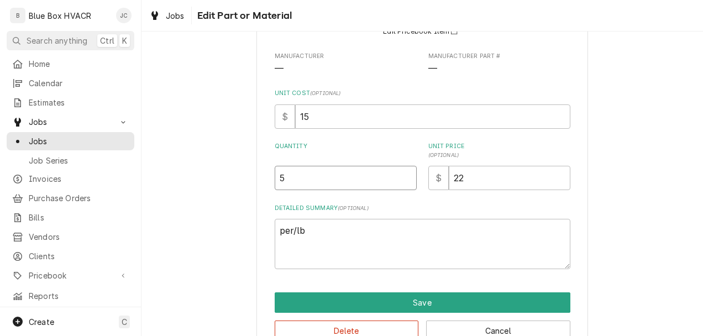
drag, startPoint x: 304, startPoint y: 174, endPoint x: 258, endPoint y: 172, distance: 46.5
click at [261, 172] on div "Use the fields below to edit this part or material: Short Description Refrigera…" at bounding box center [422, 149] width 332 height 413
type textarea "x"
type input "1"
type textarea "x"
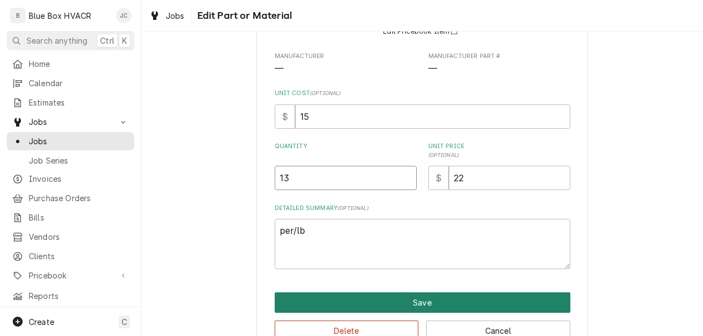
type input "13"
click at [340, 306] on button "Save" at bounding box center [423, 302] width 296 height 20
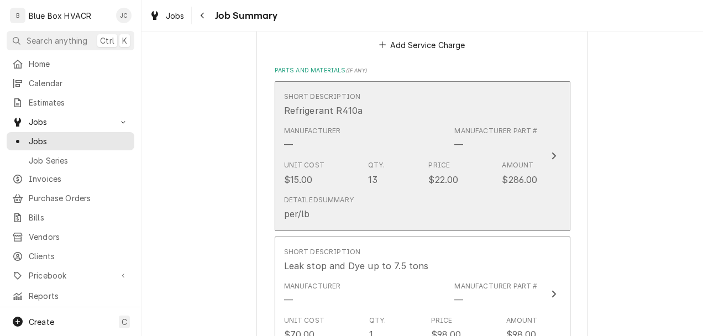
scroll to position [1625, 0]
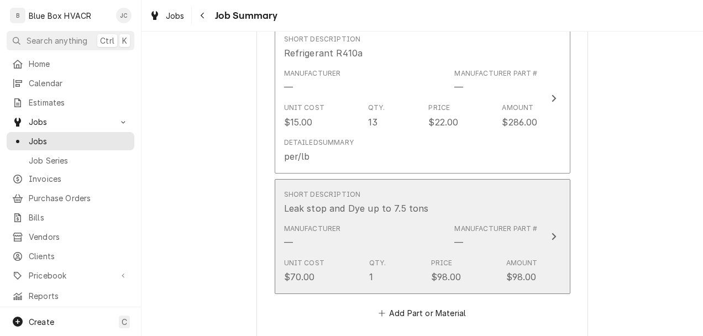
click at [430, 243] on div "Manufacturer — Manufacturer Part # —" at bounding box center [411, 236] width 254 height 34
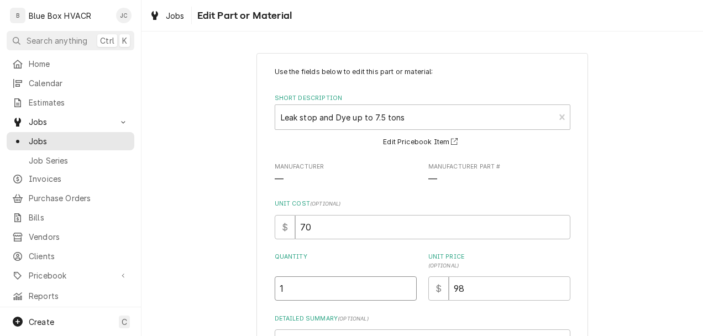
drag, startPoint x: 305, startPoint y: 290, endPoint x: 240, endPoint y: 284, distance: 65.6
click at [243, 285] on div "Use the fields below to edit this part or material: Short Description Leak stop…" at bounding box center [423, 259] width 562 height 432
type textarea "x"
type input "2"
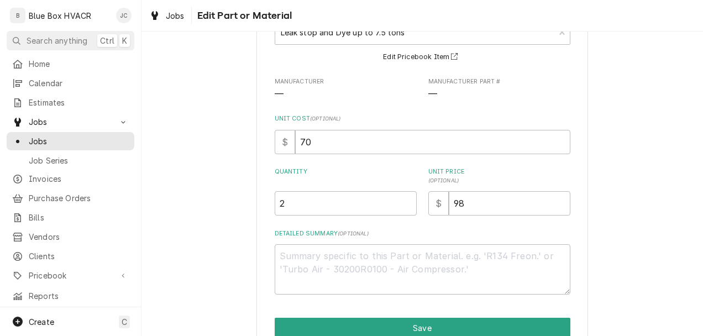
scroll to position [139, 0]
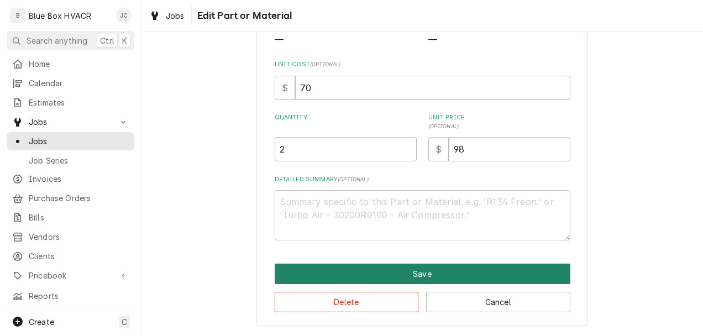
click at [380, 279] on button "Save" at bounding box center [423, 274] width 296 height 20
type textarea "x"
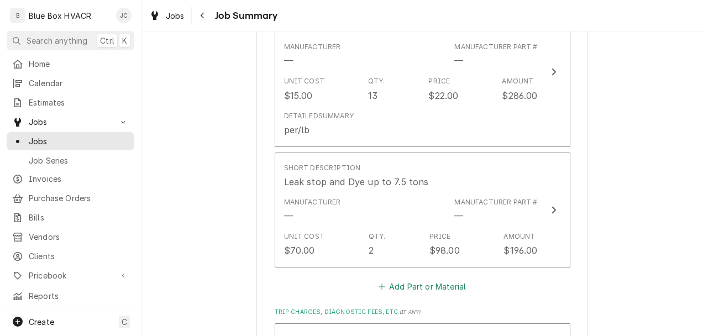
click at [409, 291] on button "Add Part or Material" at bounding box center [421, 286] width 91 height 15
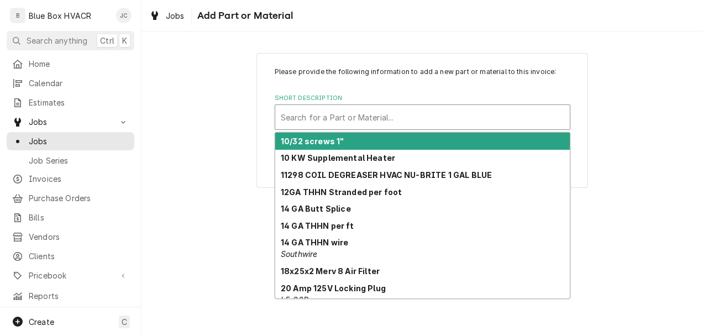
click at [345, 111] on div "Short Description" at bounding box center [423, 117] width 284 height 20
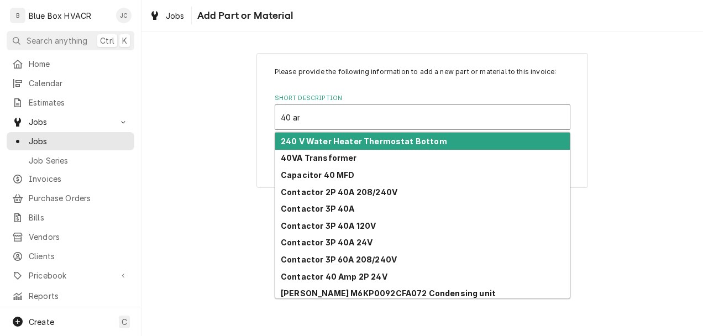
type input "40 amp"
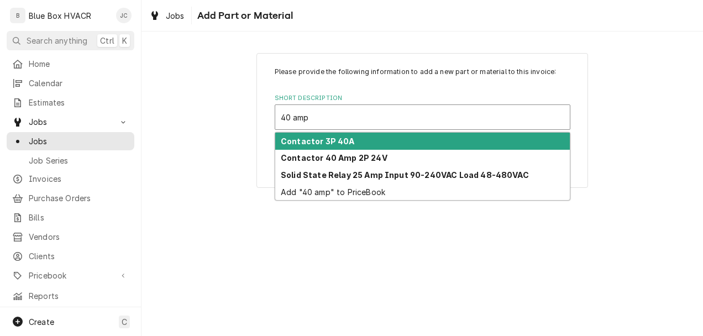
click at [334, 139] on strong "Contactor 3P 40A" at bounding box center [318, 141] width 74 height 9
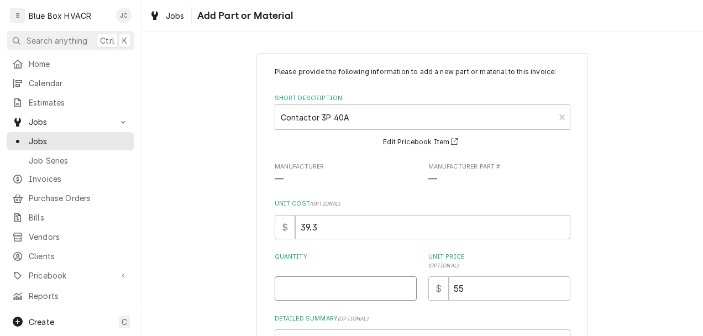
click at [341, 287] on input "Quantity" at bounding box center [346, 288] width 142 height 24
type textarea "x"
type input "1"
drag, startPoint x: 473, startPoint y: 290, endPoint x: 411, endPoint y: 292, distance: 62.5
click at [428, 292] on div "$ 55" at bounding box center [499, 288] width 142 height 24
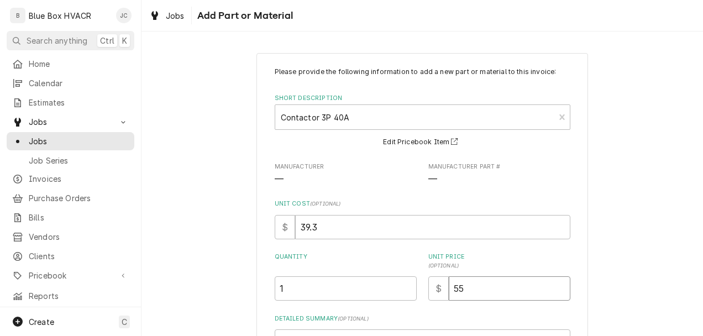
type textarea "x"
type input "4"
type textarea "x"
type input "40"
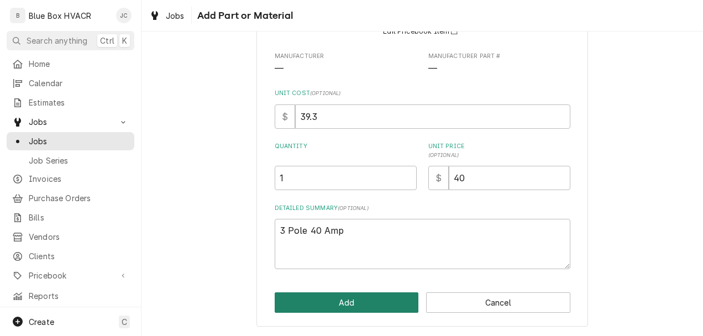
click at [375, 306] on button "Add" at bounding box center [347, 302] width 144 height 20
type textarea "x"
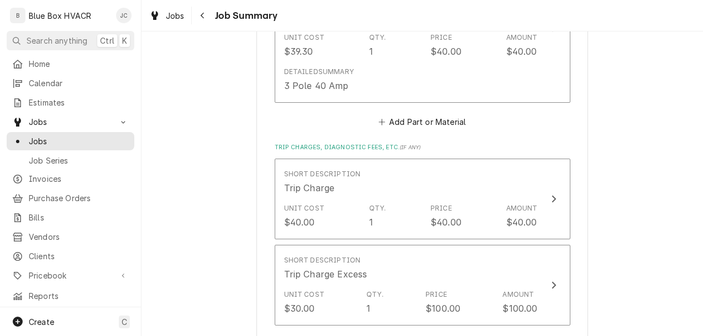
scroll to position [1955, 0]
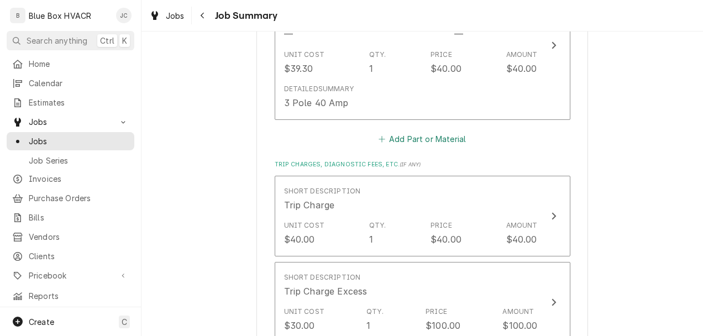
click at [418, 145] on button "Add Part or Material" at bounding box center [421, 139] width 91 height 15
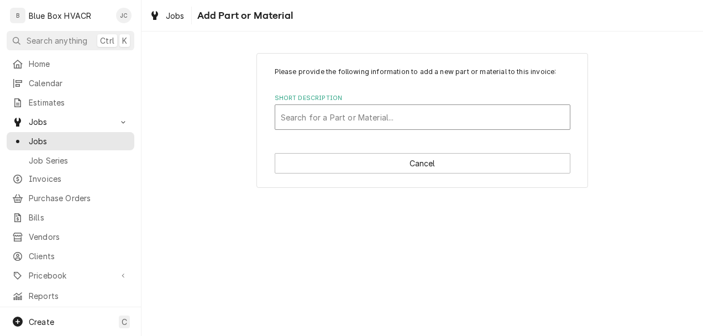
click at [383, 113] on div "Short Description" at bounding box center [423, 117] width 284 height 20
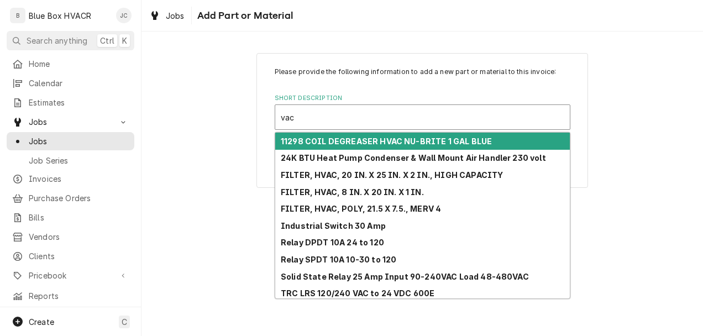
type input "vacu"
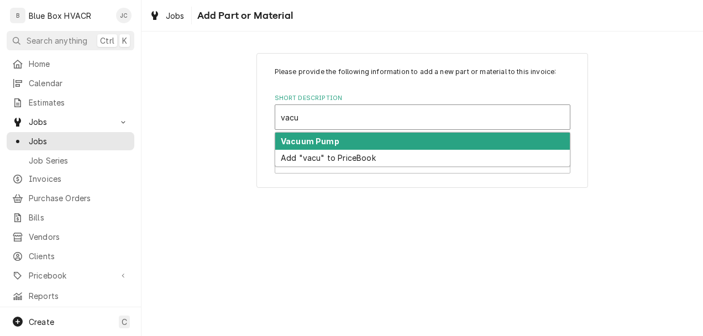
click at [346, 137] on div "Vacuum Pump" at bounding box center [422, 141] width 295 height 17
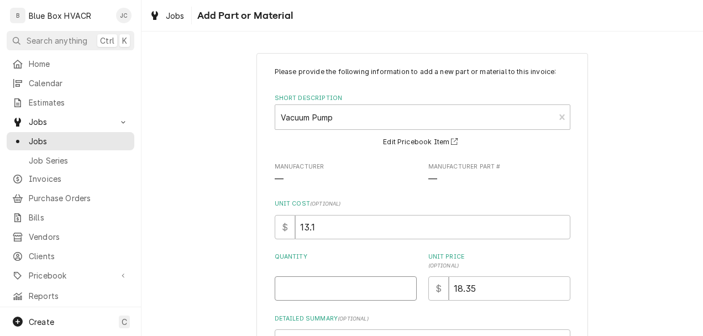
click at [337, 287] on input "Quantity" at bounding box center [346, 288] width 142 height 24
type textarea "x"
type input "1"
drag, startPoint x: 483, startPoint y: 291, endPoint x: 411, endPoint y: 292, distance: 72.4
click at [411, 292] on div "Quantity 1 Unit Price ( optional ) $ 18.35" at bounding box center [423, 277] width 296 height 48
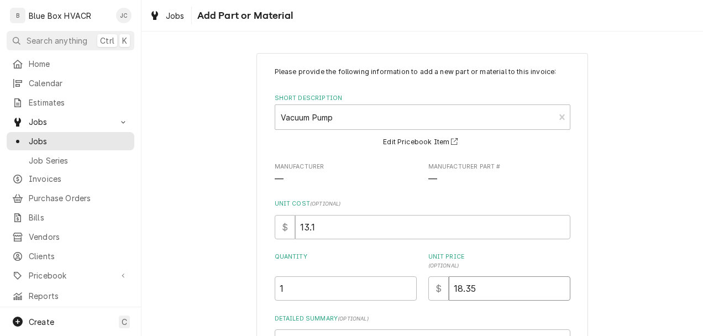
type textarea "x"
type input "2"
type textarea "x"
type input "20"
click at [601, 252] on div "Please provide the following information to add a new part or material to this …" at bounding box center [423, 245] width 562 height 404
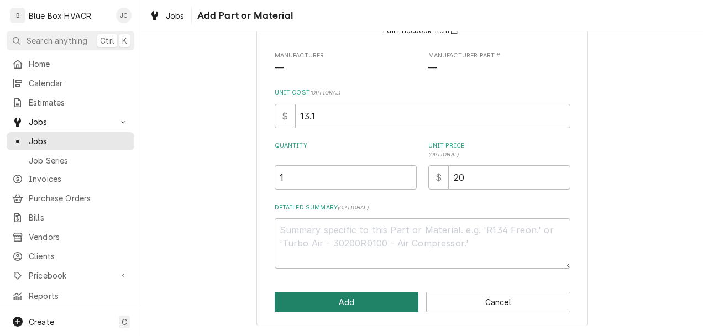
click at [373, 300] on button "Add" at bounding box center [347, 302] width 144 height 20
type textarea "x"
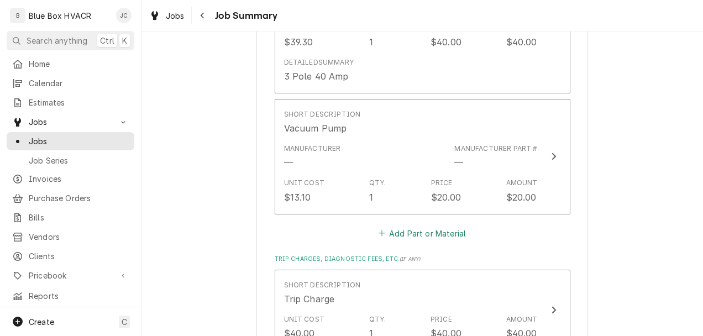
click at [433, 237] on button "Add Part or Material" at bounding box center [421, 233] width 91 height 15
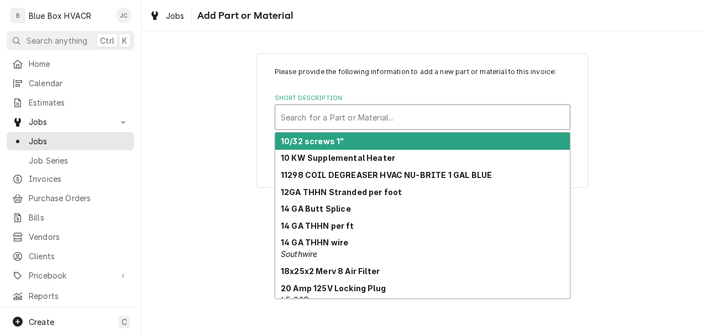
click at [381, 109] on div "Short Description" at bounding box center [423, 117] width 284 height 20
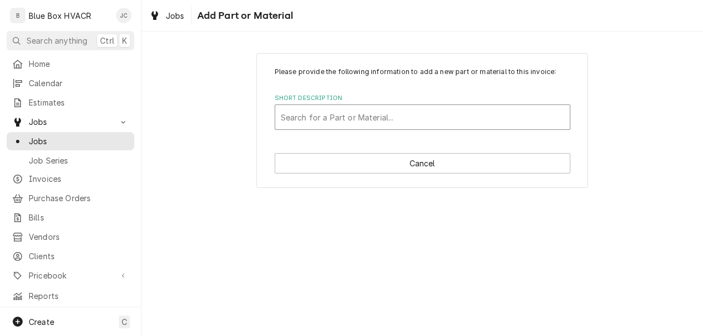
click at [376, 121] on div "Short Description" at bounding box center [423, 117] width 284 height 20
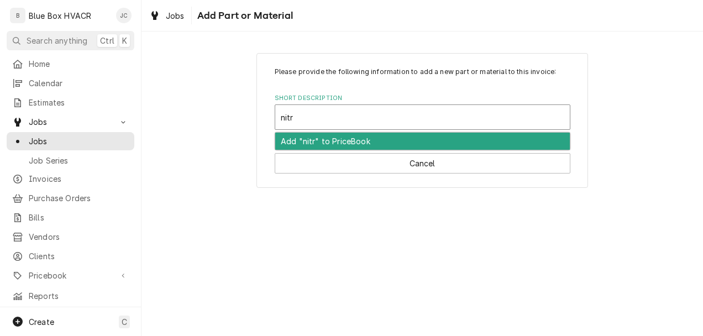
type input "nitro"
click at [374, 150] on div "Add "nitro" to PriceBook" at bounding box center [422, 158] width 295 height 17
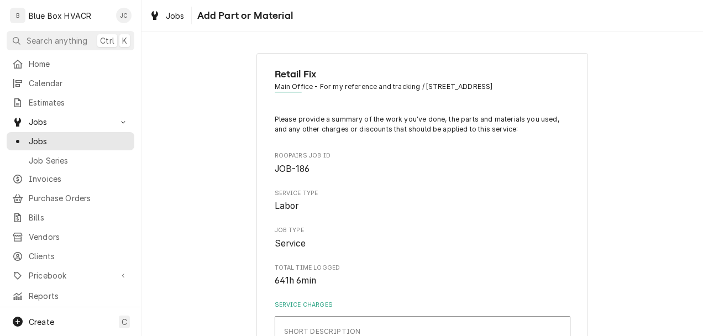
type textarea "x"
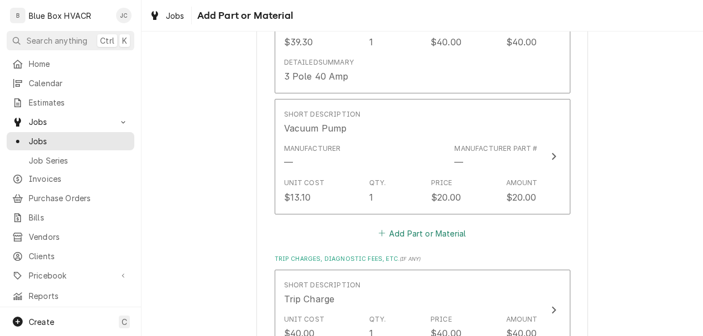
click at [418, 238] on button "Add Part or Material" at bounding box center [421, 233] width 91 height 15
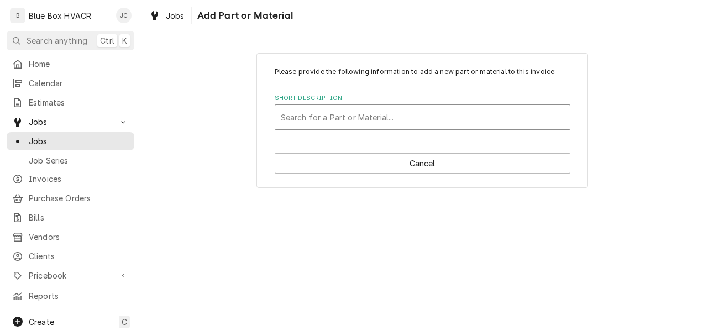
click at [371, 115] on div "Short Description" at bounding box center [423, 117] width 284 height 20
type input "nitro"
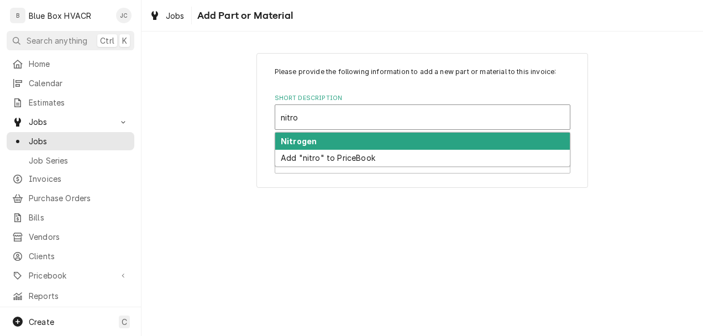
click at [365, 142] on div "Nitrogen" at bounding box center [422, 141] width 295 height 17
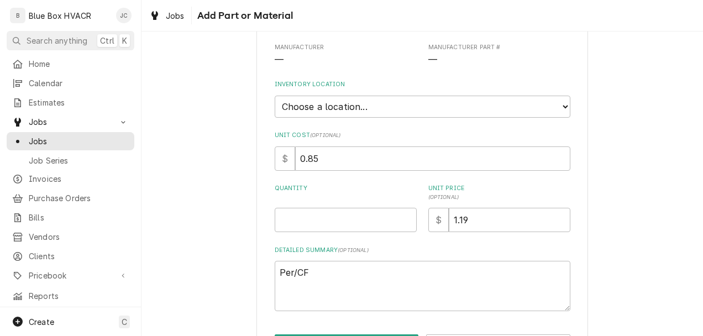
scroll to position [161, 0]
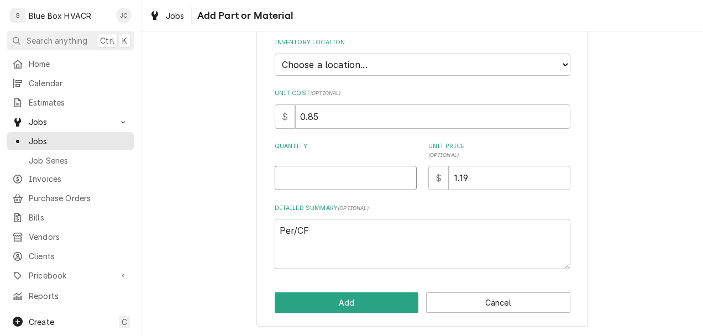
click at [323, 178] on input "Quantity" at bounding box center [346, 178] width 142 height 24
type textarea "x"
type input "1"
type textarea "x"
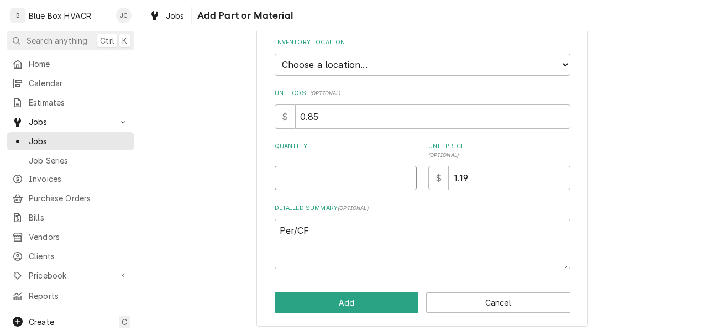
type input "4"
type textarea "x"
type input "40"
click at [357, 306] on button "Add" at bounding box center [347, 302] width 144 height 20
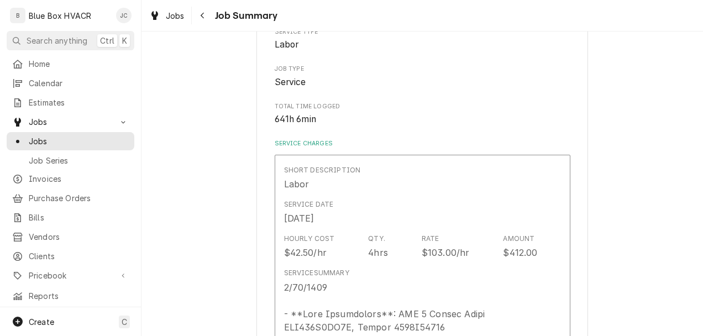
scroll to position [2008, 0]
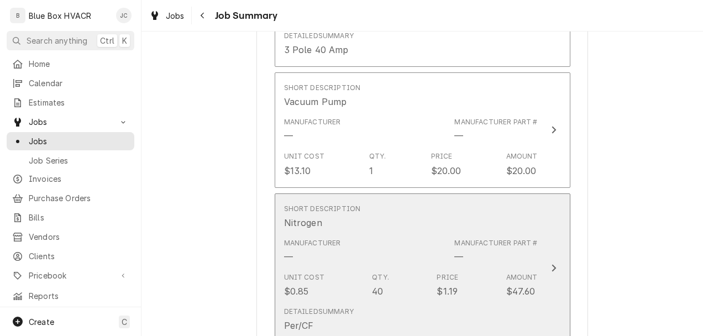
click at [493, 250] on div "Manufacturer Part # —" at bounding box center [495, 250] width 83 height 25
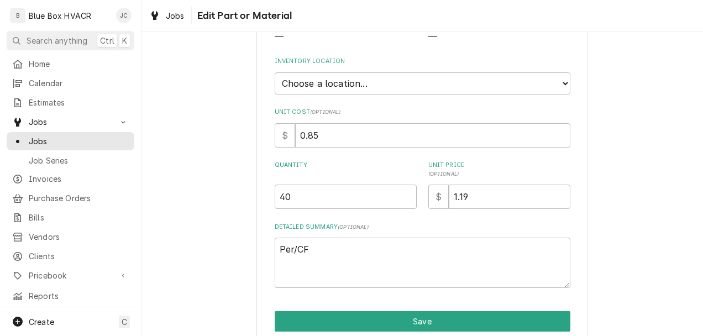
scroll to position [190, 0]
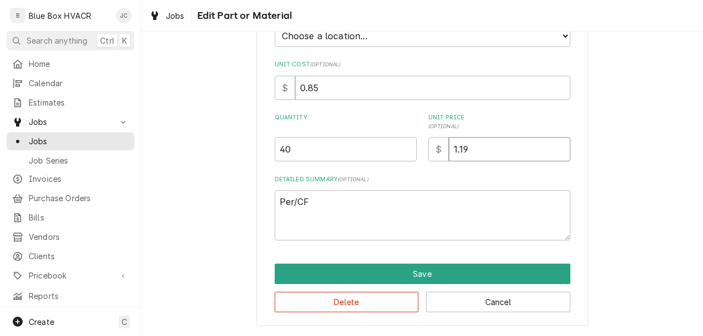
click at [470, 151] on input "1.19" at bounding box center [510, 149] width 122 height 24
type textarea "x"
type input "1.1"
type textarea "x"
type input "1"
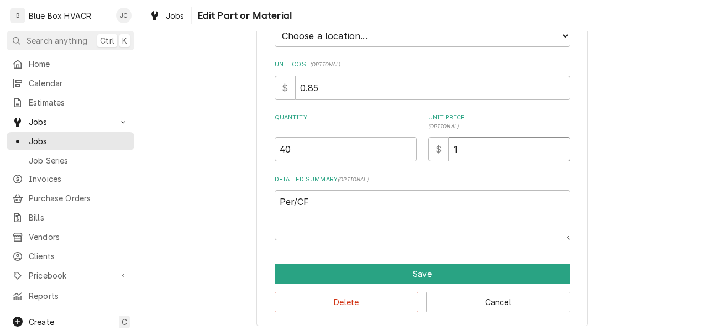
type textarea "x"
type input "1.0"
type textarea "x"
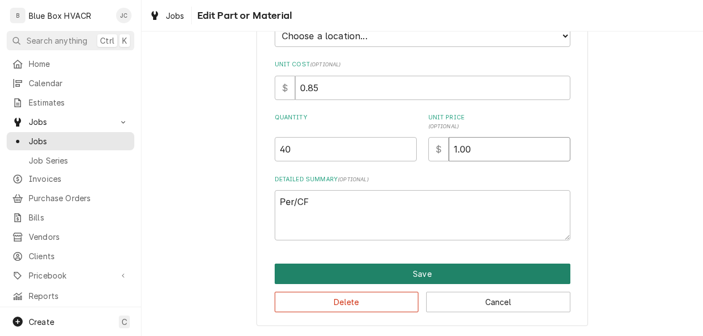
type input "1.00"
click at [391, 271] on button "Save" at bounding box center [423, 274] width 296 height 20
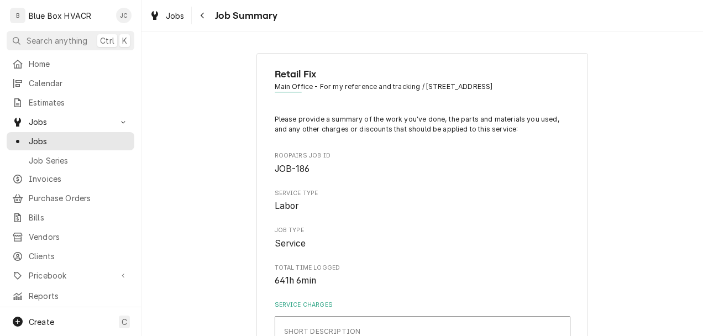
scroll to position [221, 0]
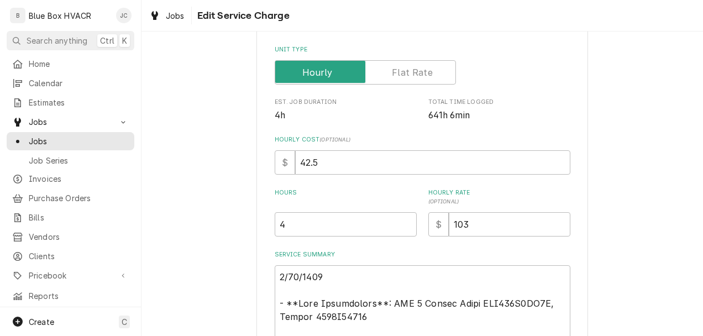
scroll to position [276, 0]
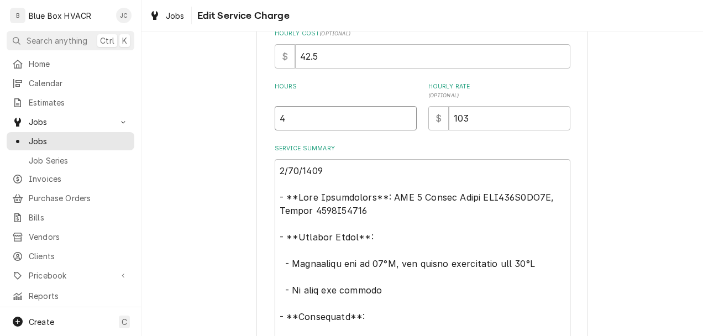
drag, startPoint x: 303, startPoint y: 123, endPoint x: 255, endPoint y: 115, distance: 48.7
type textarea "x"
type input "1"
type textarea "x"
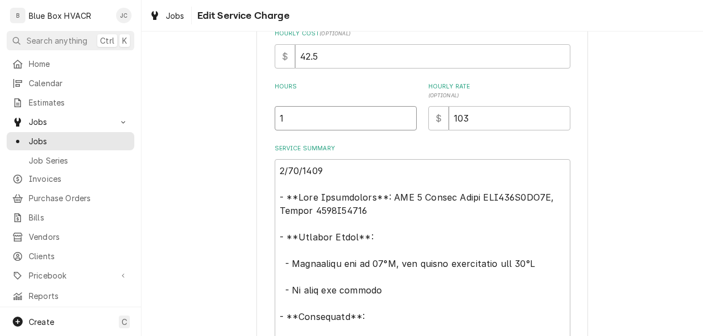
type input "10"
type textarea "x"
type input "10.5"
click at [496, 116] on input "103" at bounding box center [510, 118] width 122 height 24
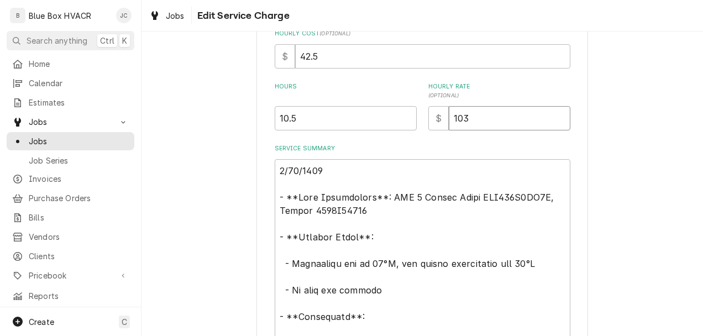
type textarea "x"
type input "10"
type textarea "x"
type input "105"
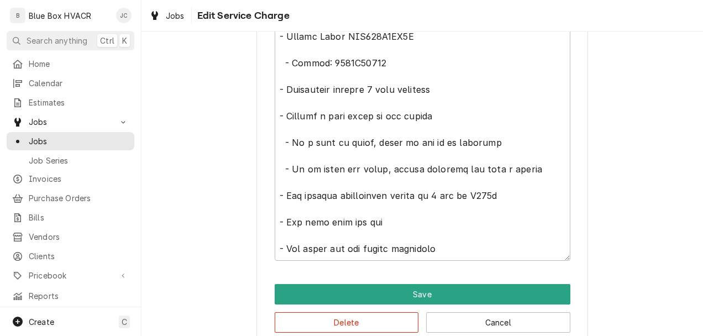
scroll to position [1320, 0]
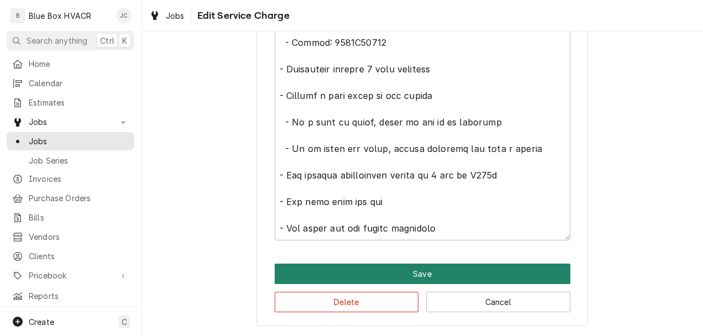
click at [407, 271] on button "Save" at bounding box center [423, 274] width 296 height 20
type textarea "x"
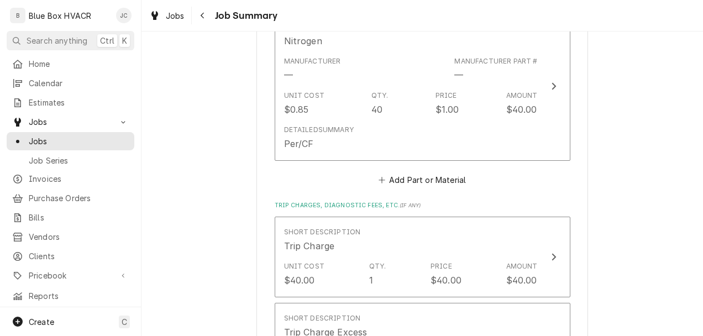
scroll to position [2322, 0]
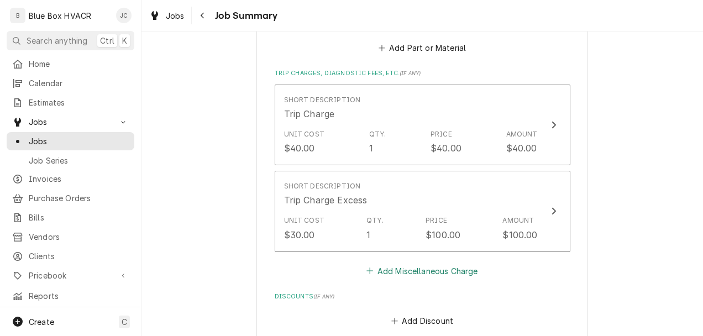
click at [401, 271] on button "Add Miscellaneous Charge" at bounding box center [422, 270] width 115 height 15
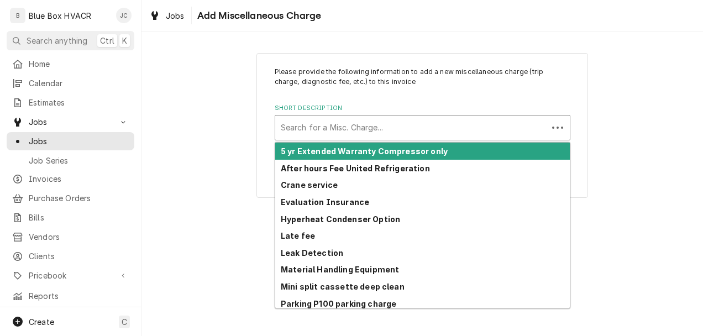
click at [384, 129] on div "Short Description" at bounding box center [411, 128] width 261 height 20
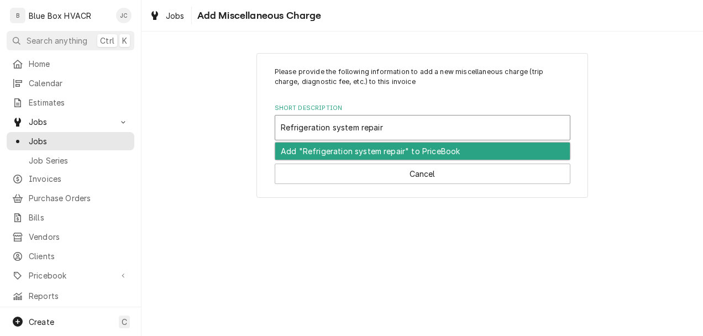
click at [332, 128] on input "Refrigeration system repair" at bounding box center [333, 128] width 104 height 18
click at [364, 129] on input "Refrigeration System repair" at bounding box center [334, 128] width 106 height 18
type input "Refrigeration System Repair"
click at [393, 154] on div "Add "Refrigeration System Repair" to PriceBook" at bounding box center [422, 151] width 295 height 17
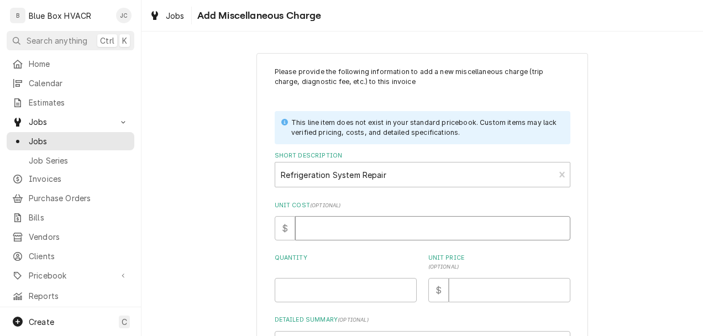
click at [334, 225] on input "Unit Cost ( optional )" at bounding box center [432, 228] width 275 height 24
type textarea "x"
type input "1"
type textarea "x"
type input "10"
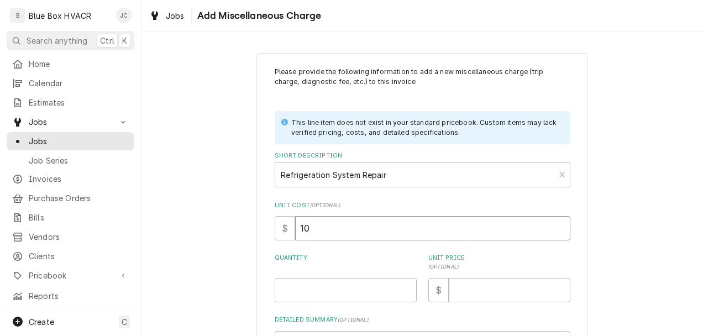
type textarea "x"
type input "100"
click at [346, 291] on input "Quantity" at bounding box center [346, 290] width 142 height 24
type textarea "x"
type input "1"
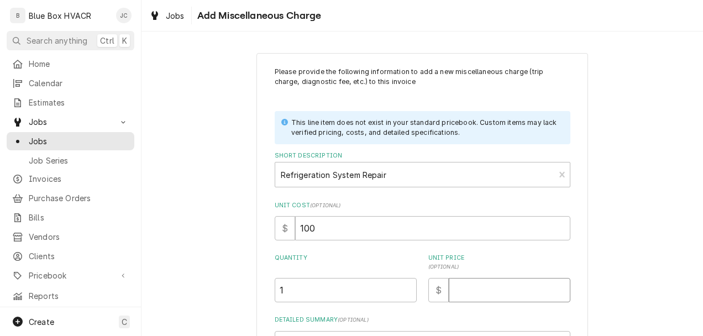
click at [473, 287] on input "Unit Price ( optional )" at bounding box center [510, 290] width 122 height 24
type textarea "x"
type input "2"
type textarea "x"
type input "20"
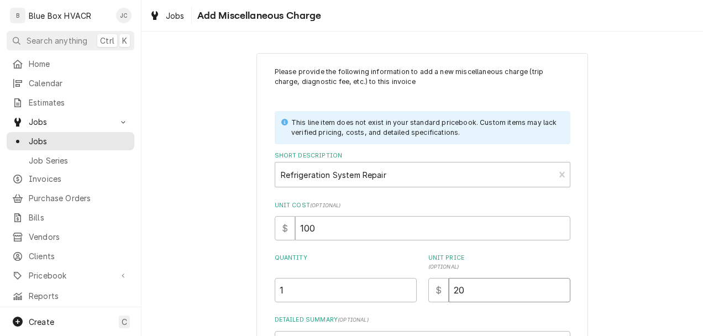
type textarea "x"
type input "200"
click at [625, 265] on div "Please provide the following information to add a new miscellaneous charge (tri…" at bounding box center [423, 245] width 562 height 405
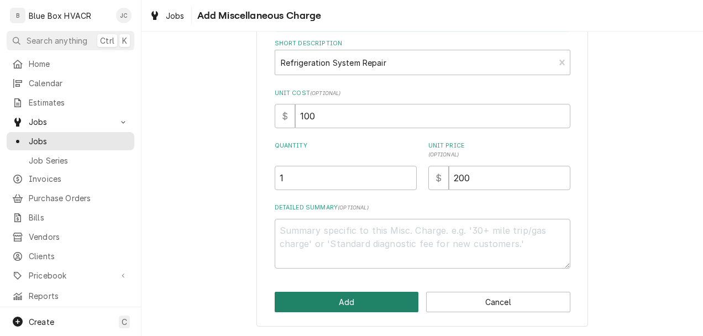
click at [325, 308] on button "Add" at bounding box center [347, 302] width 144 height 20
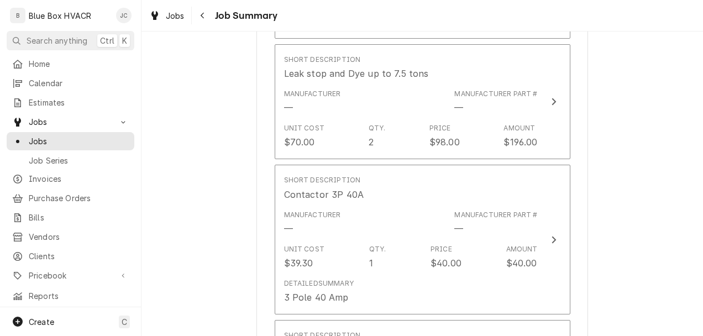
scroll to position [1685, 0]
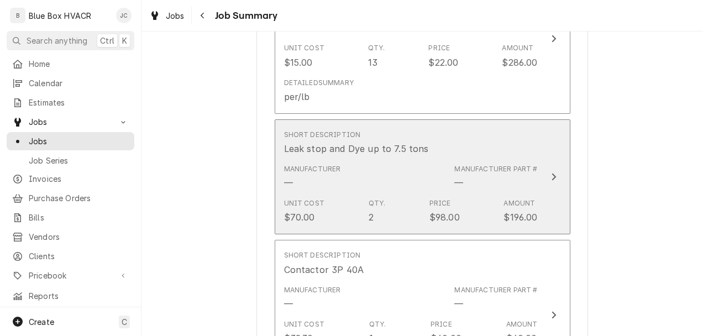
click at [488, 204] on div "Unit Cost $70.00 Qty. 2 Price $98.00 Amount $196.00" at bounding box center [411, 211] width 254 height 34
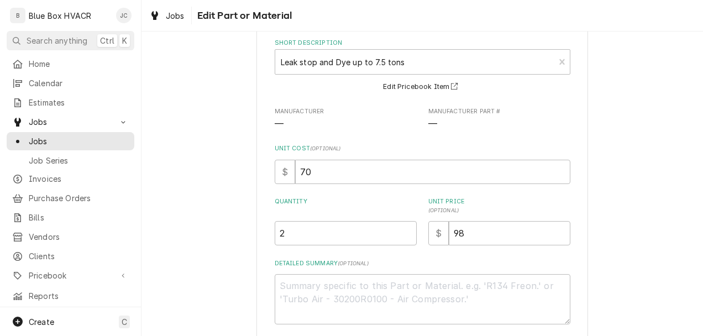
scroll to position [139, 0]
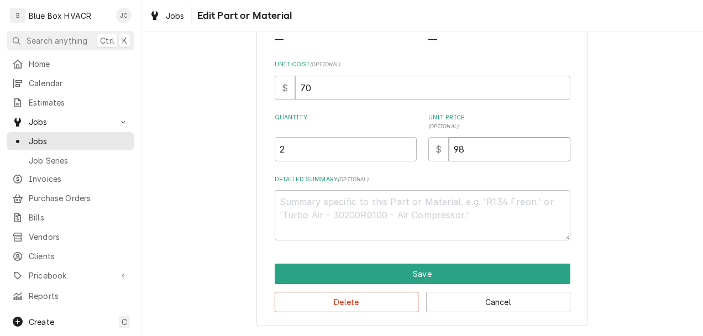
drag, startPoint x: 469, startPoint y: 151, endPoint x: 433, endPoint y: 149, distance: 35.5
click at [433, 149] on div "$ 98" at bounding box center [499, 149] width 142 height 24
type textarea "x"
type input "7"
type textarea "x"
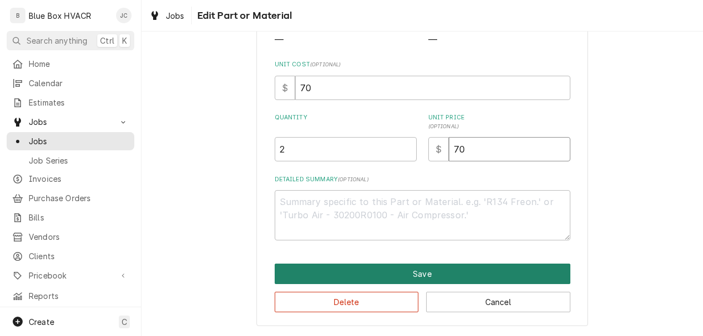
type input "70"
click at [441, 268] on button "Save" at bounding box center [423, 274] width 296 height 20
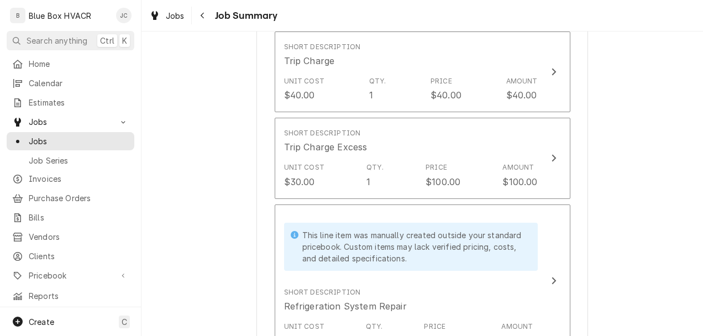
scroll to position [2596, 0]
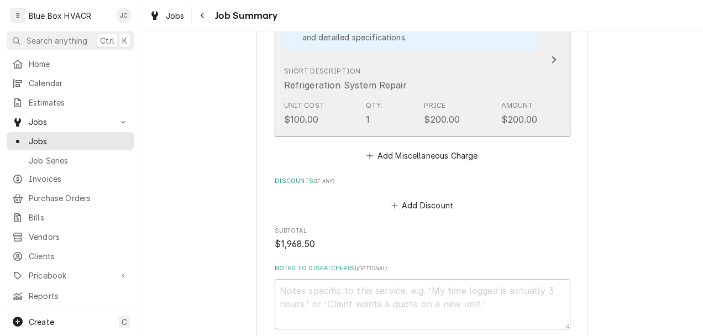
click at [439, 84] on div "Short Description Refrigeration System Repair" at bounding box center [411, 79] width 254 height 34
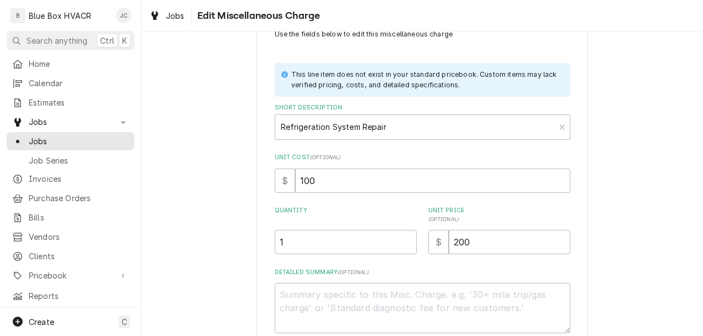
scroll to position [55, 0]
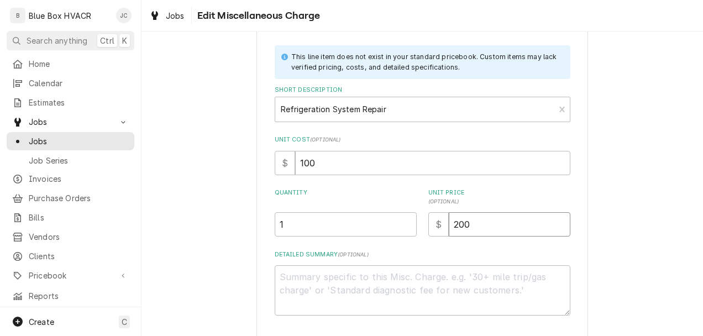
drag, startPoint x: 475, startPoint y: 229, endPoint x: 440, endPoint y: 227, distance: 34.9
click at [440, 227] on div "$ 200" at bounding box center [499, 224] width 142 height 24
type textarea "x"
type input "1"
type textarea "x"
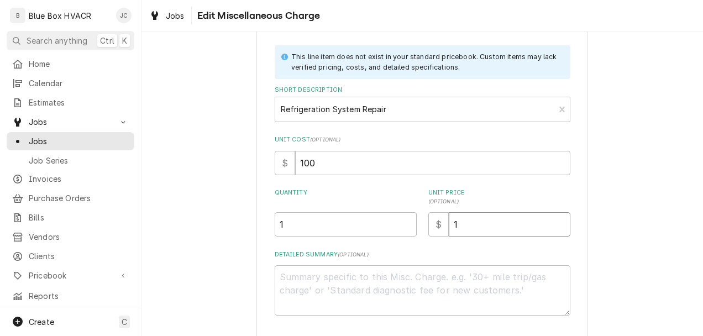
type input "11"
type textarea "x"
type input "118"
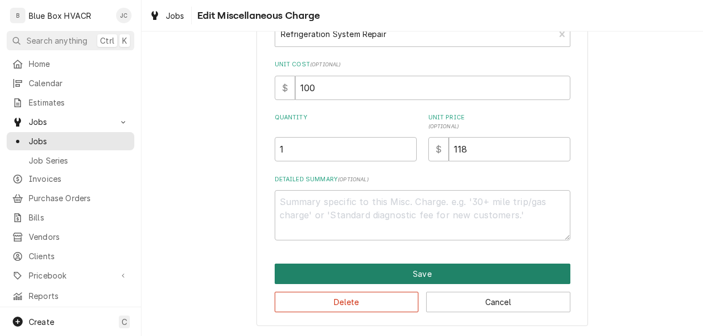
click at [477, 276] on button "Save" at bounding box center [423, 274] width 296 height 20
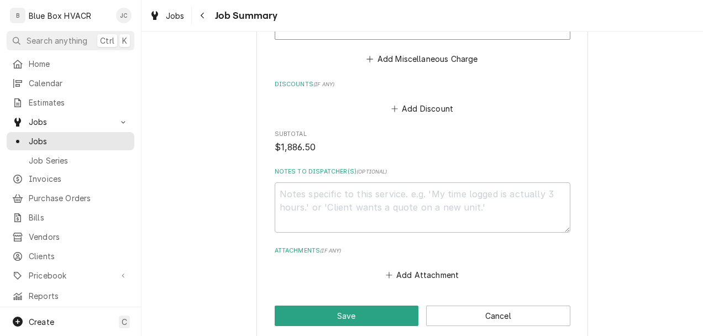
scroll to position [2762, 0]
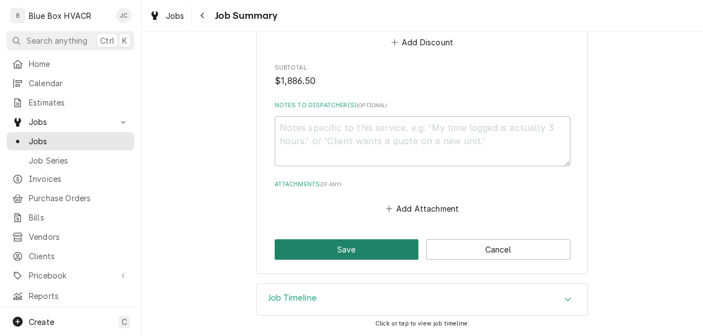
click at [353, 245] on button "Save" at bounding box center [347, 249] width 144 height 20
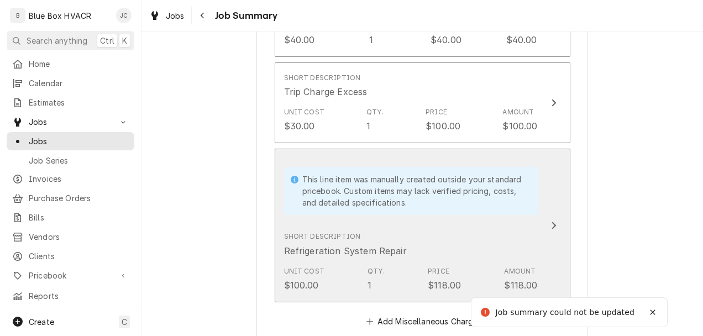
scroll to position [2421, 0]
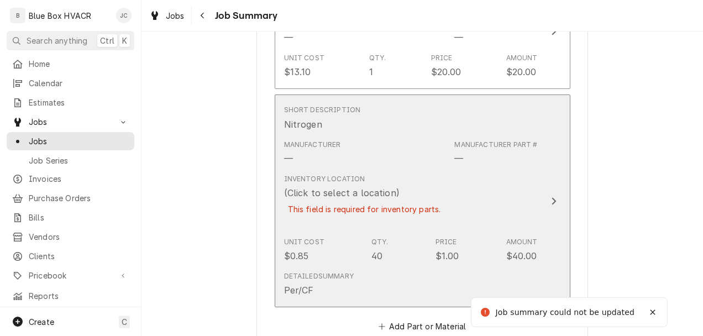
click at [459, 201] on div "Inventory Location (Click to select a location) This field is required for inve…" at bounding box center [411, 201] width 254 height 63
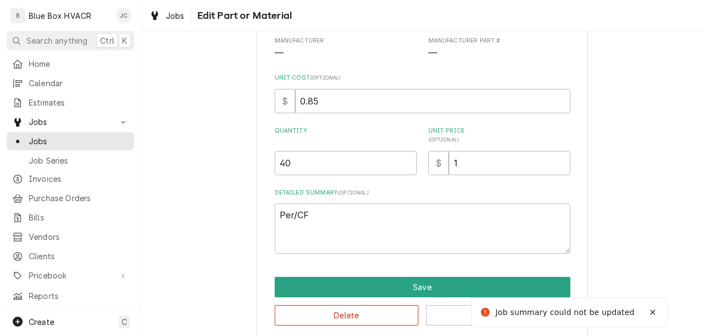
type textarea "x"
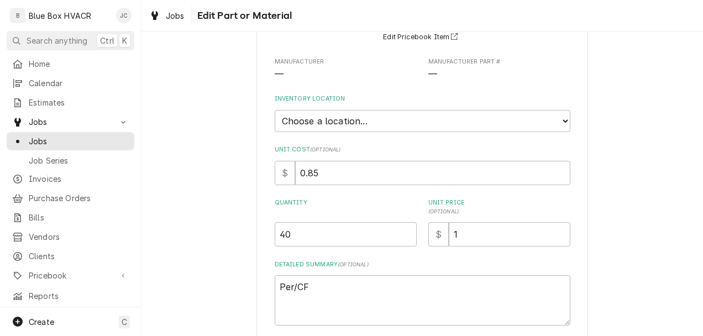
scroll to position [0, 0]
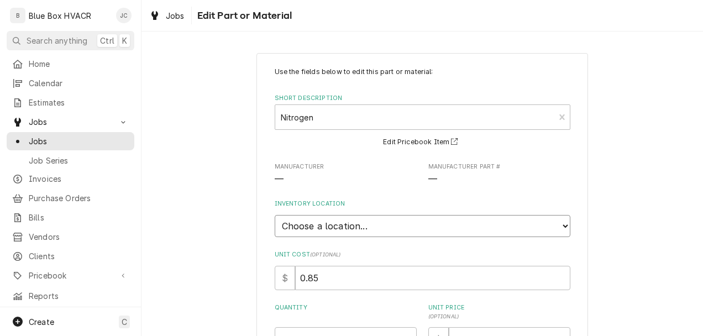
click at [365, 233] on select "Choose a location... Blue Box Truck #1" at bounding box center [423, 226] width 296 height 22
select select "426"
click at [275, 215] on select "Choose a location... Blue Box Truck #1" at bounding box center [423, 226] width 296 height 22
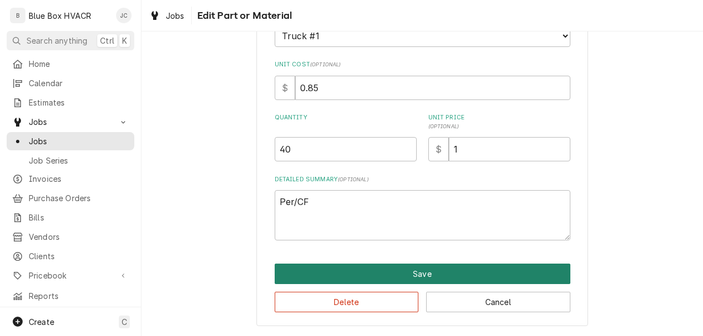
click at [380, 272] on button "Save" at bounding box center [423, 274] width 296 height 20
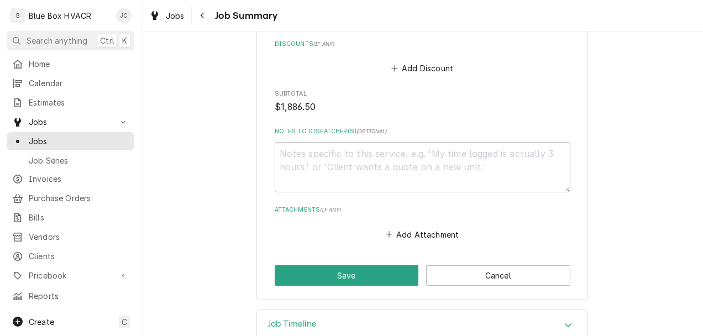
scroll to position [2863, 0]
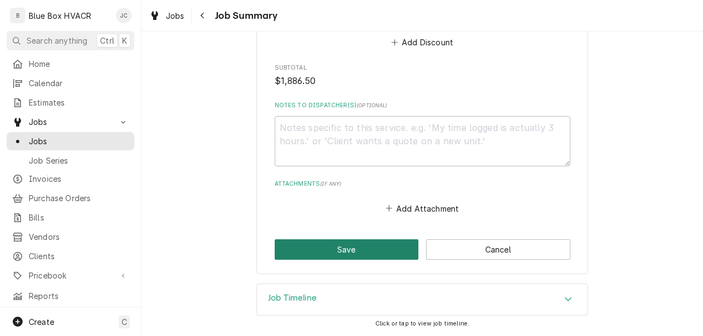
click at [356, 253] on button "Save" at bounding box center [347, 249] width 144 height 20
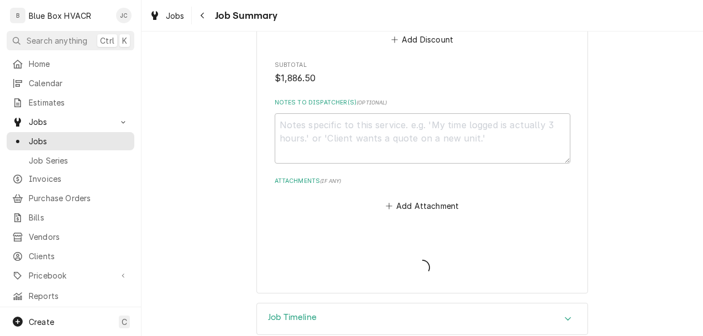
type textarea "x"
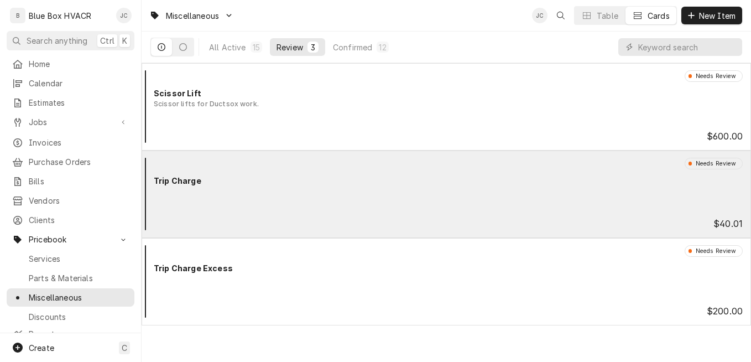
click at [402, 196] on div "Needs Review Trip Charge" at bounding box center [446, 187] width 600 height 59
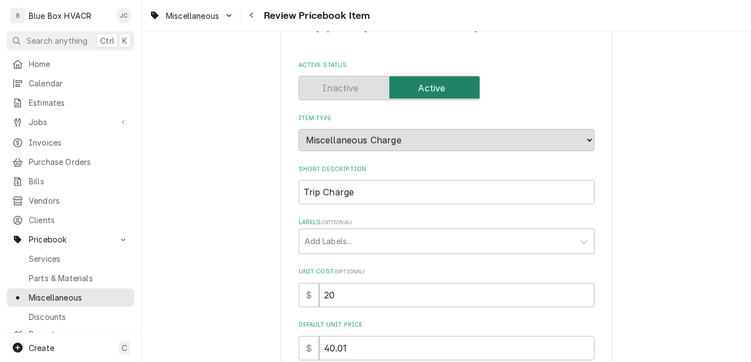
scroll to position [166, 0]
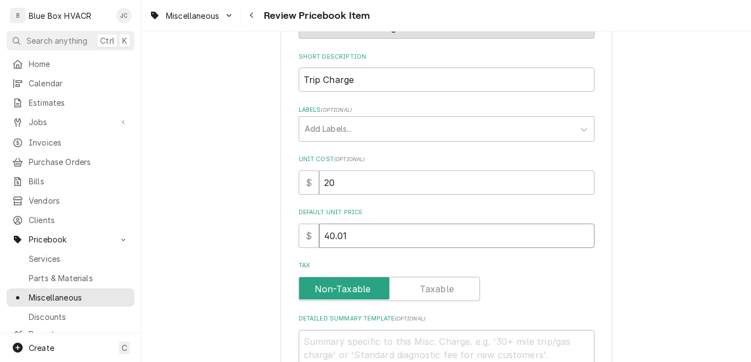
click at [397, 232] on input "40.01" at bounding box center [456, 235] width 275 height 24
type textarea "x"
type input "40.0"
type textarea "x"
type input "40.00"
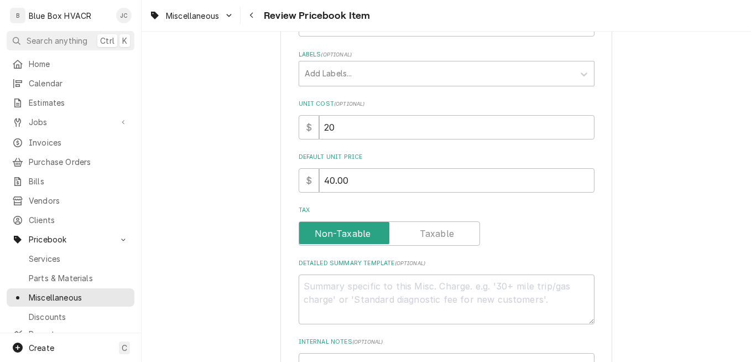
scroll to position [0, 0]
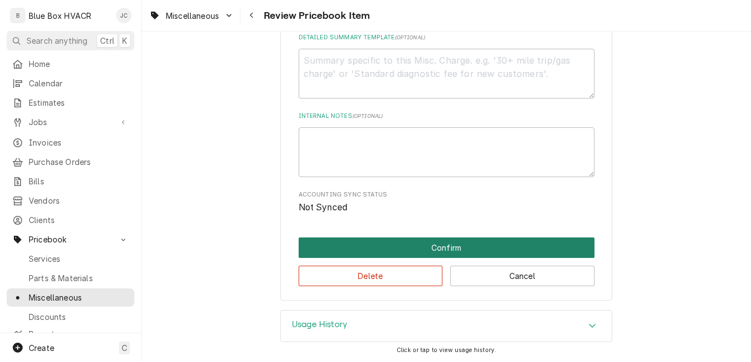
click at [392, 253] on button "Confirm" at bounding box center [446, 247] width 296 height 20
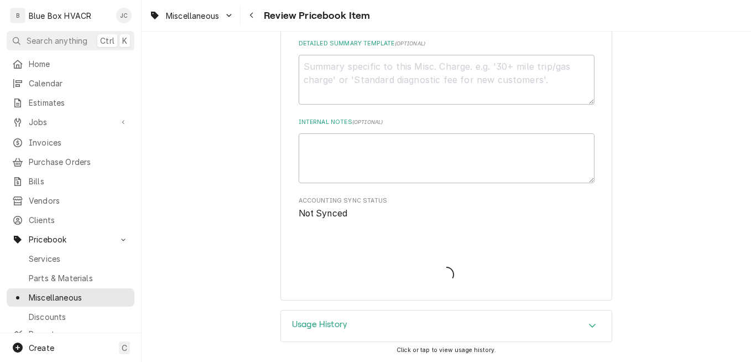
scroll to position [441, 0]
type textarea "x"
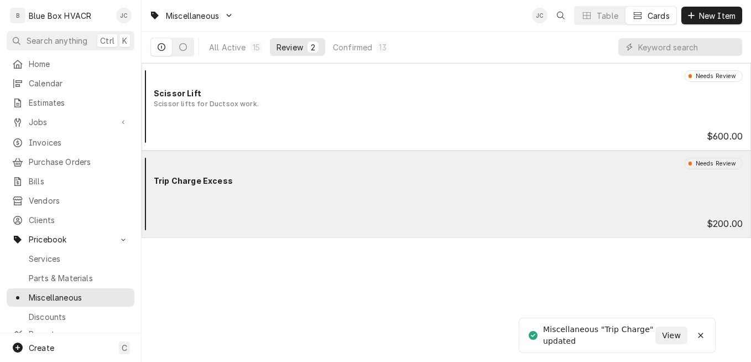
click at [340, 202] on div "Needs Review Trip Charge Excess" at bounding box center [446, 187] width 600 height 59
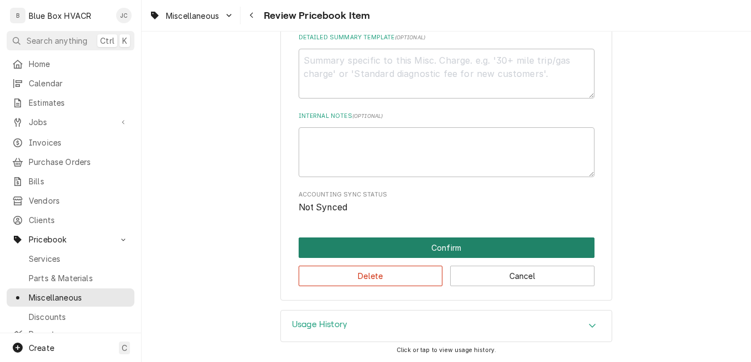
click at [369, 252] on button "Confirm" at bounding box center [446, 247] width 296 height 20
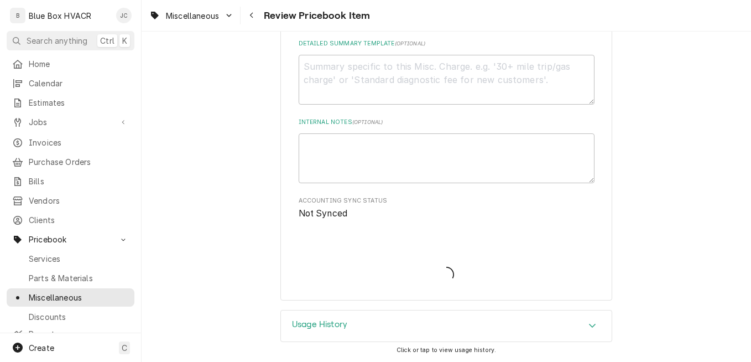
scroll to position [441, 0]
type textarea "x"
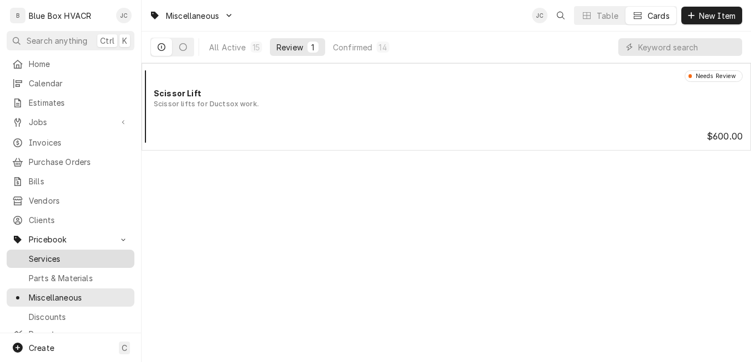
click at [75, 253] on span "Services" at bounding box center [79, 259] width 100 height 12
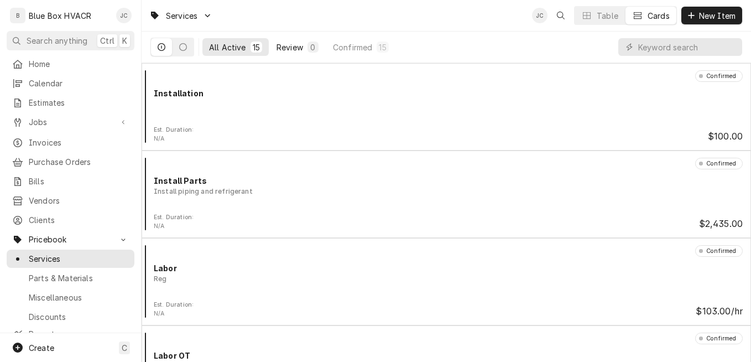
click at [284, 50] on div "Review" at bounding box center [289, 47] width 27 height 12
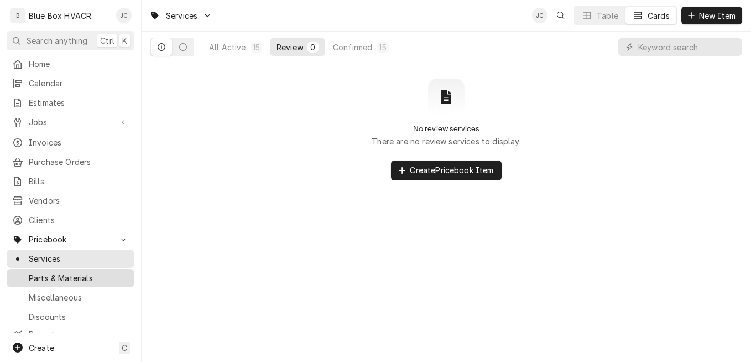
click at [53, 272] on span "Parts & Materials" at bounding box center [79, 278] width 100 height 12
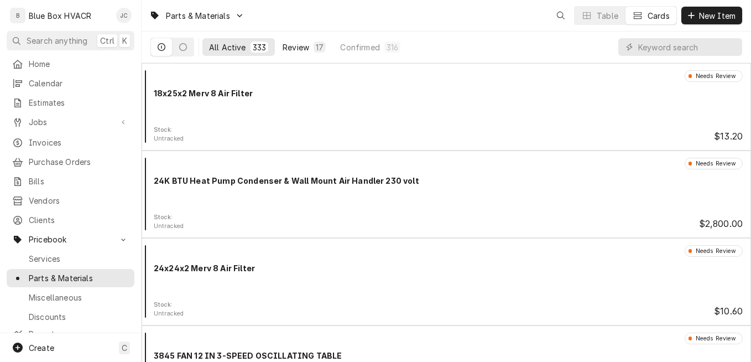
click at [289, 53] on button "Review 17" at bounding box center [304, 47] width 56 height 18
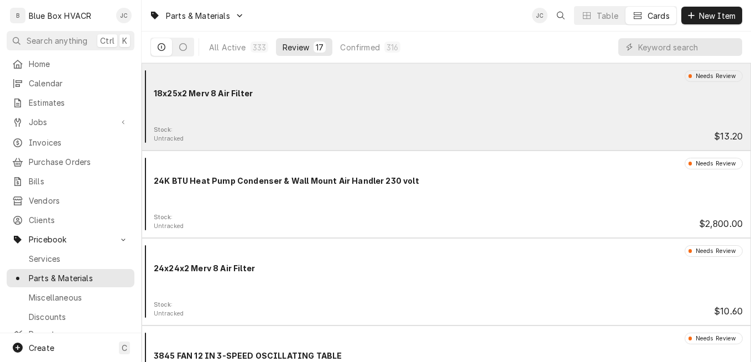
click at [425, 124] on div "Needs Review 18x25x2 Merv 8 Air Filter" at bounding box center [446, 97] width 600 height 55
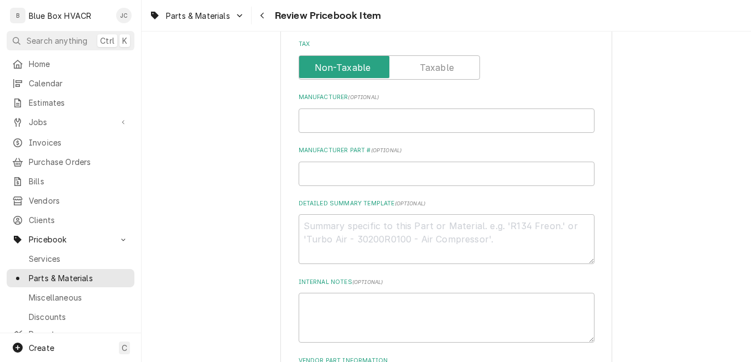
scroll to position [603, 0]
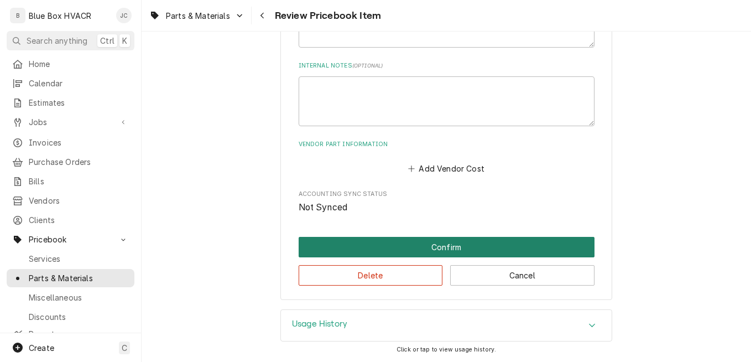
click at [408, 253] on button "Confirm" at bounding box center [446, 247] width 296 height 20
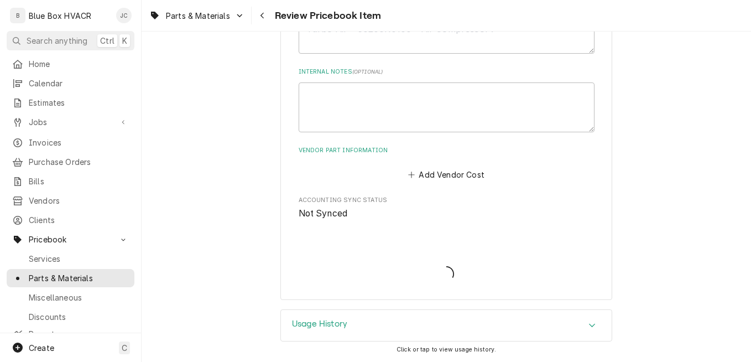
type textarea "x"
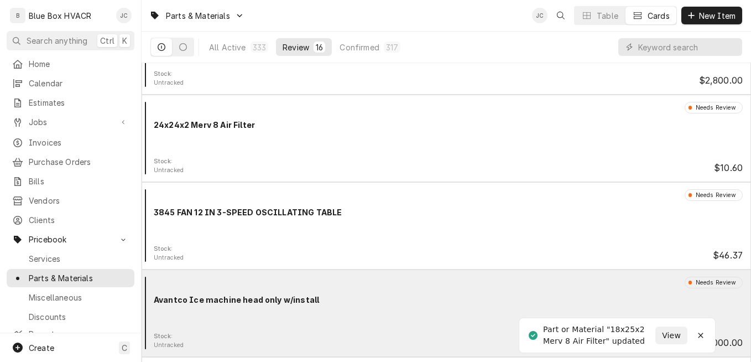
scroll to position [55, 0]
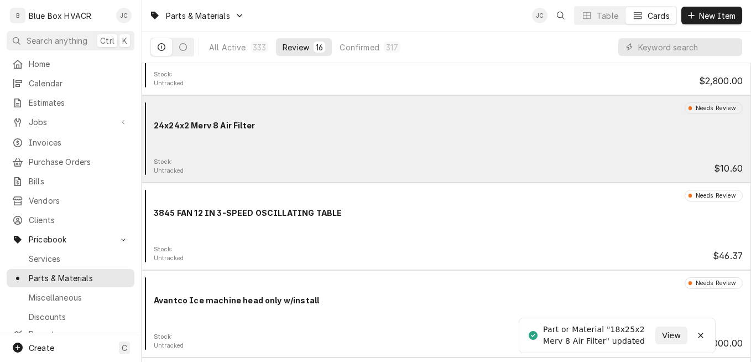
click at [365, 147] on div "Needs Review 24x24x2 Merv 8 Air Filter" at bounding box center [446, 129] width 600 height 55
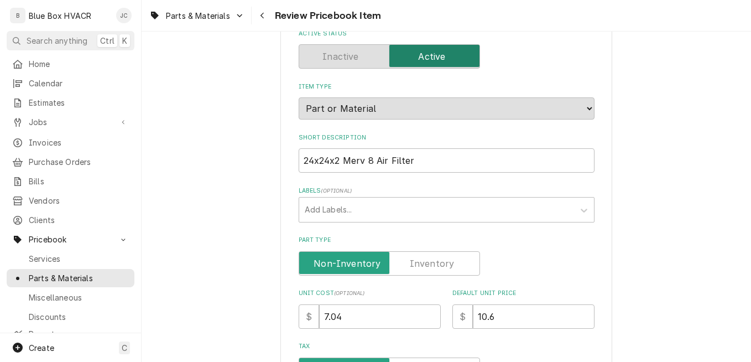
scroll to position [166, 0]
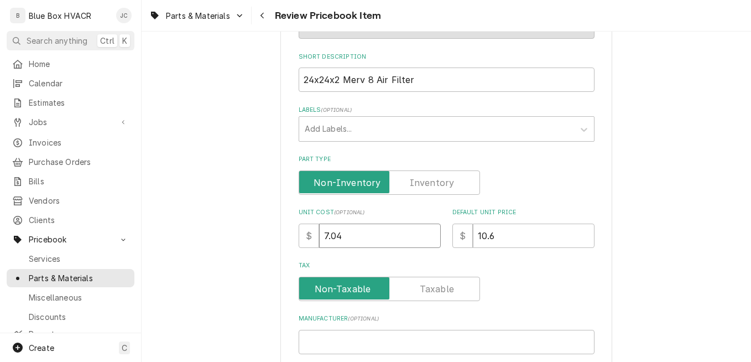
drag, startPoint x: 360, startPoint y: 240, endPoint x: 310, endPoint y: 239, distance: 50.3
click at [309, 239] on div "$ 7.04" at bounding box center [369, 235] width 142 height 24
type textarea "x"
type input "9"
drag, startPoint x: 499, startPoint y: 235, endPoint x: 465, endPoint y: 234, distance: 33.7
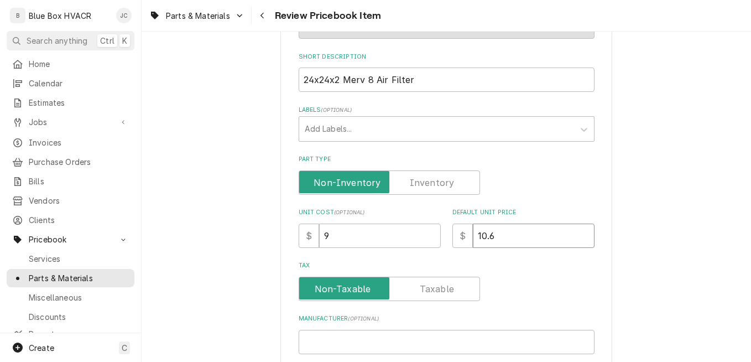
click at [465, 234] on div "$ 10.6" at bounding box center [523, 235] width 142 height 24
type textarea "x"
type input "1"
type textarea "x"
type input "13"
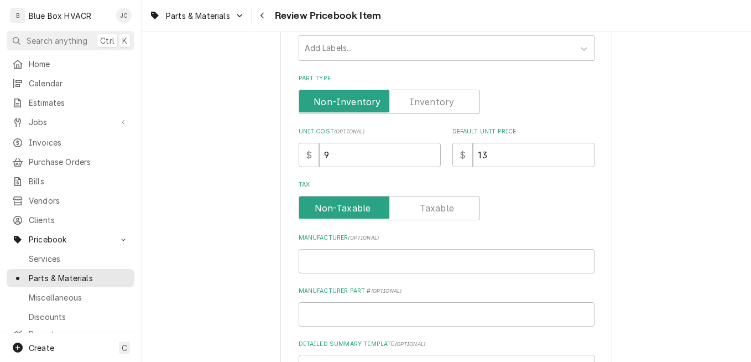
scroll to position [387, 0]
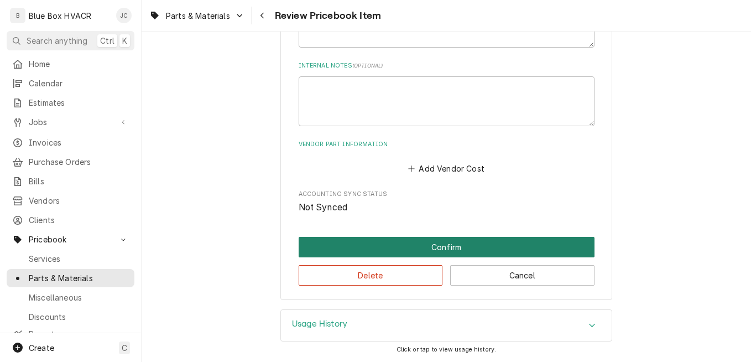
click at [384, 254] on button "Confirm" at bounding box center [446, 247] width 296 height 20
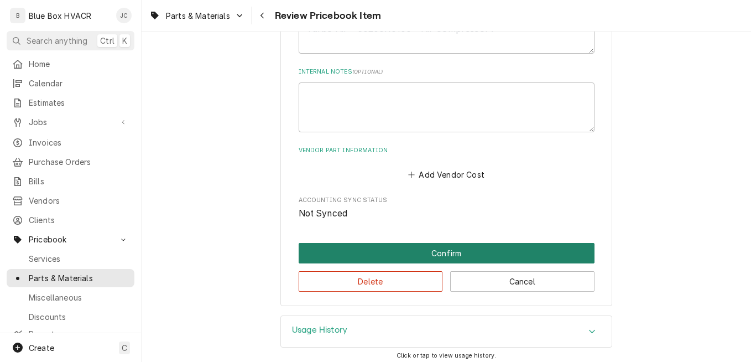
type textarea "x"
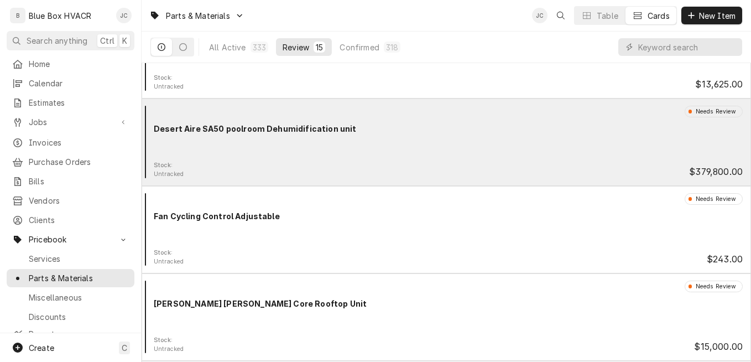
scroll to position [774, 0]
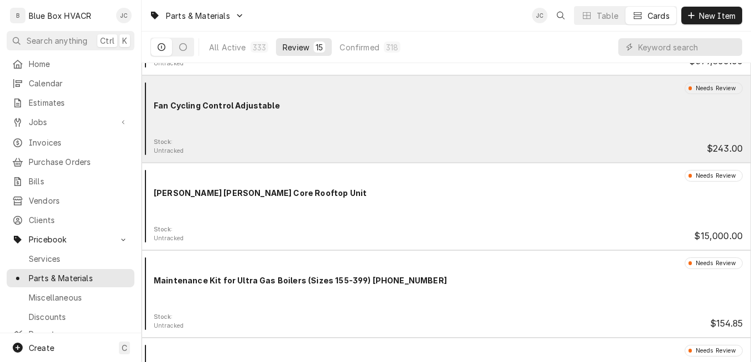
click at [350, 126] on div "Needs Review Fan Cycling Control Adjustable" at bounding box center [446, 109] width 600 height 55
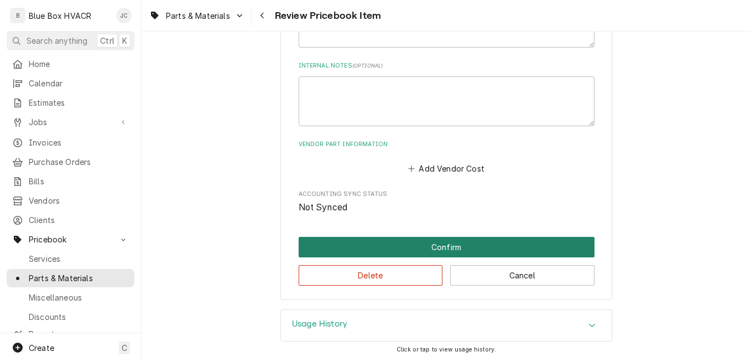
click at [369, 247] on button "Confirm" at bounding box center [446, 247] width 296 height 20
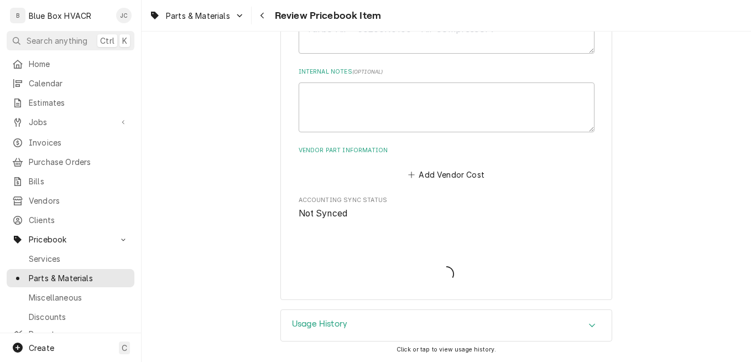
type textarea "x"
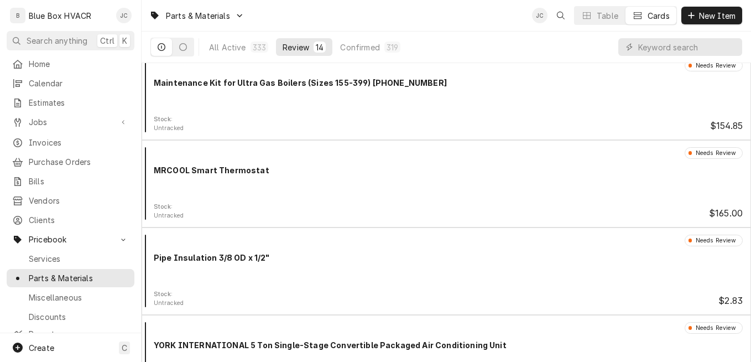
scroll to position [884, 0]
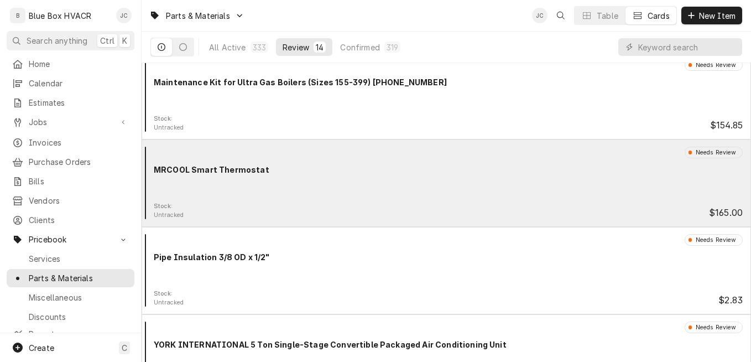
click at [332, 177] on div "Needs Review MRCOOL Smart Thermostat" at bounding box center [446, 173] width 600 height 55
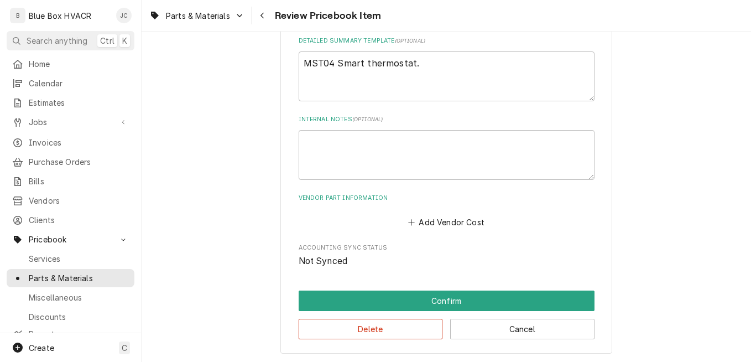
scroll to position [553, 0]
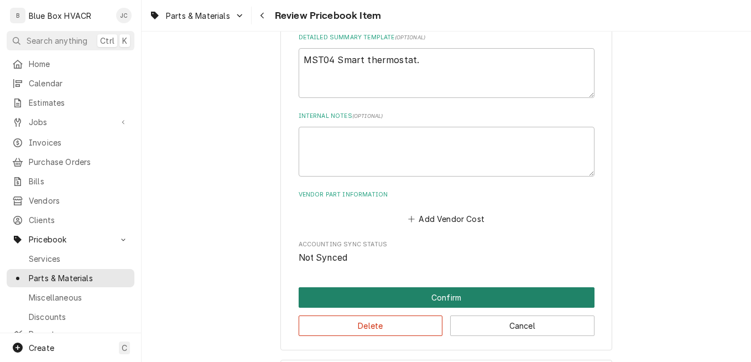
click at [397, 296] on button "Confirm" at bounding box center [446, 297] width 296 height 20
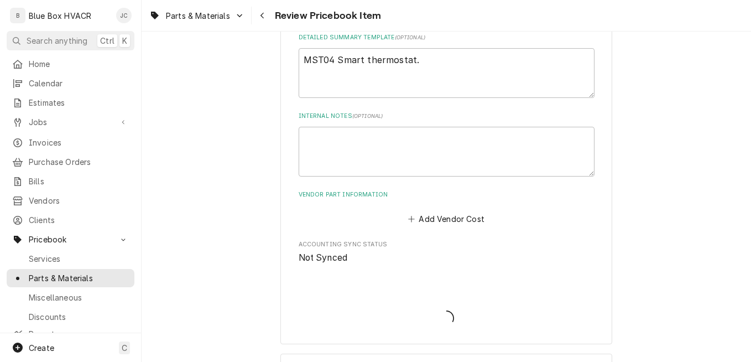
type textarea "x"
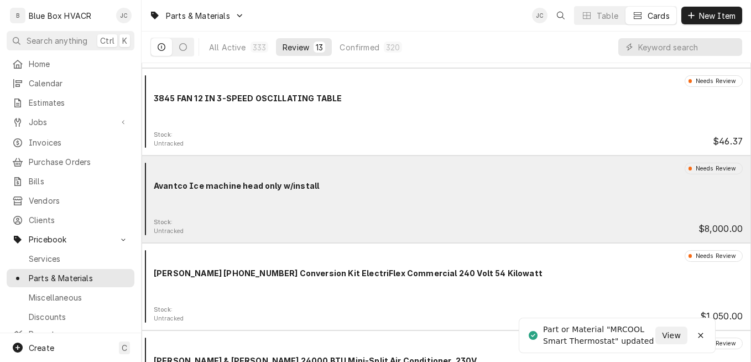
scroll to position [276, 0]
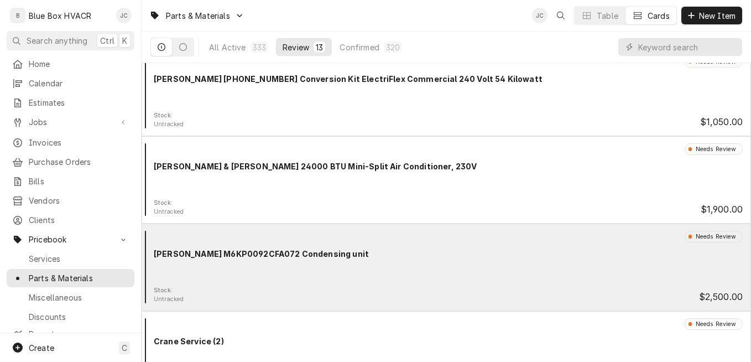
click at [377, 256] on div "[PERSON_NAME] M6KP0092CFA072 Condensing unit" at bounding box center [448, 254] width 589 height 12
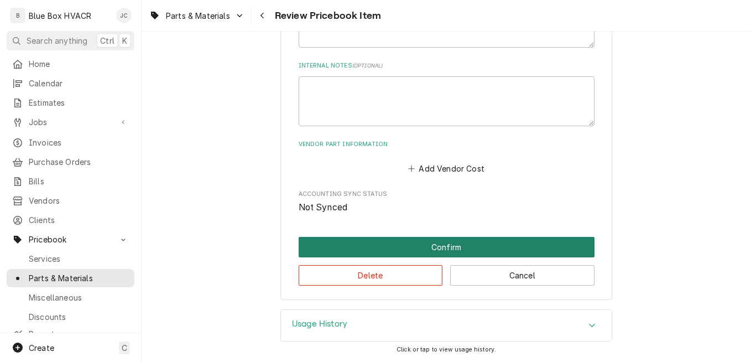
click at [373, 247] on button "Confirm" at bounding box center [446, 247] width 296 height 20
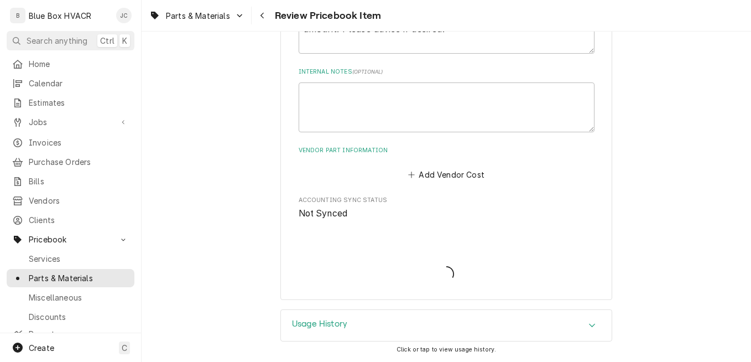
scroll to position [597, 0]
type textarea "x"
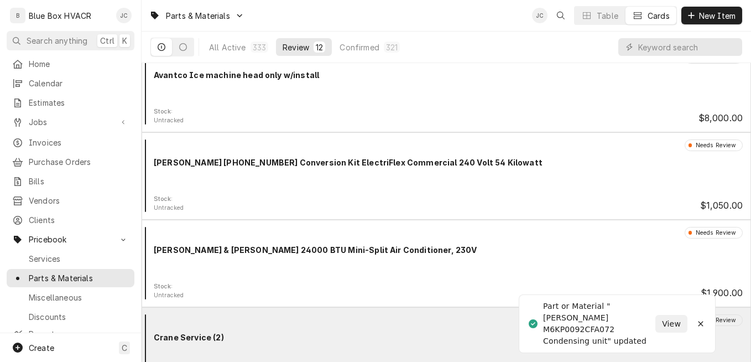
scroll to position [111, 0]
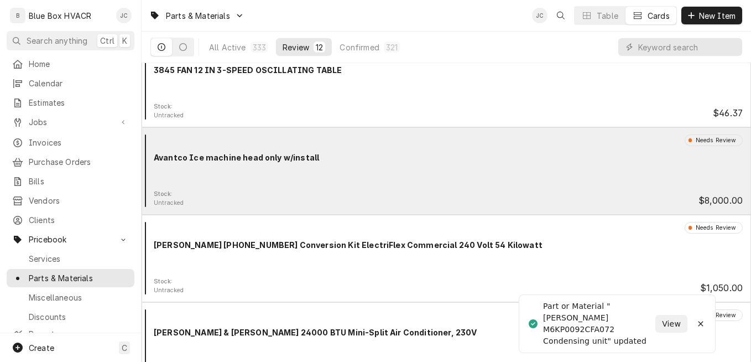
click at [378, 190] on div "Stock: Untracked $8,000.00" at bounding box center [446, 199] width 600 height 18
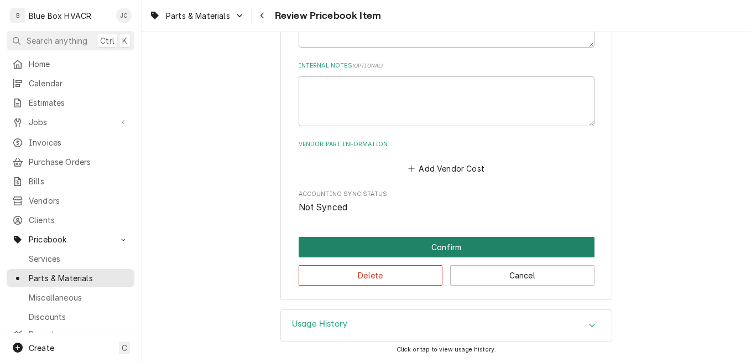
click at [362, 243] on button "Confirm" at bounding box center [446, 247] width 296 height 20
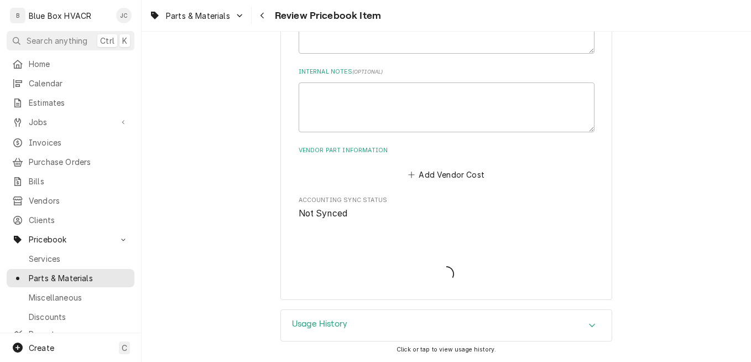
scroll to position [597, 0]
type textarea "x"
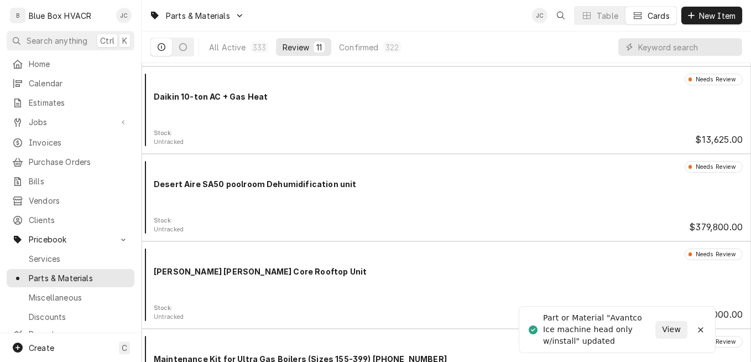
scroll to position [497, 0]
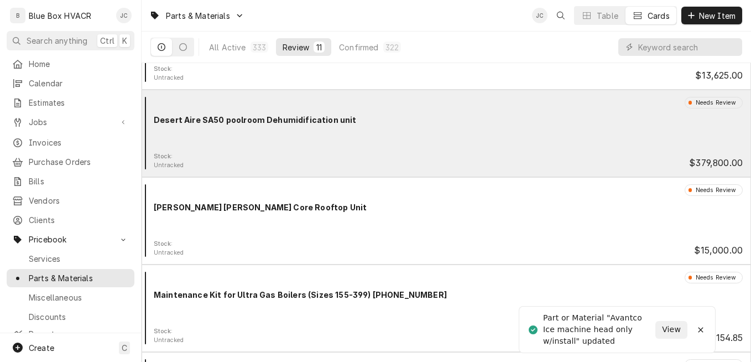
click at [379, 153] on div "Stock: Untracked $379,800.00" at bounding box center [446, 161] width 600 height 18
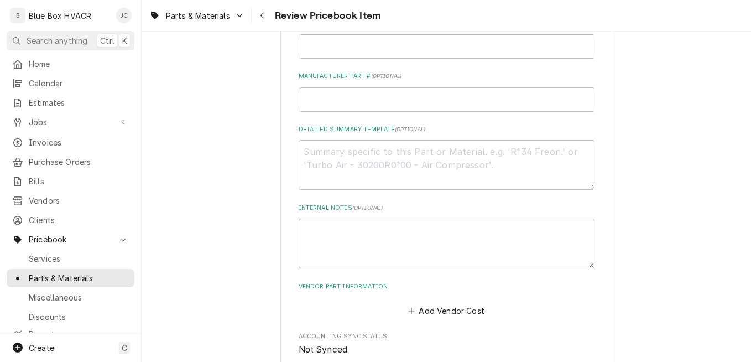
scroll to position [553, 0]
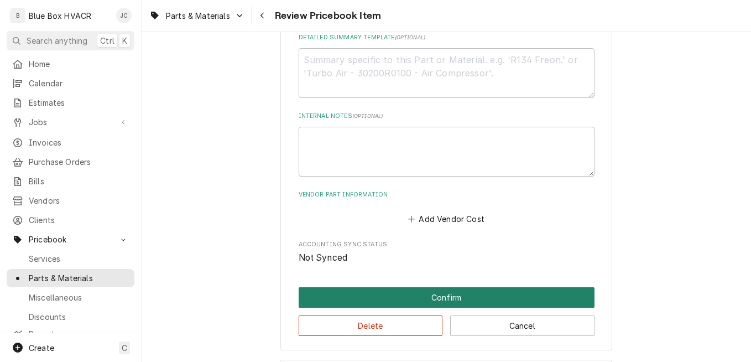
click at [357, 291] on button "Confirm" at bounding box center [446, 297] width 296 height 20
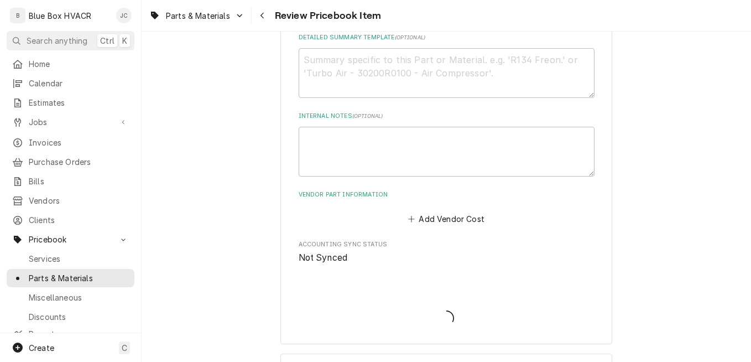
type textarea "x"
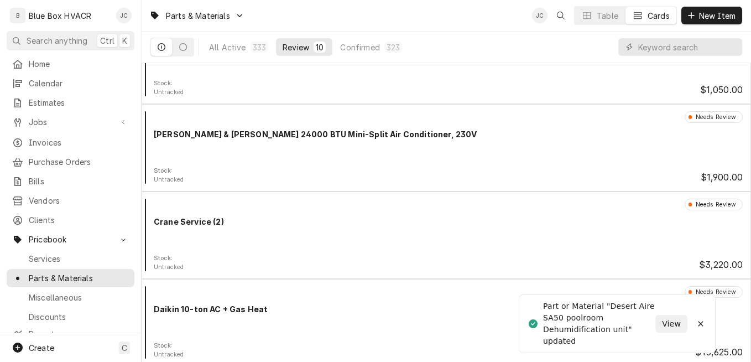
scroll to position [387, 0]
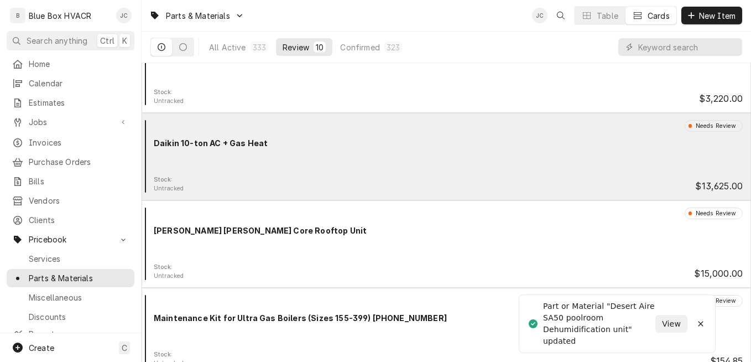
click at [350, 181] on div "Stock: Untracked $13,625.00" at bounding box center [446, 184] width 600 height 18
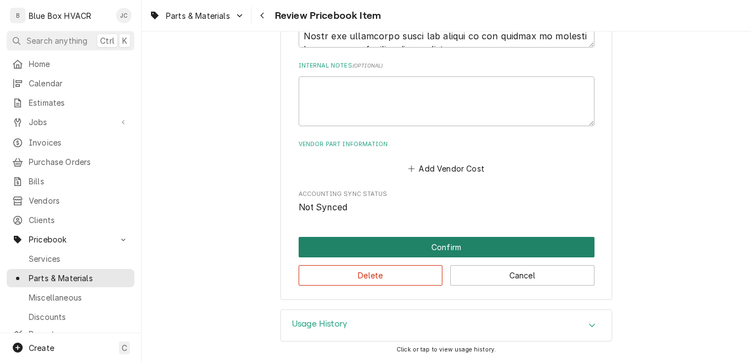
click at [391, 250] on button "Confirm" at bounding box center [446, 247] width 296 height 20
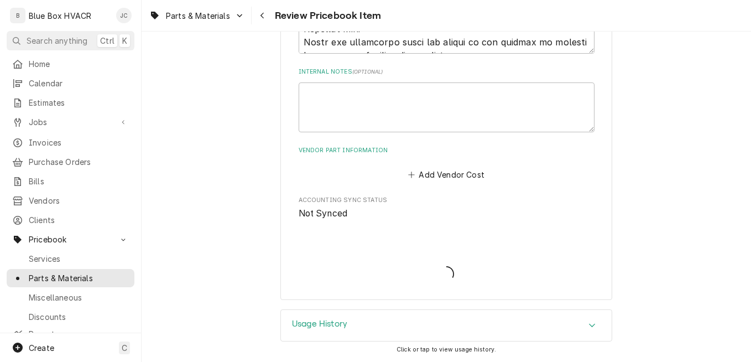
scroll to position [1207, 0]
type textarea "x"
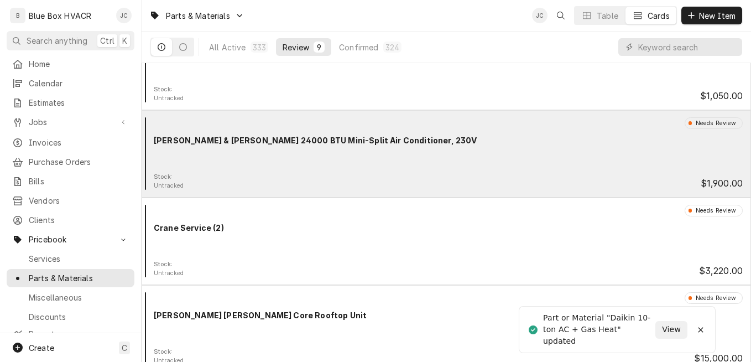
scroll to position [221, 0]
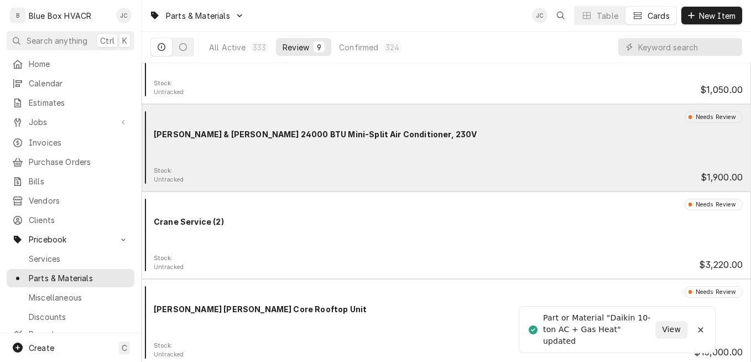
click at [391, 159] on div "Needs Review [PERSON_NAME] & [PERSON_NAME] 24000 BTU Mini-Split Air Conditioner…" at bounding box center [446, 138] width 600 height 55
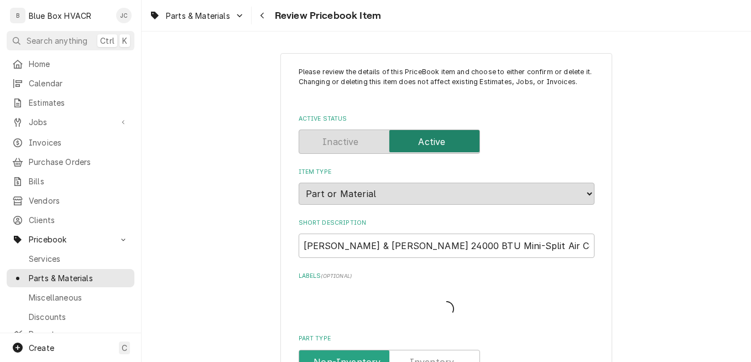
type textarea "x"
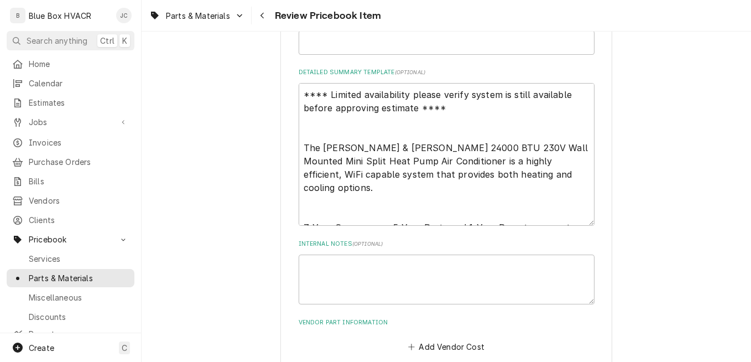
scroll to position [663, 0]
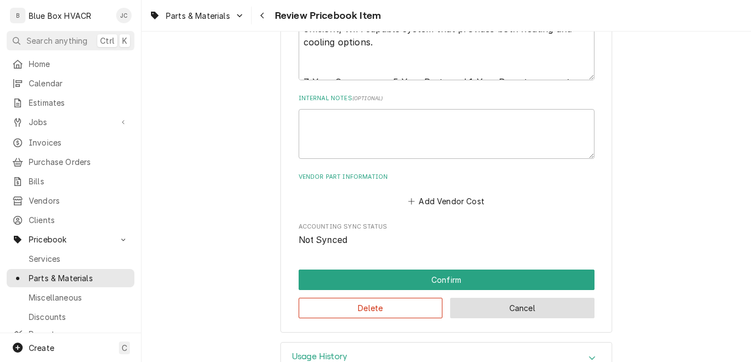
click at [484, 302] on button "Cancel" at bounding box center [522, 307] width 144 height 20
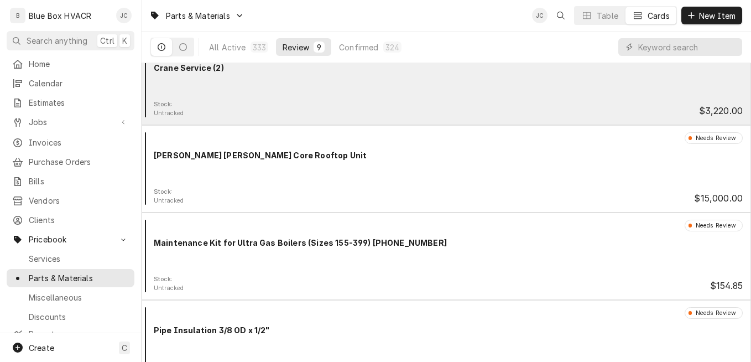
scroll to position [442, 0]
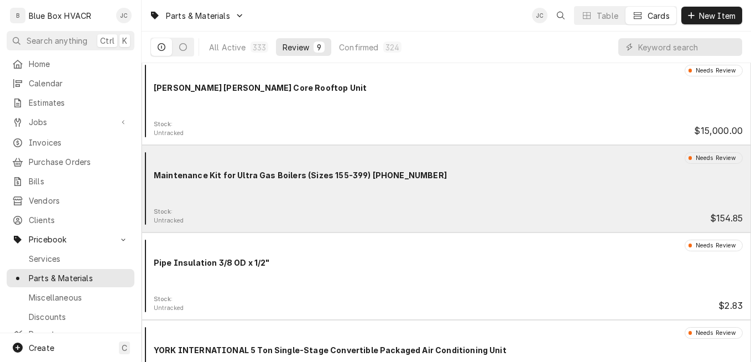
click at [324, 207] on div "Stock: Untracked $154.85" at bounding box center [446, 216] width 600 height 18
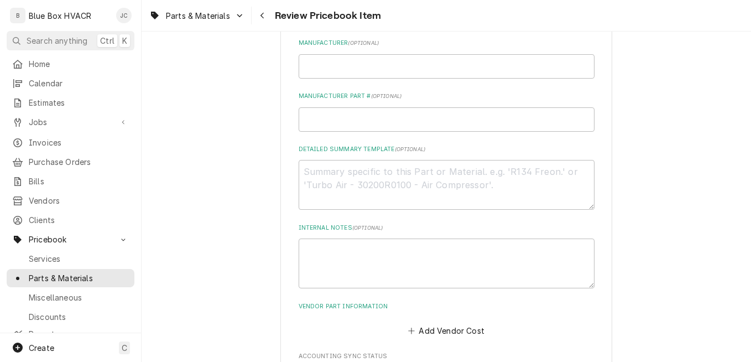
scroll to position [553, 0]
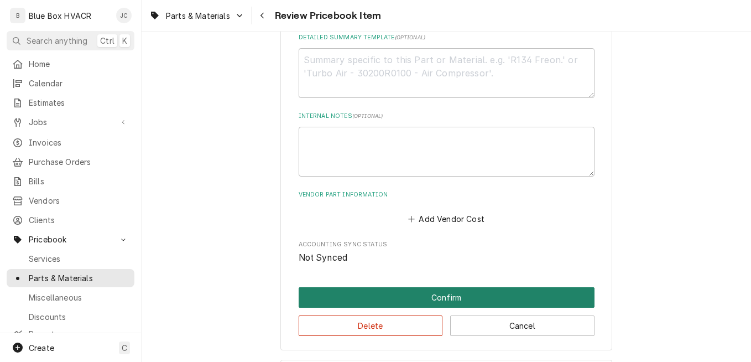
click at [383, 292] on button "Confirm" at bounding box center [446, 297] width 296 height 20
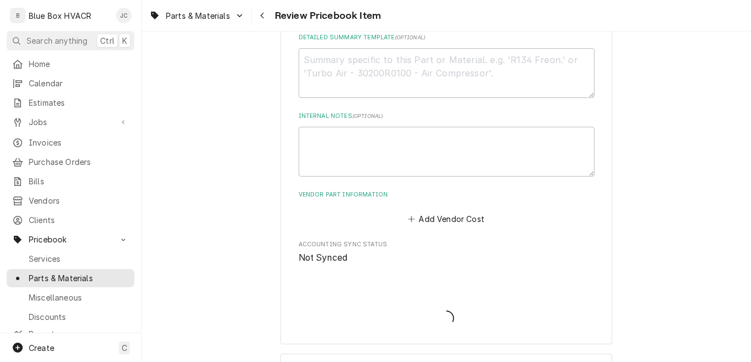
type textarea "x"
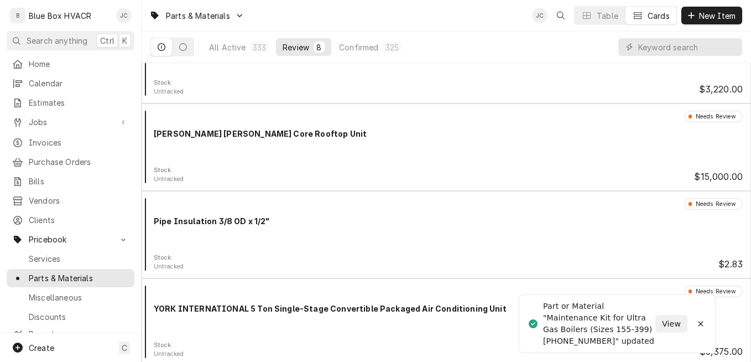
scroll to position [400, 0]
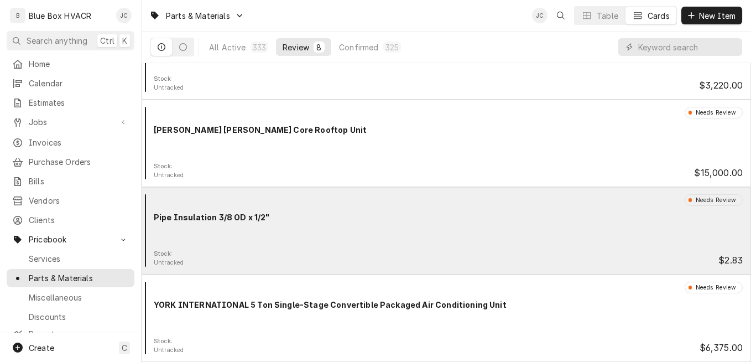
click at [370, 228] on div "Needs Review Pipe Insulation 3/8 OD x 1/2"" at bounding box center [446, 221] width 600 height 55
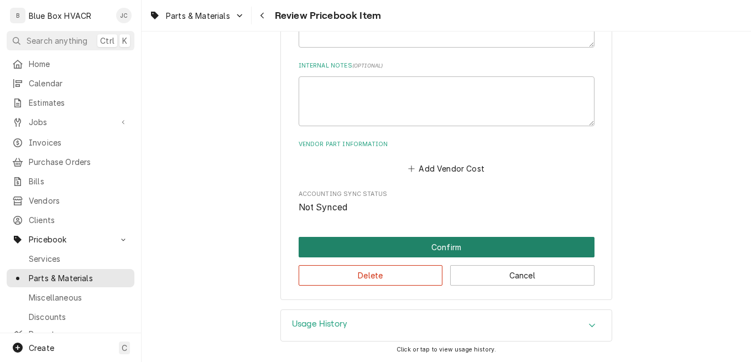
click at [394, 249] on button "Confirm" at bounding box center [446, 247] width 296 height 20
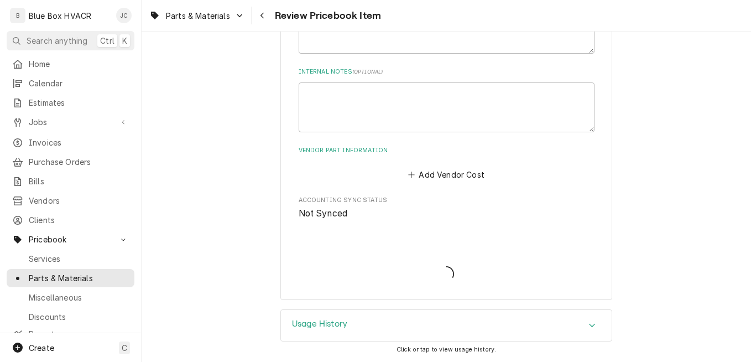
scroll to position [597, 0]
type textarea "x"
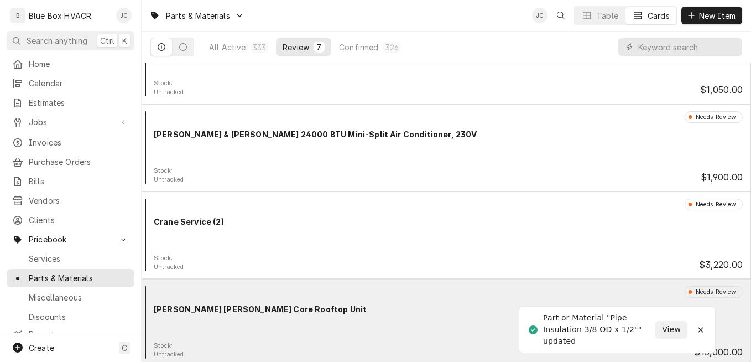
scroll to position [313, 0]
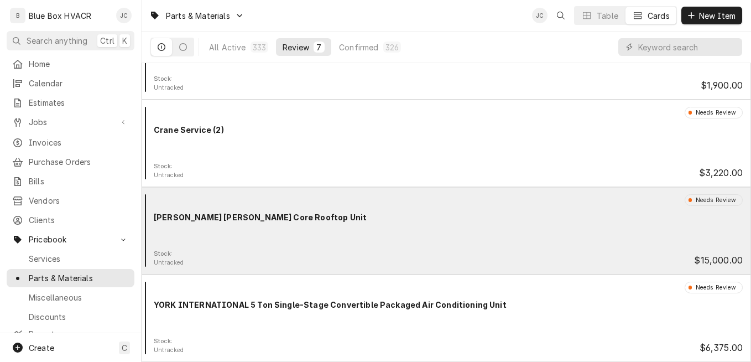
click at [385, 234] on div "Needs Review [PERSON_NAME] [PERSON_NAME] Core Rooftop Unit" at bounding box center [446, 221] width 600 height 55
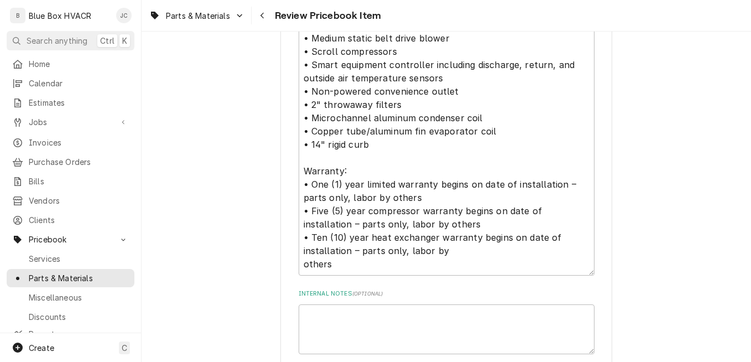
scroll to position [921, 0]
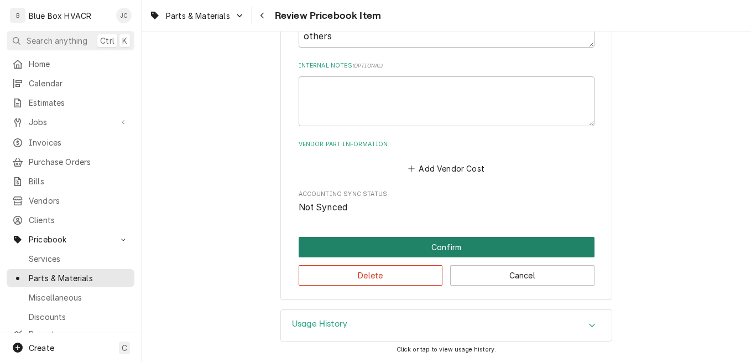
click at [387, 246] on button "Confirm" at bounding box center [446, 247] width 296 height 20
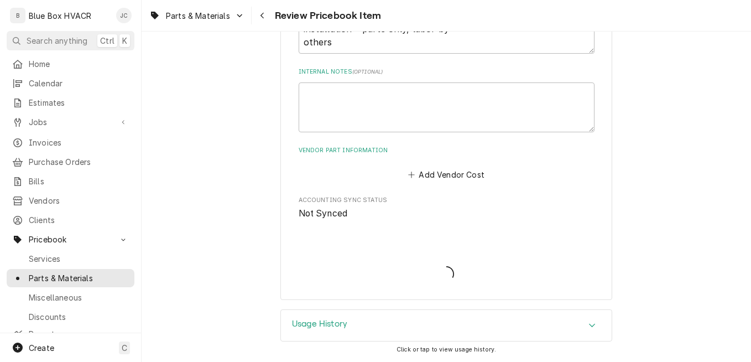
type textarea "x"
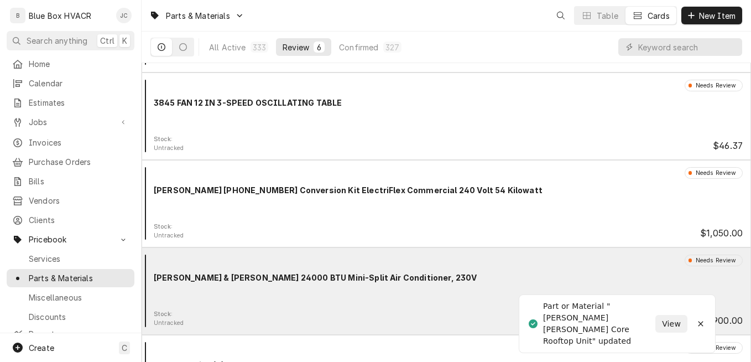
scroll to position [226, 0]
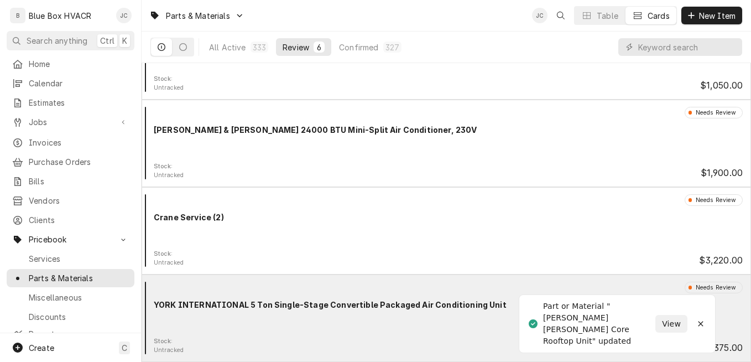
click at [364, 322] on div "Needs Review YORK INTERNATIONAL 5 Ton Single-Stage Convertible Packaged Air Con…" at bounding box center [446, 308] width 600 height 55
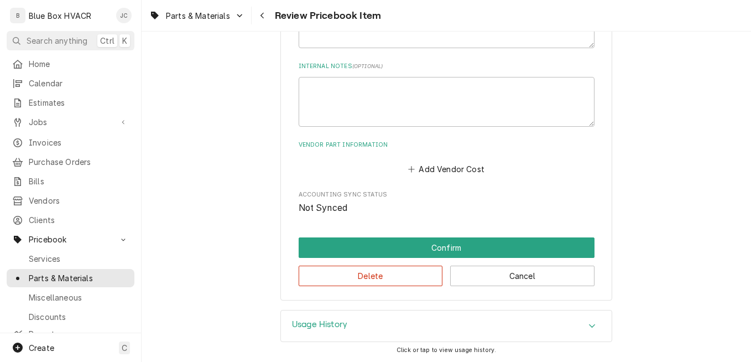
scroll to position [603, 0]
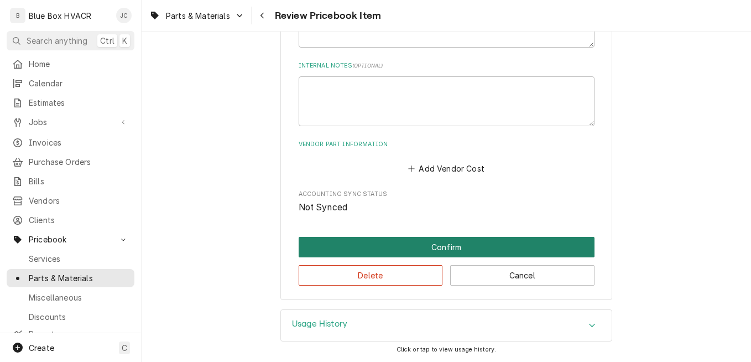
click at [399, 247] on button "Confirm" at bounding box center [446, 247] width 296 height 20
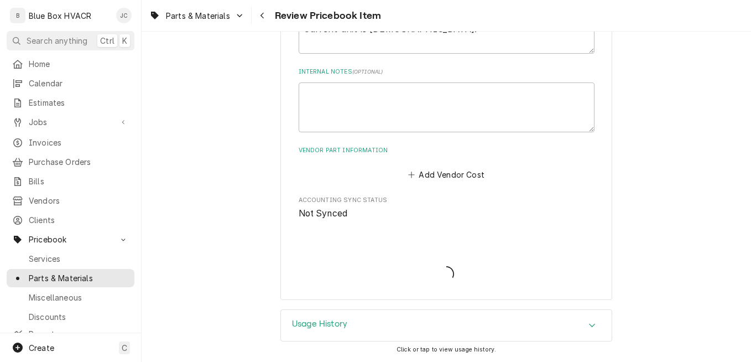
type textarea "x"
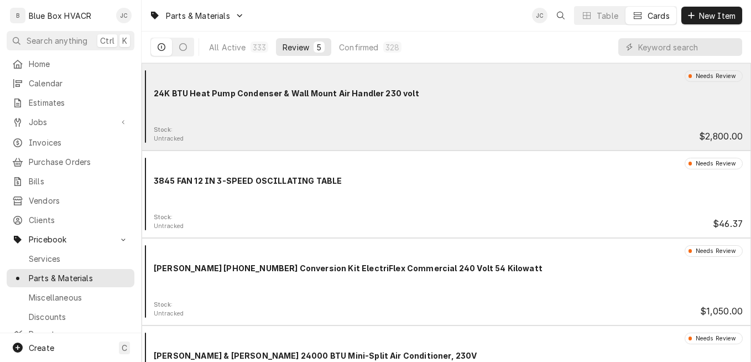
click at [402, 117] on div "Needs Review 24K BTU Heat Pump Condenser & Wall Mount Air Handler 230 volt" at bounding box center [446, 97] width 600 height 55
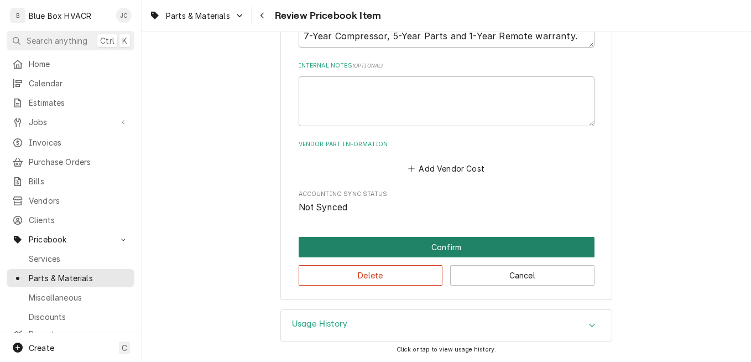
click at [428, 245] on button "Confirm" at bounding box center [446, 247] width 296 height 20
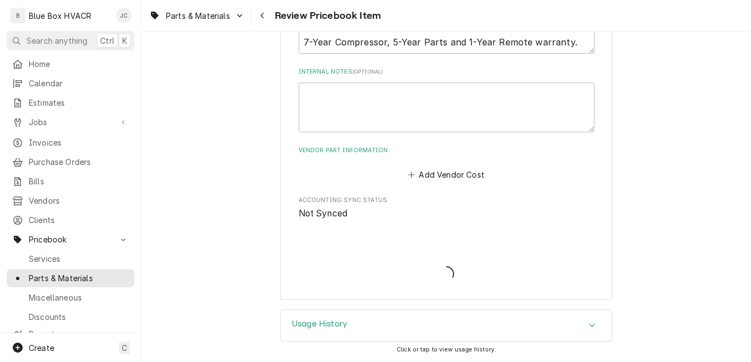
type textarea "x"
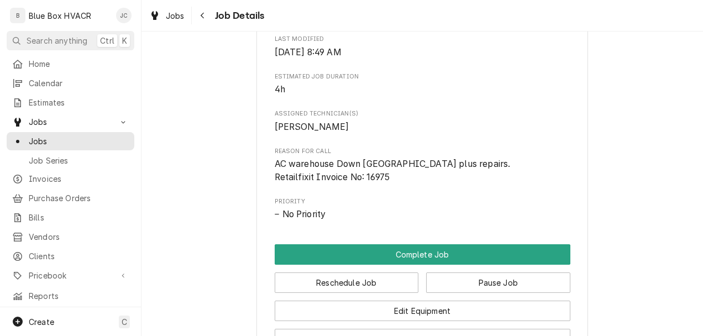
scroll to position [631, 0]
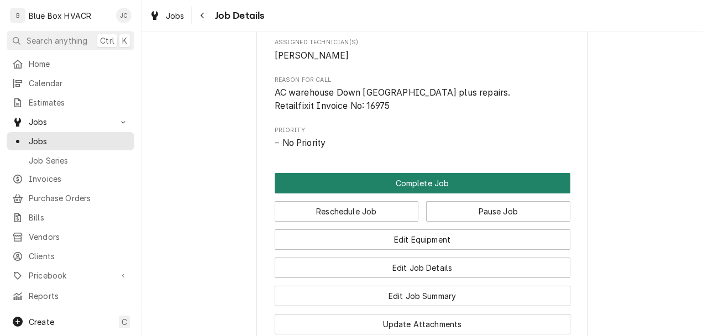
click at [423, 193] on button "Complete Job" at bounding box center [423, 183] width 296 height 20
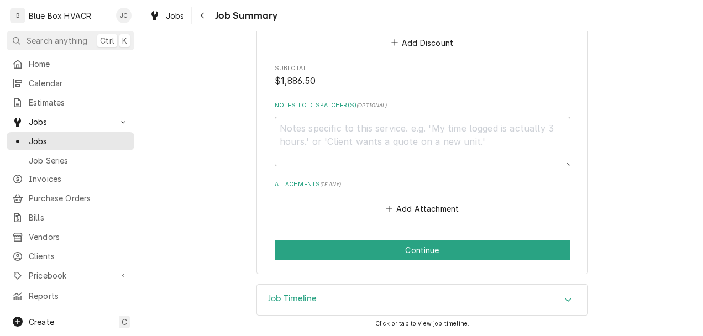
scroll to position [2796, 0]
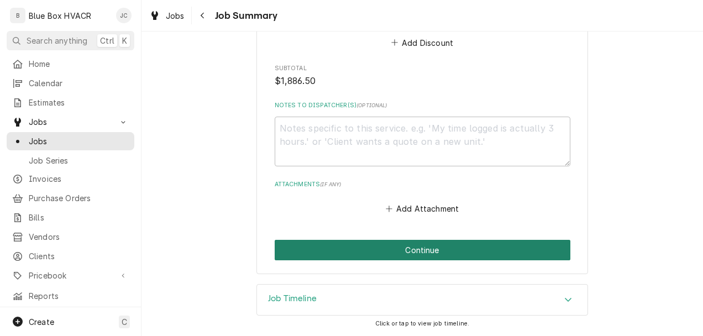
click at [420, 250] on button "Continue" at bounding box center [423, 250] width 296 height 20
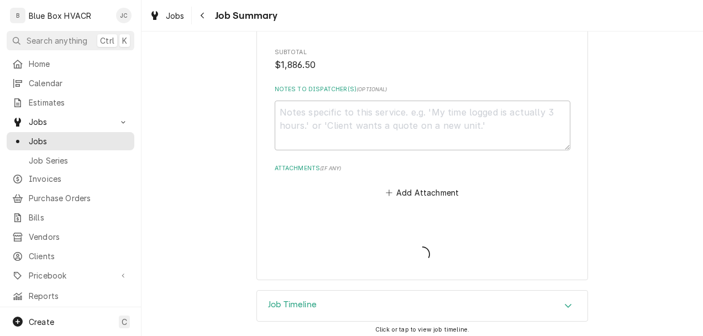
type textarea "x"
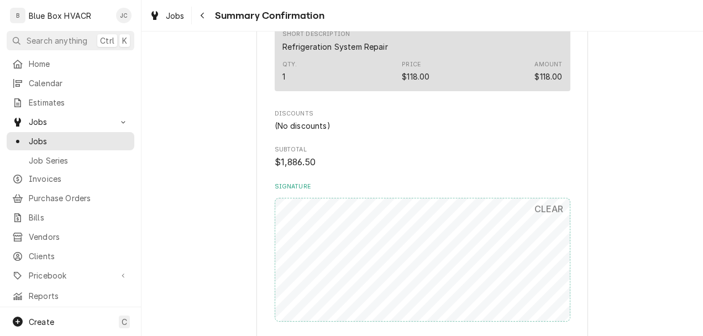
scroll to position [2469, 0]
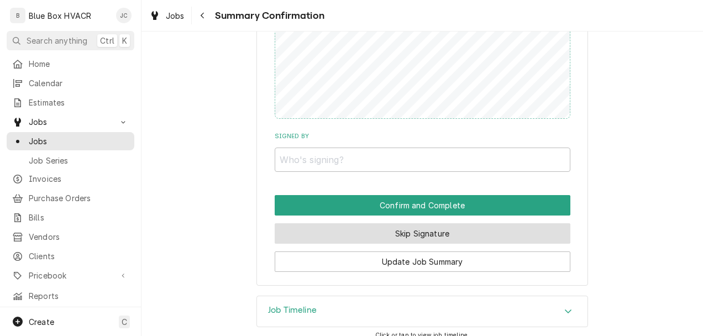
click at [394, 223] on button "Skip Signature" at bounding box center [423, 233] width 296 height 20
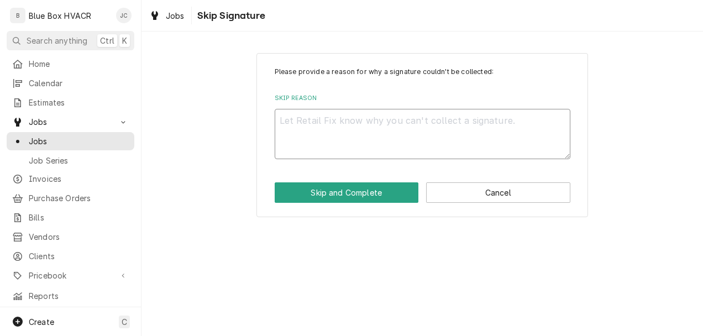
click at [386, 139] on textarea "Skip Reason" at bounding box center [423, 134] width 296 height 50
type textarea "x"
type textarea "N"
type textarea "x"
type textarea "No"
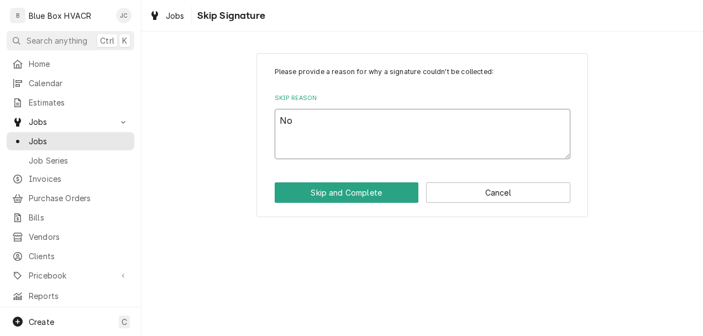
type textarea "x"
type textarea "Not"
type textarea "x"
type textarea "Not"
type textarea "x"
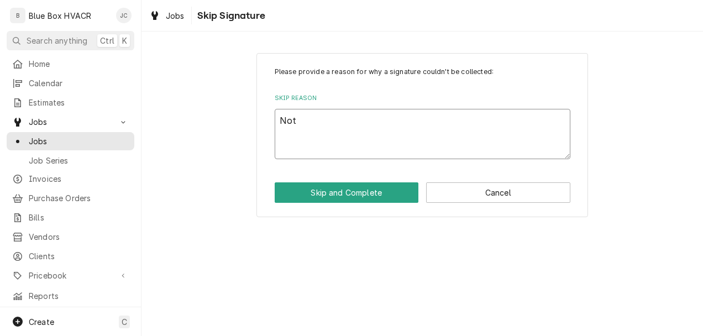
type textarea "Not r"
type textarea "x"
type textarea "Not re"
type textarea "x"
type textarea "Not req"
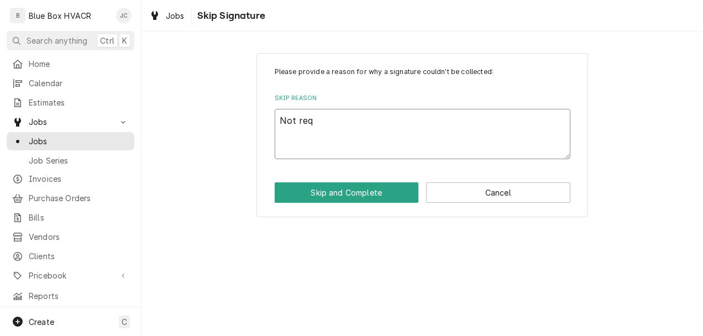
type textarea "x"
type textarea "Not requ"
type textarea "x"
type textarea "Not requi"
type textarea "x"
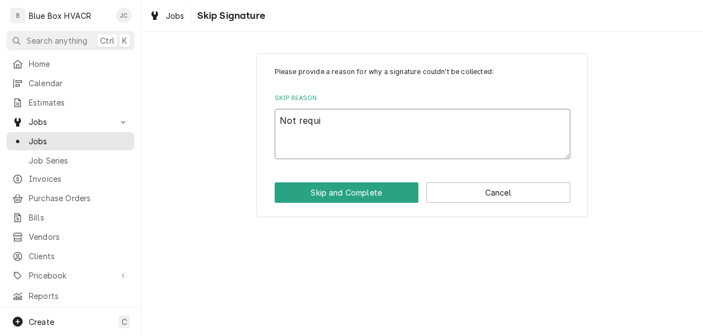
type textarea "Not requir"
type textarea "x"
type textarea "Not require"
type textarea "x"
type textarea "Not required"
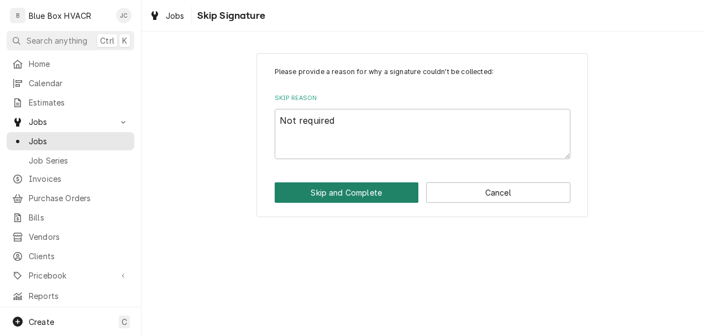
click at [358, 189] on button "Skip and Complete" at bounding box center [347, 192] width 144 height 20
type textarea "x"
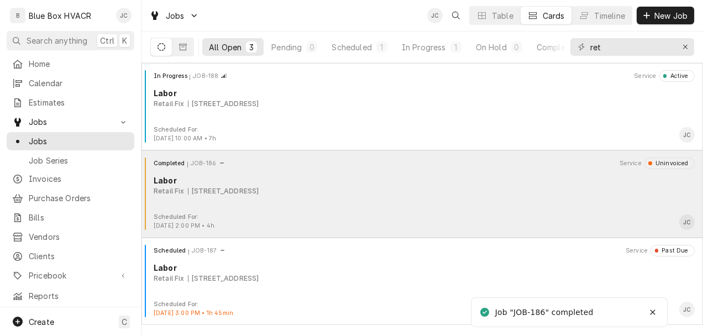
click at [343, 196] on div "Completed JOB-186 Service Uninvoiced Labor Retail Fix 8014 Cumming Hwy 403, Can…" at bounding box center [422, 185] width 553 height 55
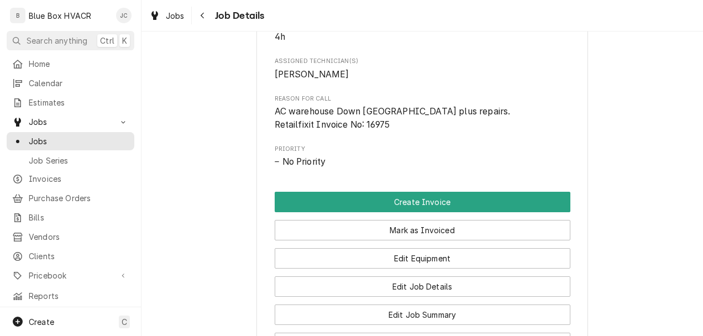
scroll to position [608, 0]
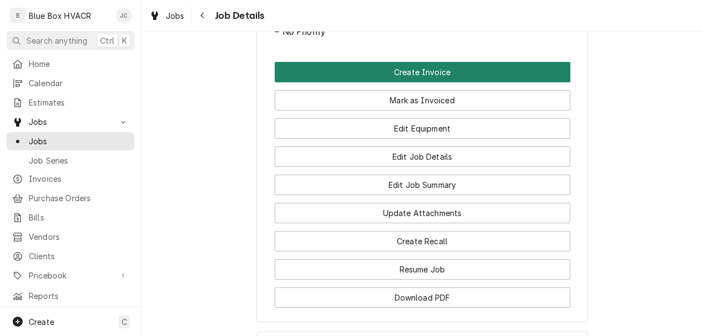
click at [438, 82] on button "Create Invoice" at bounding box center [423, 72] width 296 height 20
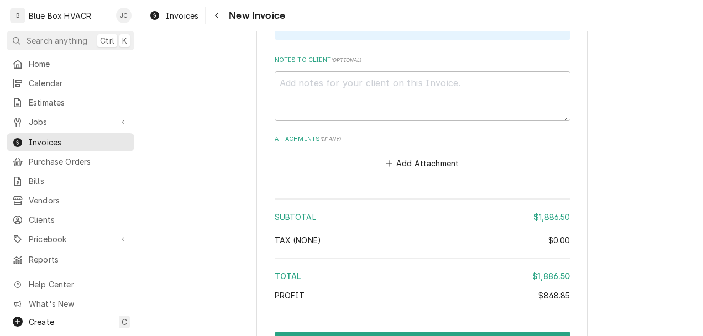
scroll to position [3924, 0]
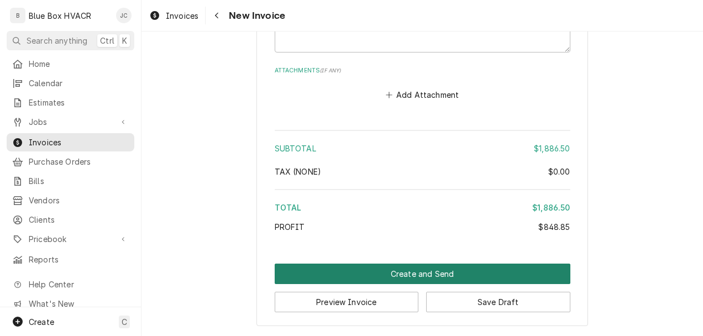
click at [415, 272] on button "Create and Send" at bounding box center [423, 274] width 296 height 20
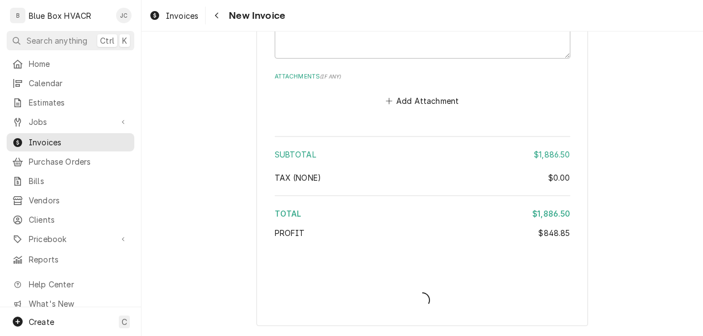
scroll to position [3917, 0]
type textarea "x"
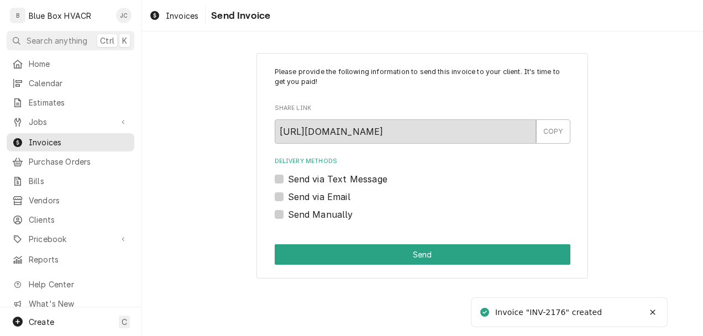
click at [316, 214] on label "Send Manually" at bounding box center [320, 214] width 65 height 13
click at [316, 214] on input "Send Manually" at bounding box center [436, 220] width 296 height 24
checkbox input "true"
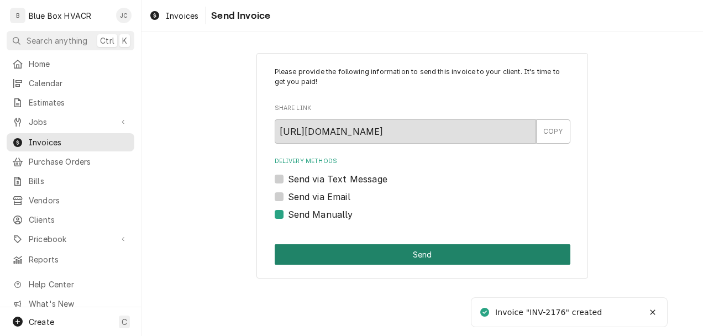
click at [391, 259] on button "Send" at bounding box center [423, 254] width 296 height 20
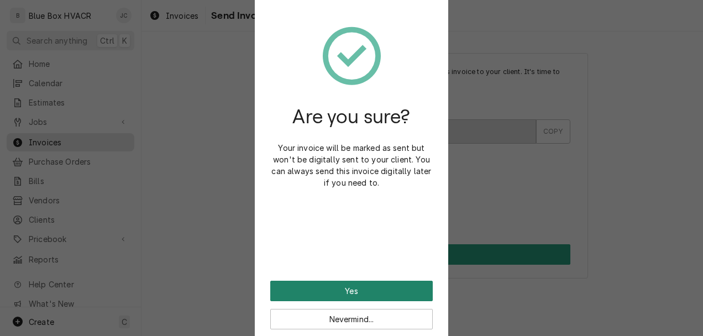
click at [378, 290] on button "Yes" at bounding box center [351, 291] width 163 height 20
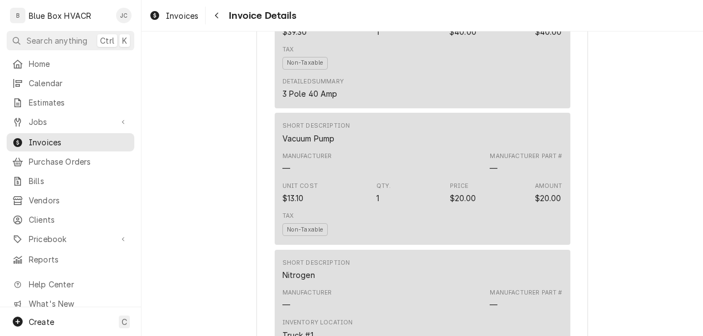
scroll to position [2156, 0]
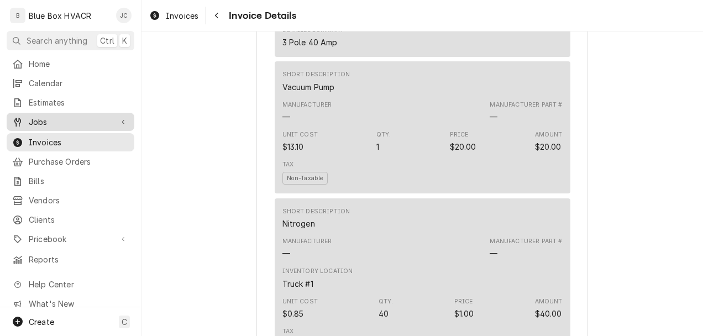
click at [41, 116] on span "Jobs" at bounding box center [70, 122] width 83 height 12
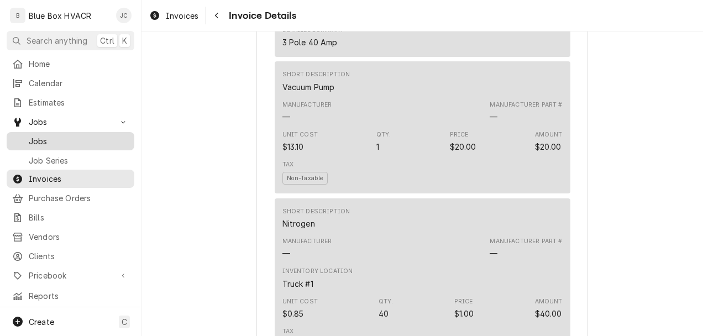
click at [54, 135] on span "Jobs" at bounding box center [79, 141] width 100 height 12
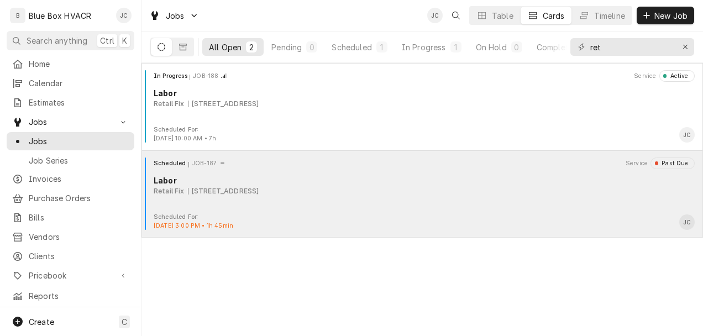
click at [419, 199] on div "Scheduled JOB-187 Service Past Due Labor Retail Fix [STREET_ADDRESS]" at bounding box center [422, 185] width 553 height 55
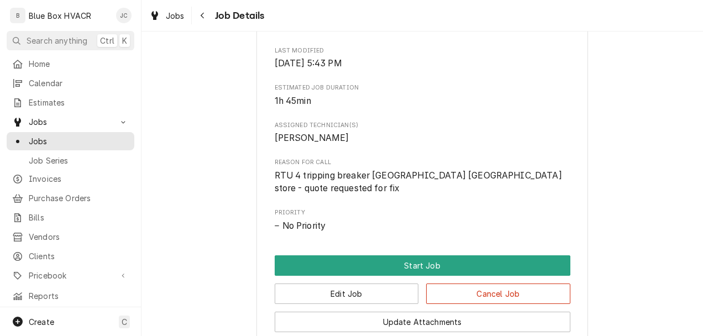
scroll to position [442, 0]
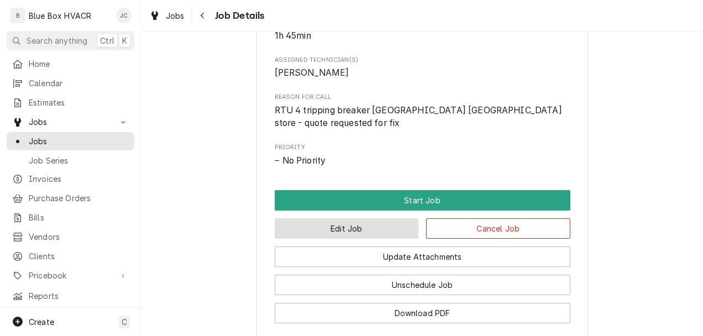
click at [369, 230] on button "Edit Job" at bounding box center [347, 228] width 144 height 20
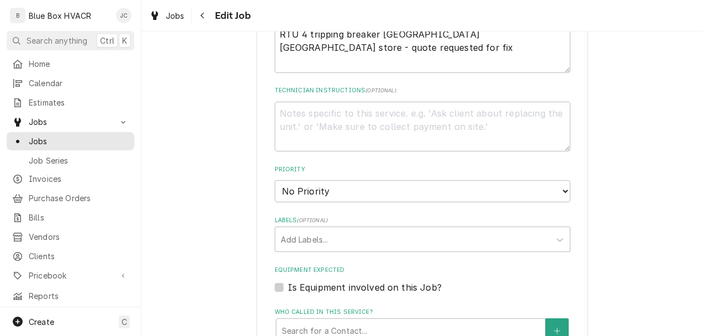
scroll to position [442, 0]
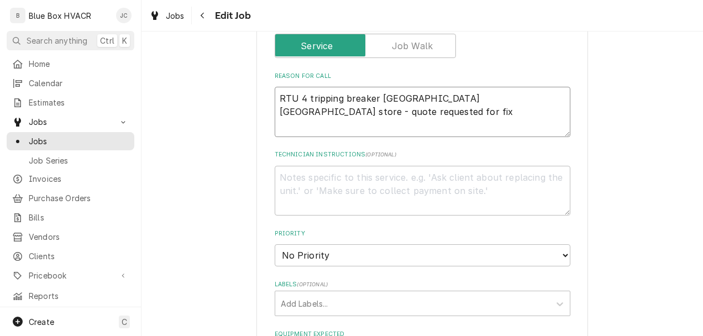
click at [348, 125] on textarea "RTU 4 tripping breaker [GEOGRAPHIC_DATA] [GEOGRAPHIC_DATA] store - quote reques…" at bounding box center [423, 112] width 296 height 50
click at [556, 95] on textarea "RTU 4 tripping breaker [GEOGRAPHIC_DATA] [GEOGRAPHIC_DATA] store - quote reques…" at bounding box center [423, 112] width 296 height 50
type textarea "x"
type textarea "RTU 4 tripping breaker [GEOGRAPHIC_DATA] [GEOGRAPHIC_DATA] store - quote reques…"
paste textarea "Gabes (78) ([GEOGRAPHIC_DATA])"
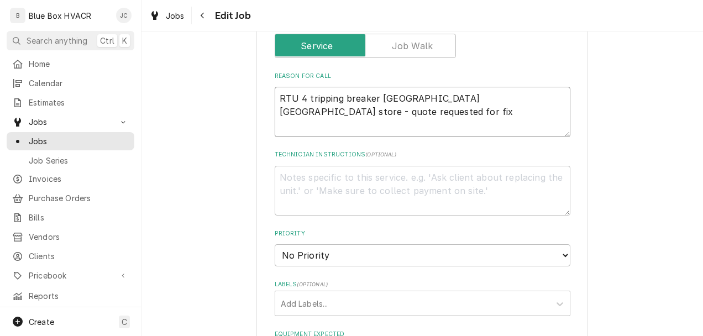
type textarea "x"
type textarea "RTU 4 tripping breaker [GEOGRAPHIC_DATA] [GEOGRAPHIC_DATA] store - quote reques…"
type textarea "x"
type textarea "RTU 4 tripping breaker [GEOGRAPHIC_DATA] [GEOGRAPHIC_DATA] store - quote reques…"
type textarea "x"
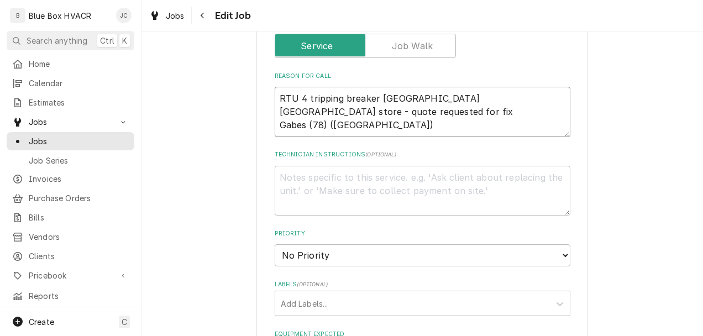
paste textarea "106823|| PO: 21997"
type textarea "RTU 4 tripping breaker [GEOGRAPHIC_DATA] store - quote requested for fix Gabes …"
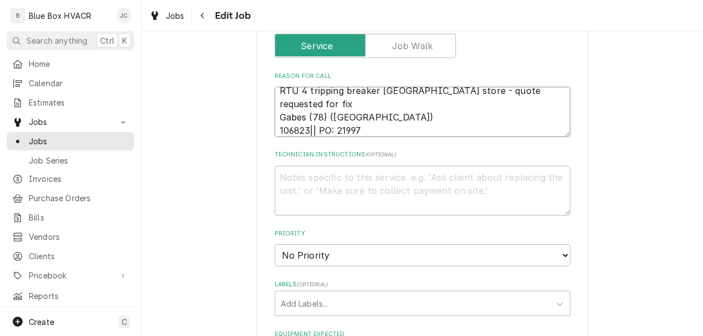
type textarea "x"
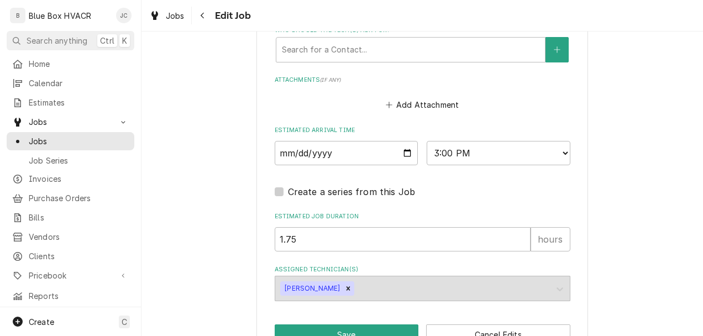
scroll to position [872, 0]
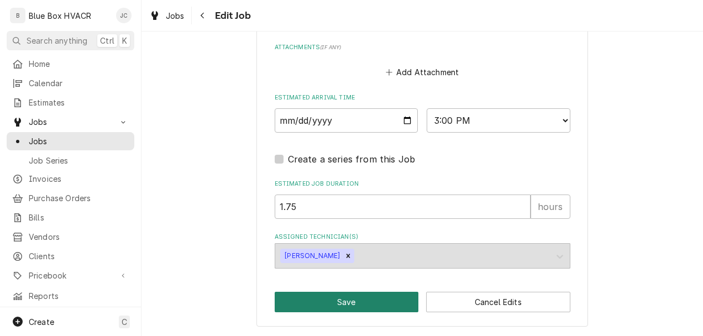
type textarea "RTU 4 tripping breaker [GEOGRAPHIC_DATA] store - quote requested for fix Gabes …"
click at [373, 293] on button "Save" at bounding box center [347, 302] width 144 height 20
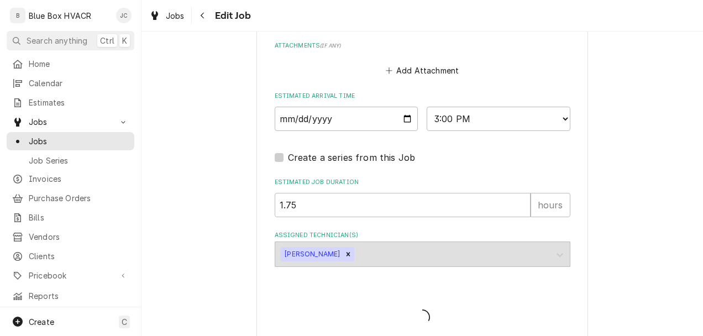
type textarea "x"
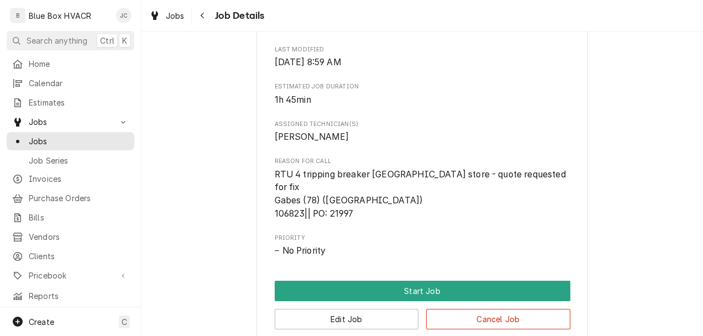
scroll to position [276, 0]
